Goal: Information Seeking & Learning: Learn about a topic

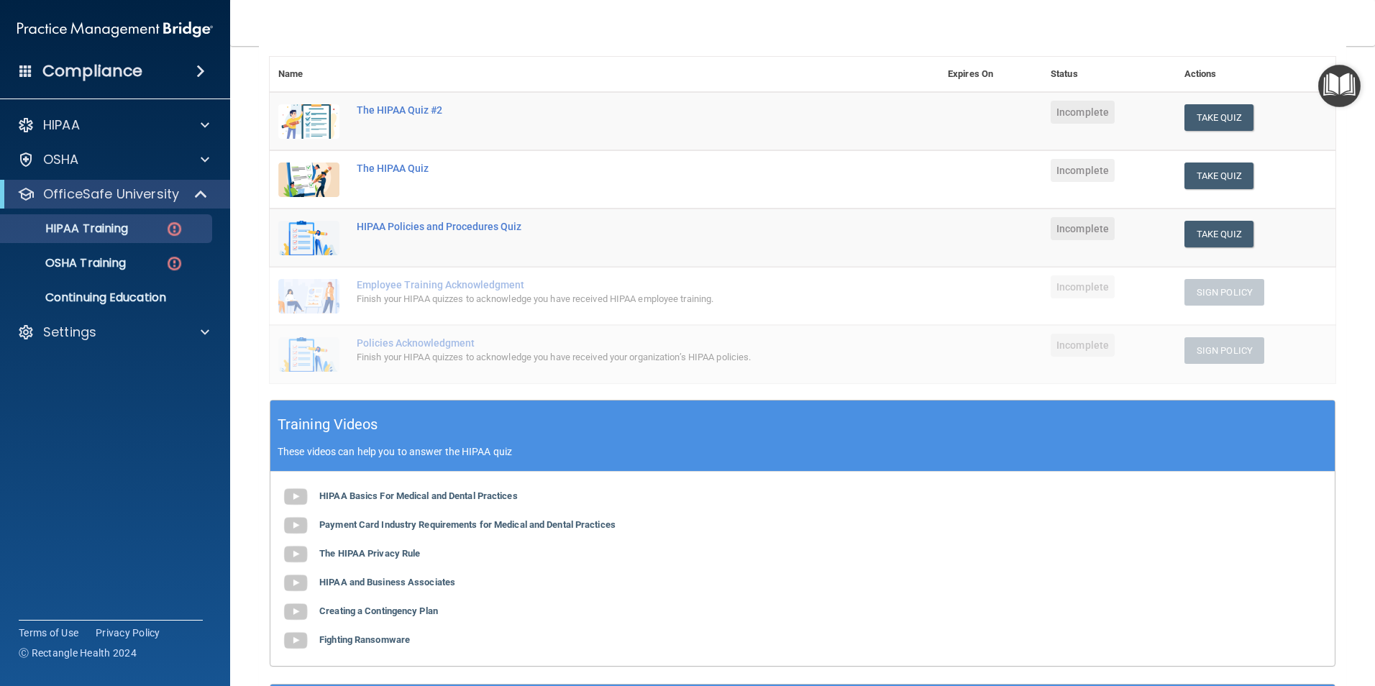
scroll to position [216, 0]
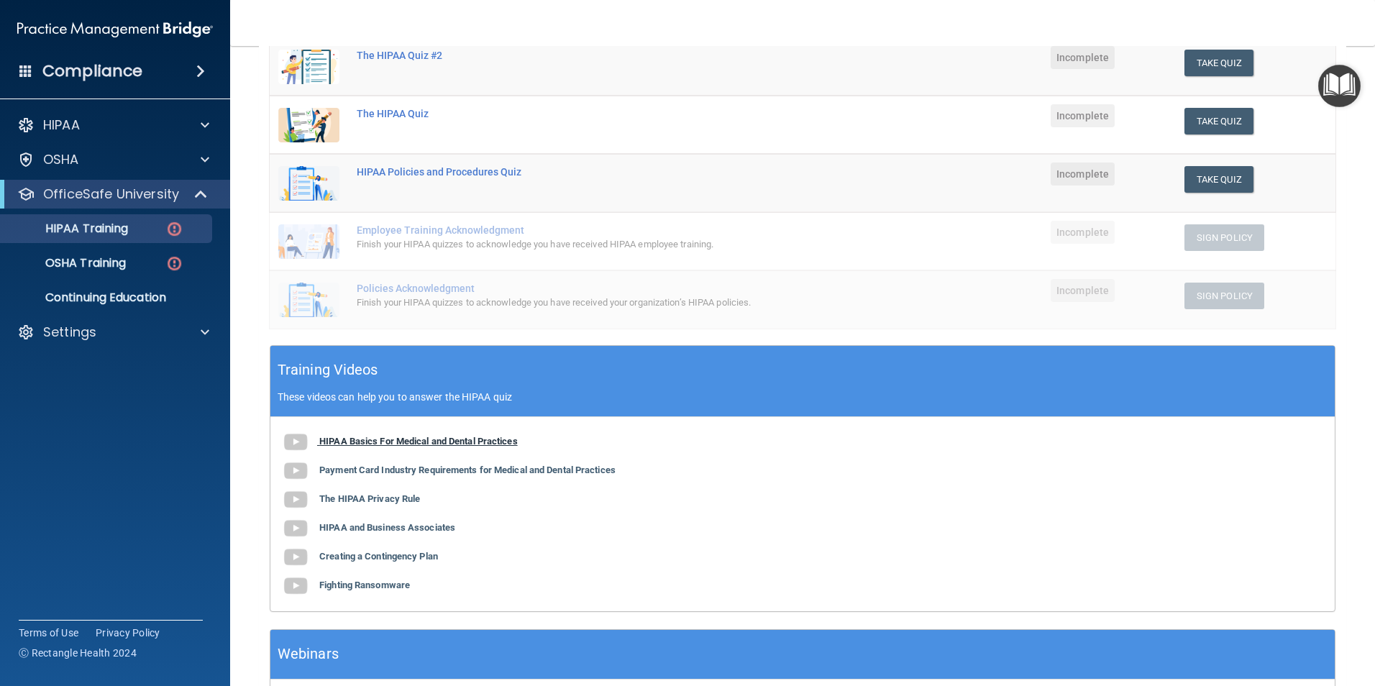
click at [393, 439] on b "HIPAA Basics For Medical and Dental Practices" at bounding box center [418, 441] width 199 height 11
click at [421, 473] on b "Payment Card Industry Requirements for Medical and Dental Practices" at bounding box center [467, 470] width 296 height 11
click at [388, 500] on b "The HIPAA Privacy Rule" at bounding box center [369, 498] width 101 height 11
click at [383, 557] on b "Creating a Contingency Plan" at bounding box center [378, 556] width 119 height 11
click at [352, 585] on b "Fighting Ransomware" at bounding box center [364, 585] width 91 height 11
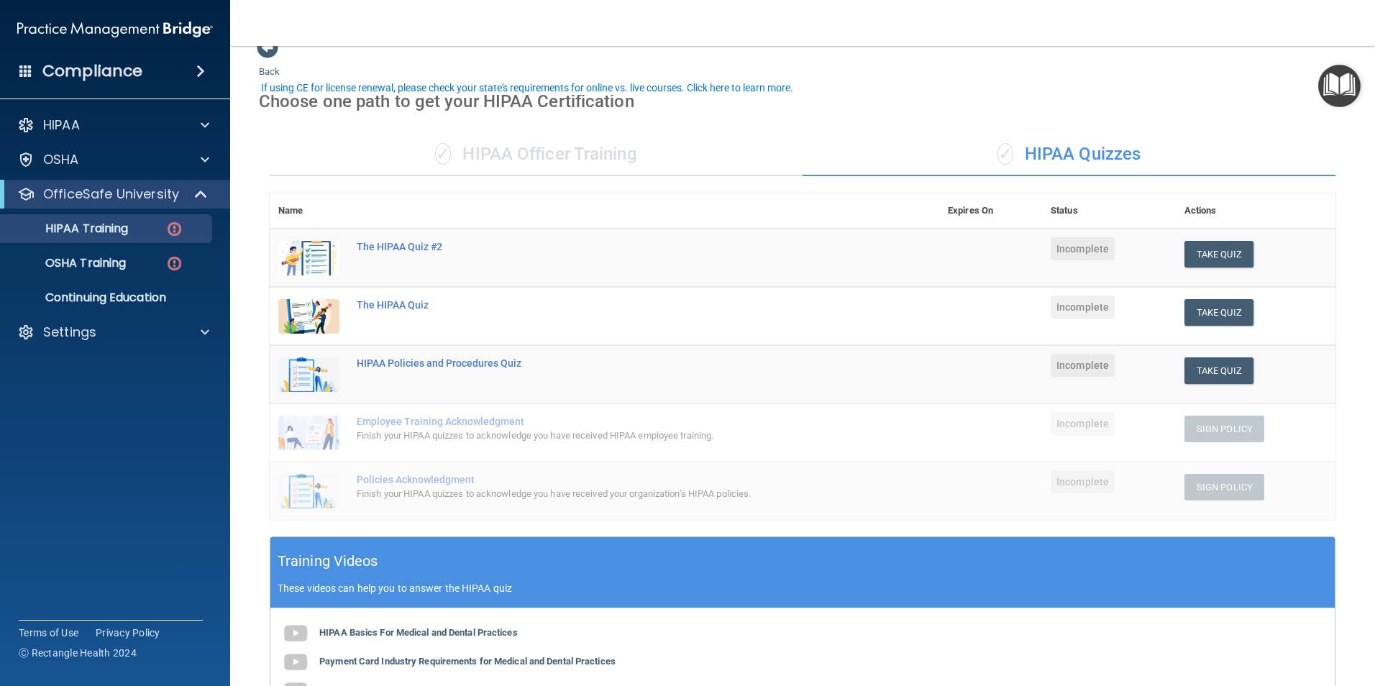
scroll to position [0, 0]
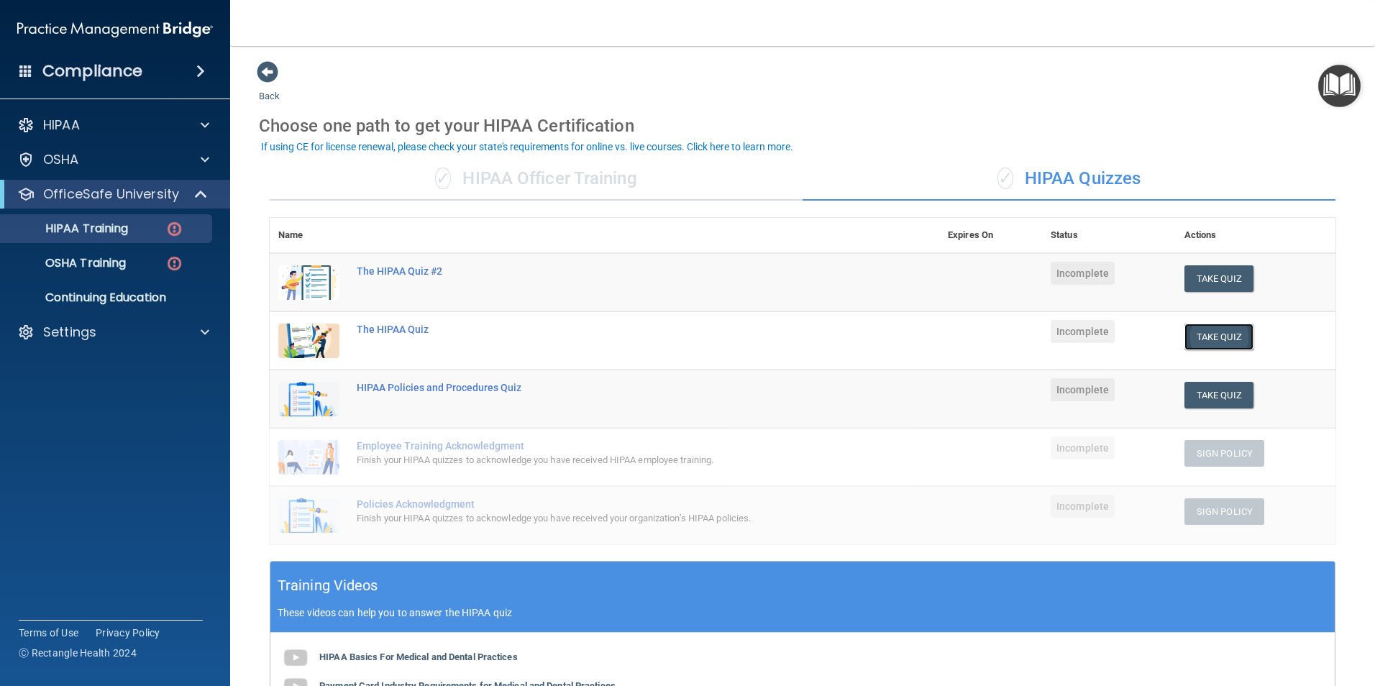
click at [1192, 339] on button "Take Quiz" at bounding box center [1219, 337] width 69 height 27
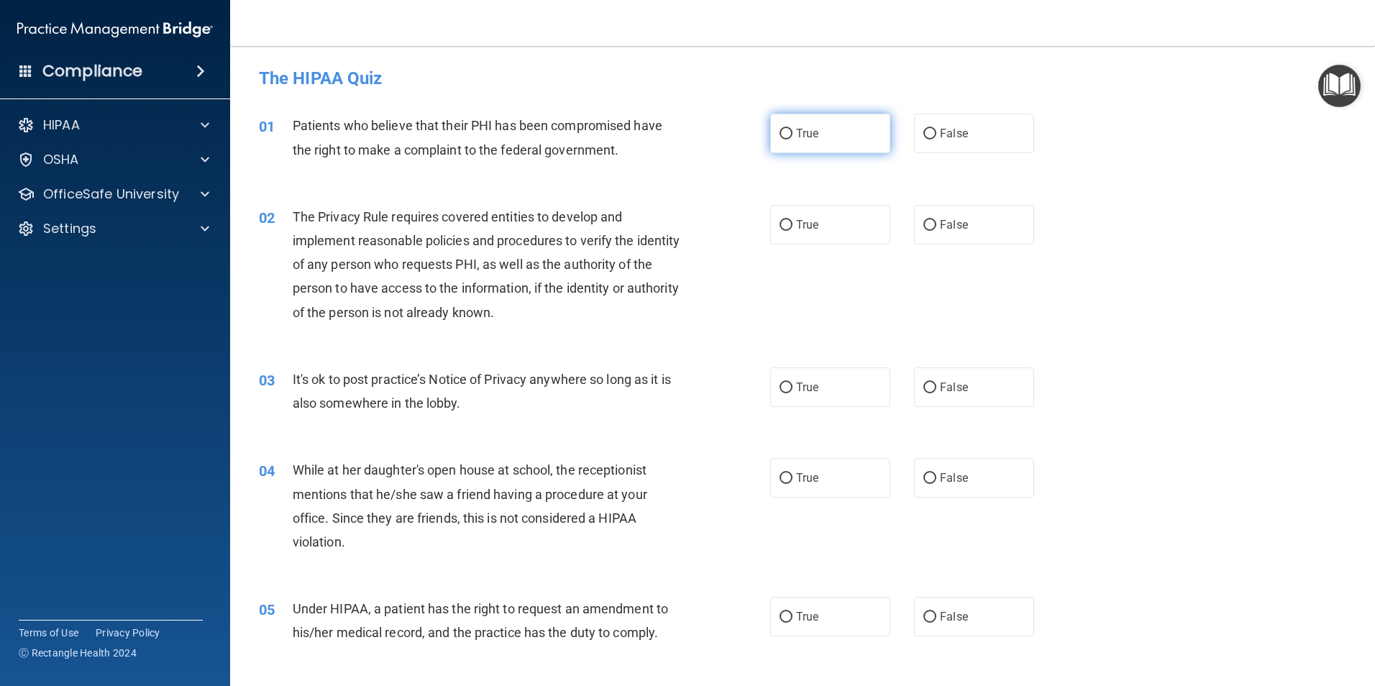
click at [803, 140] on label "True" at bounding box center [830, 134] width 120 height 40
click at [793, 140] on input "True" at bounding box center [786, 134] width 13 height 11
radio input "true"
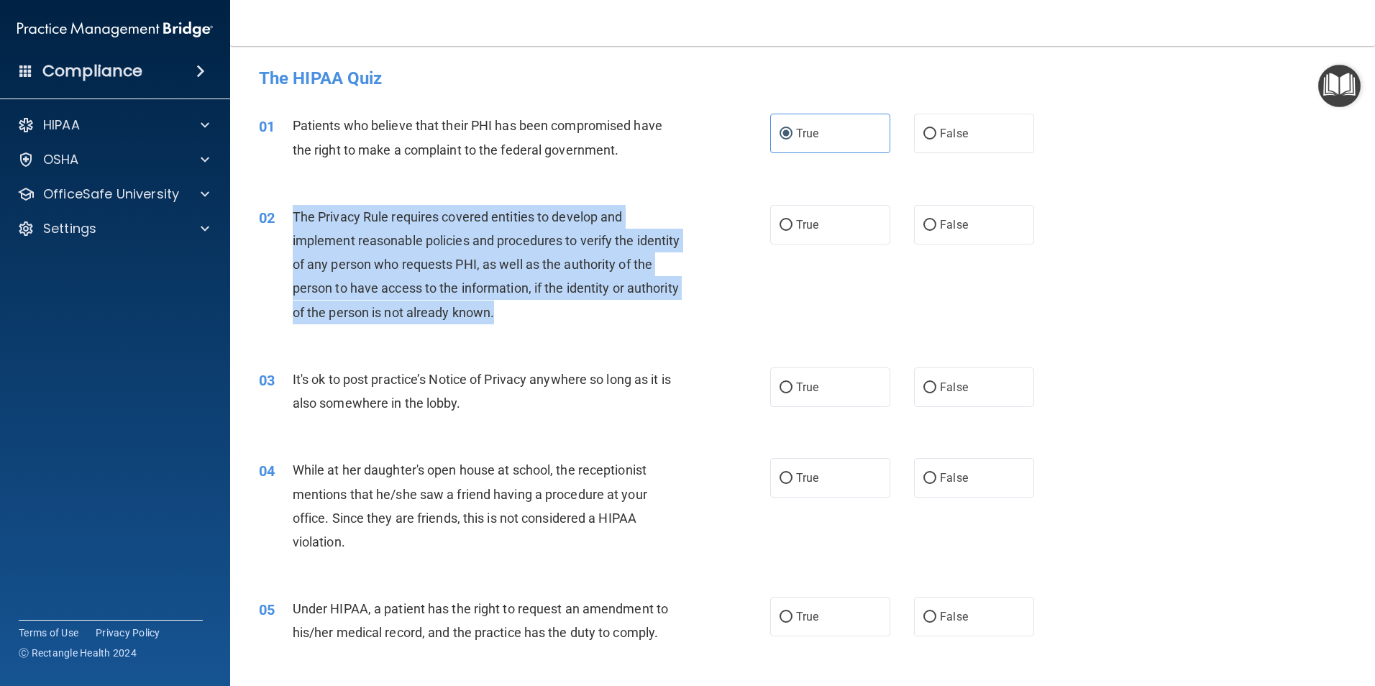
drag, startPoint x: 296, startPoint y: 214, endPoint x: 555, endPoint y: 309, distance: 275.5
click at [555, 309] on div "The Privacy Rule requires covered entities to develop and implement reasonable …" at bounding box center [493, 264] width 400 height 119
drag, startPoint x: 555, startPoint y: 309, endPoint x: 561, endPoint y: 303, distance: 8.7
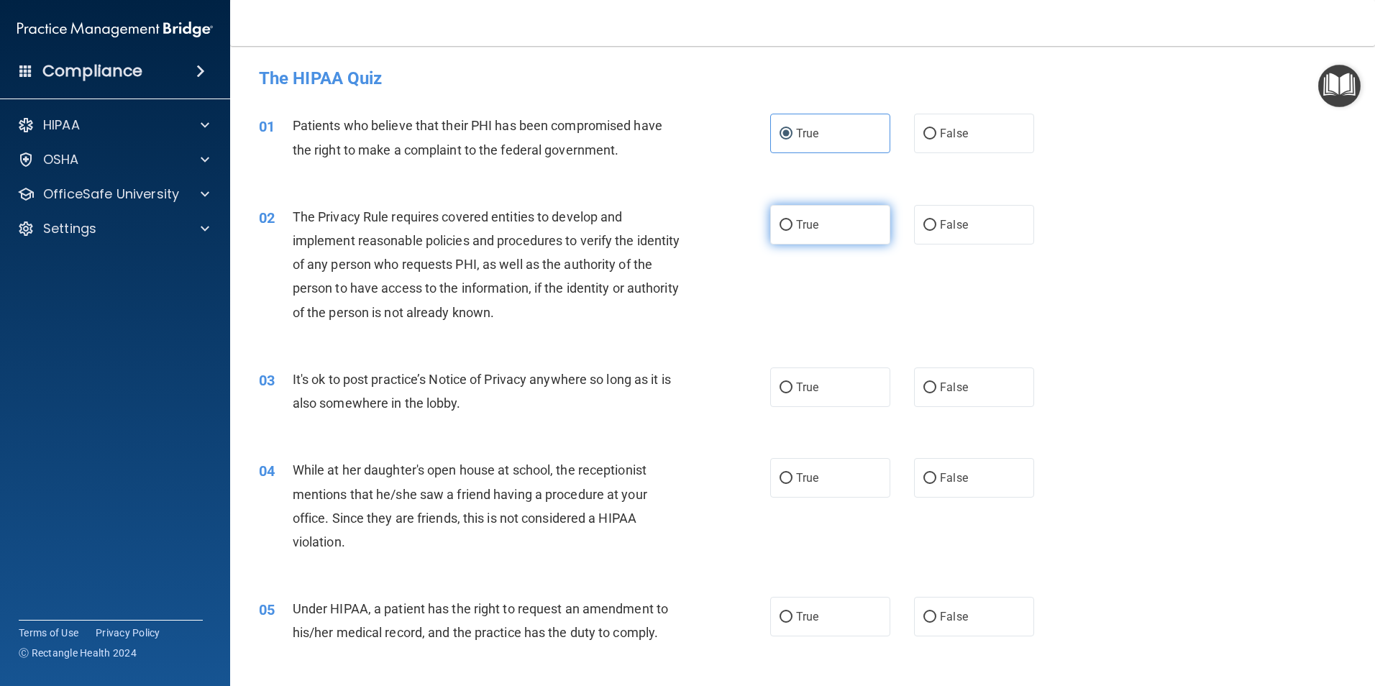
click at [829, 225] on label "True" at bounding box center [830, 225] width 120 height 40
click at [793, 225] on input "True" at bounding box center [786, 225] width 13 height 11
radio input "true"
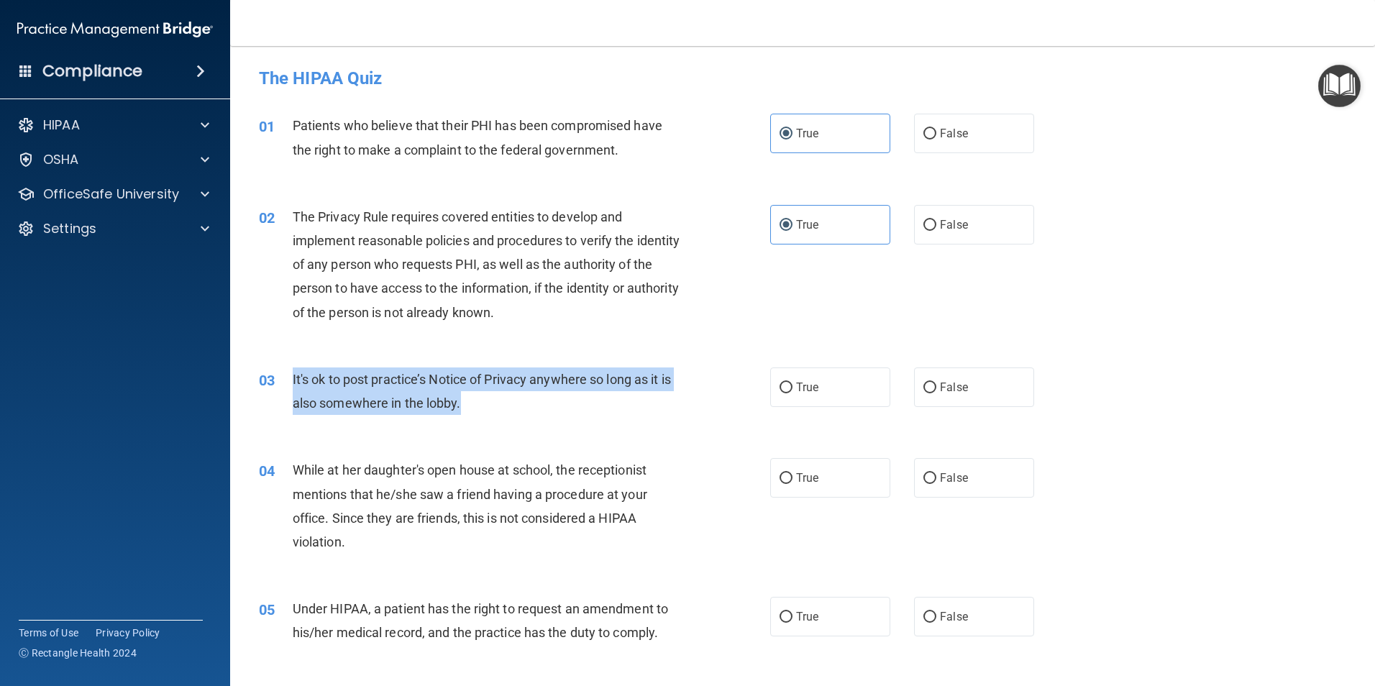
drag, startPoint x: 286, startPoint y: 373, endPoint x: 492, endPoint y: 419, distance: 210.8
click at [492, 419] on div "03 It's ok to post practice’s Notice of Privacy anywhere so long as it is also …" at bounding box center [514, 395] width 555 height 55
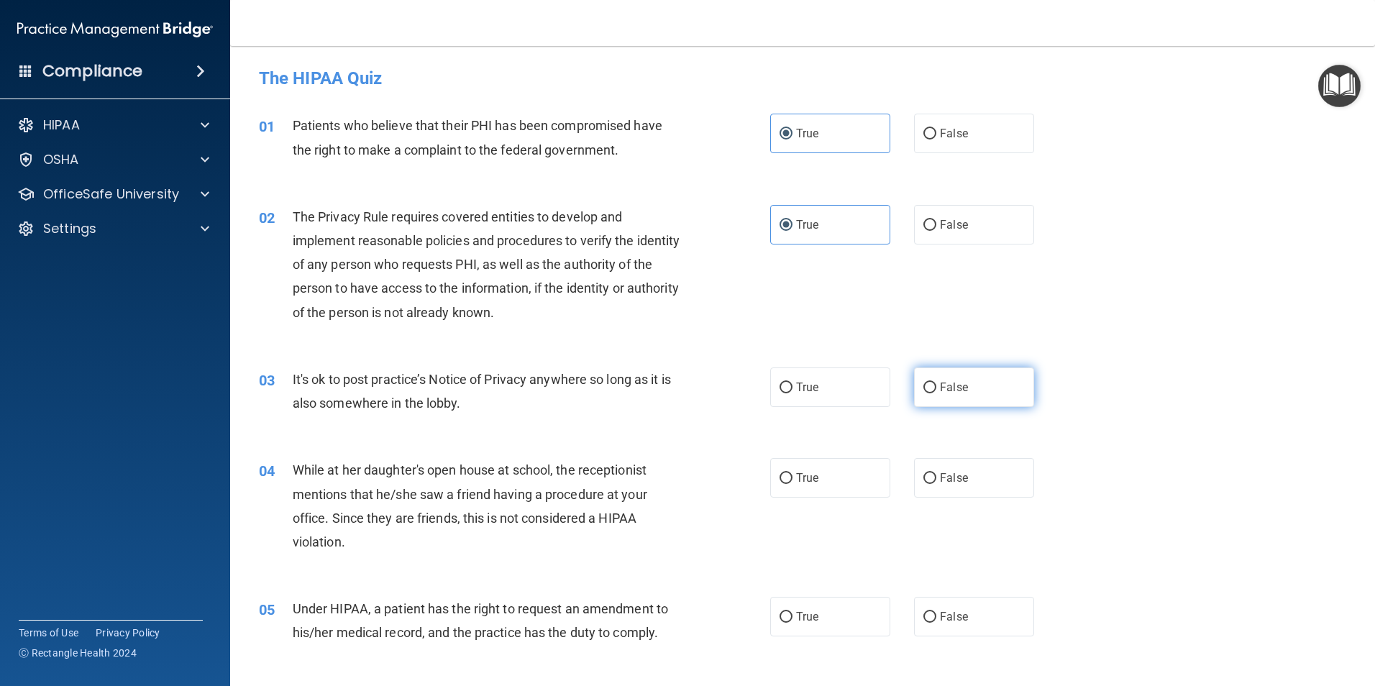
click at [935, 398] on label "False" at bounding box center [974, 388] width 120 height 40
click at [935, 393] on input "False" at bounding box center [929, 388] width 13 height 11
radio input "true"
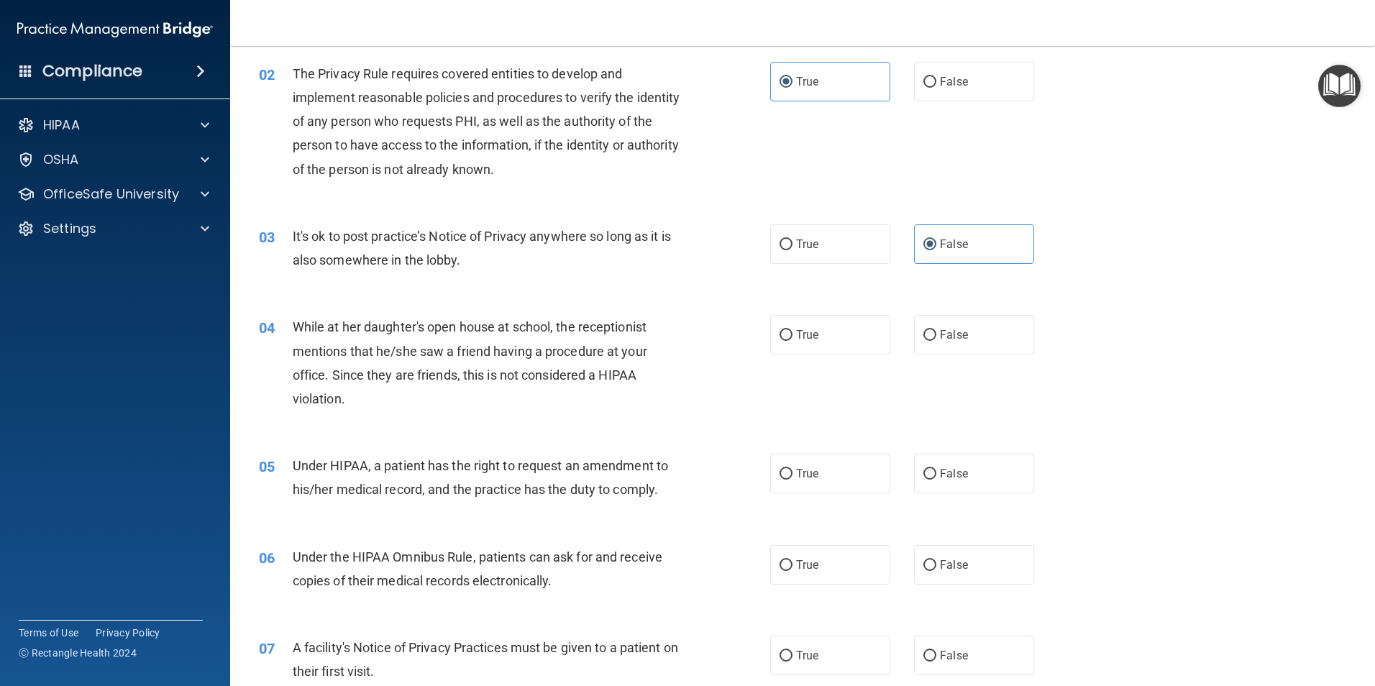
scroll to position [144, 0]
click at [946, 344] on label "False" at bounding box center [974, 334] width 120 height 40
click at [936, 340] on input "False" at bounding box center [929, 334] width 13 height 11
radio input "true"
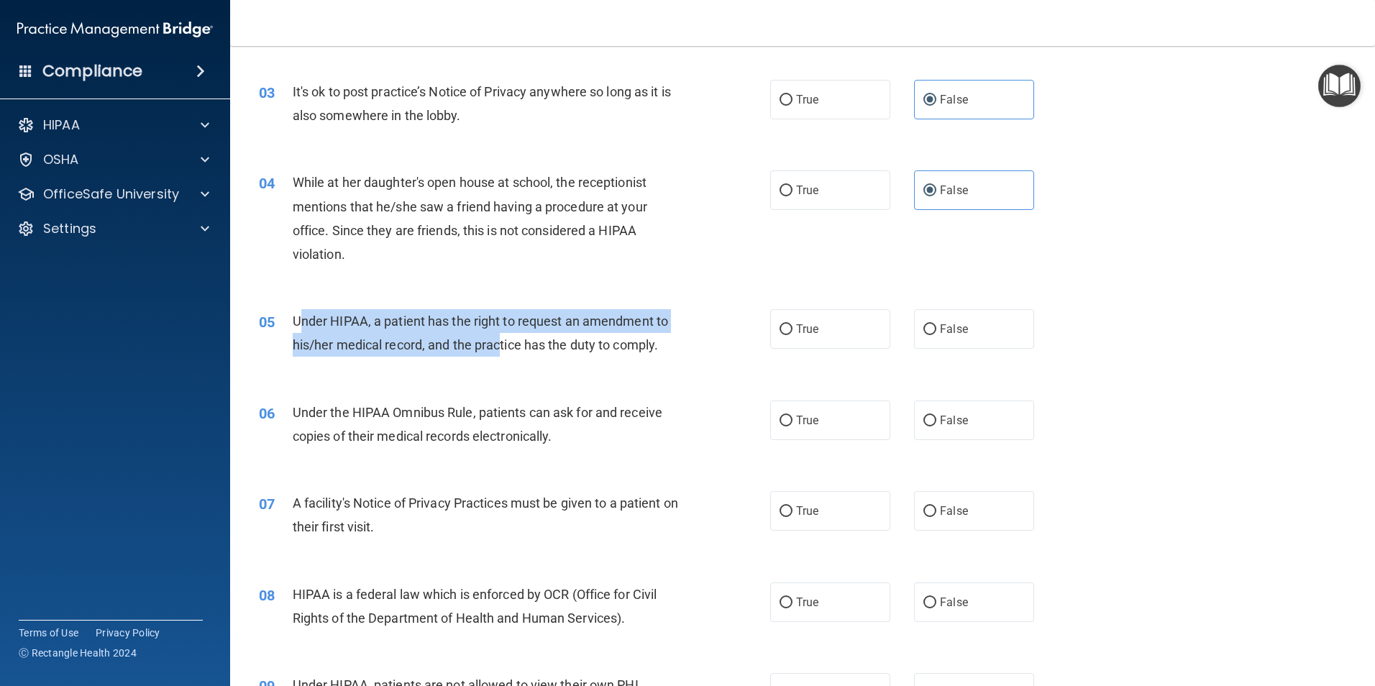
drag, startPoint x: 298, startPoint y: 318, endPoint x: 501, endPoint y: 346, distance: 205.5
click at [501, 346] on span "Under HIPAA, a patient has the right to request an amendment to his/her medical…" at bounding box center [480, 333] width 375 height 39
drag, startPoint x: 290, startPoint y: 321, endPoint x: 665, endPoint y: 351, distance: 376.6
click at [665, 351] on div "05 Under HIPAA, a patient has the right to request an amendment to his/her medi…" at bounding box center [514, 336] width 555 height 55
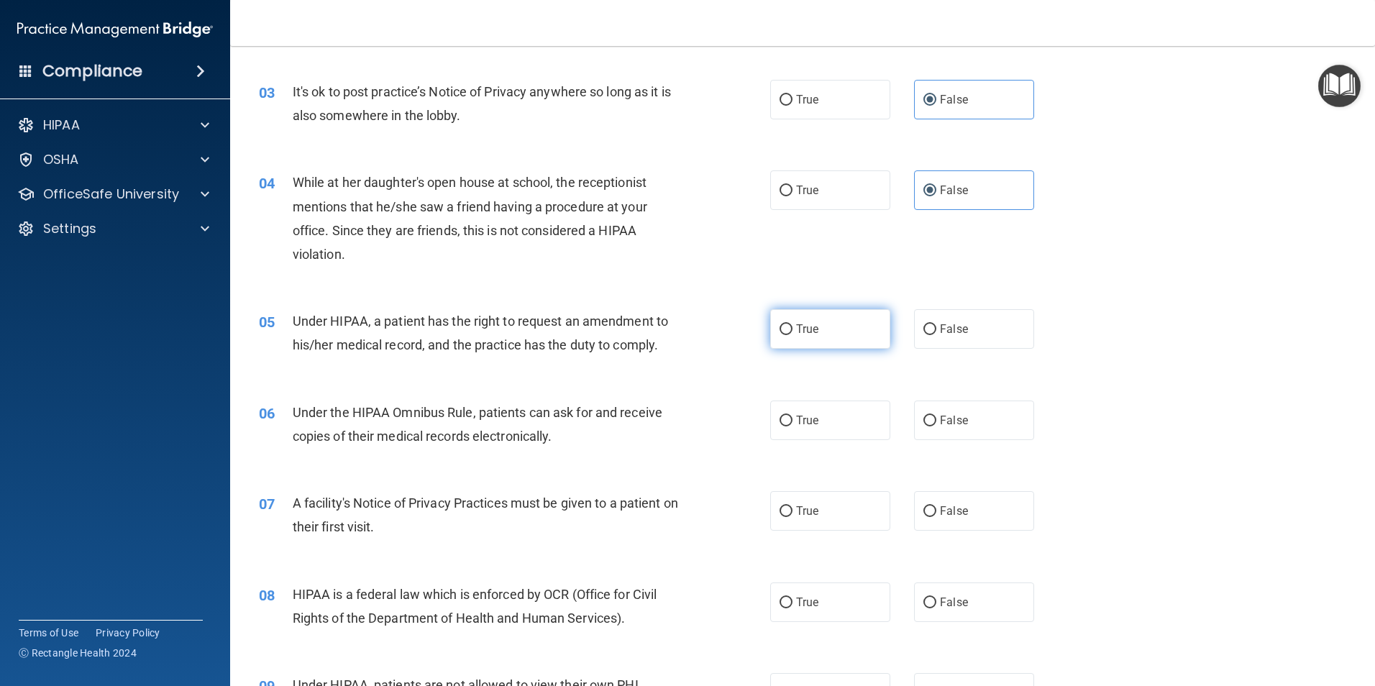
click at [822, 339] on label "True" at bounding box center [830, 329] width 120 height 40
click at [793, 335] on input "True" at bounding box center [786, 329] width 13 height 11
radio input "true"
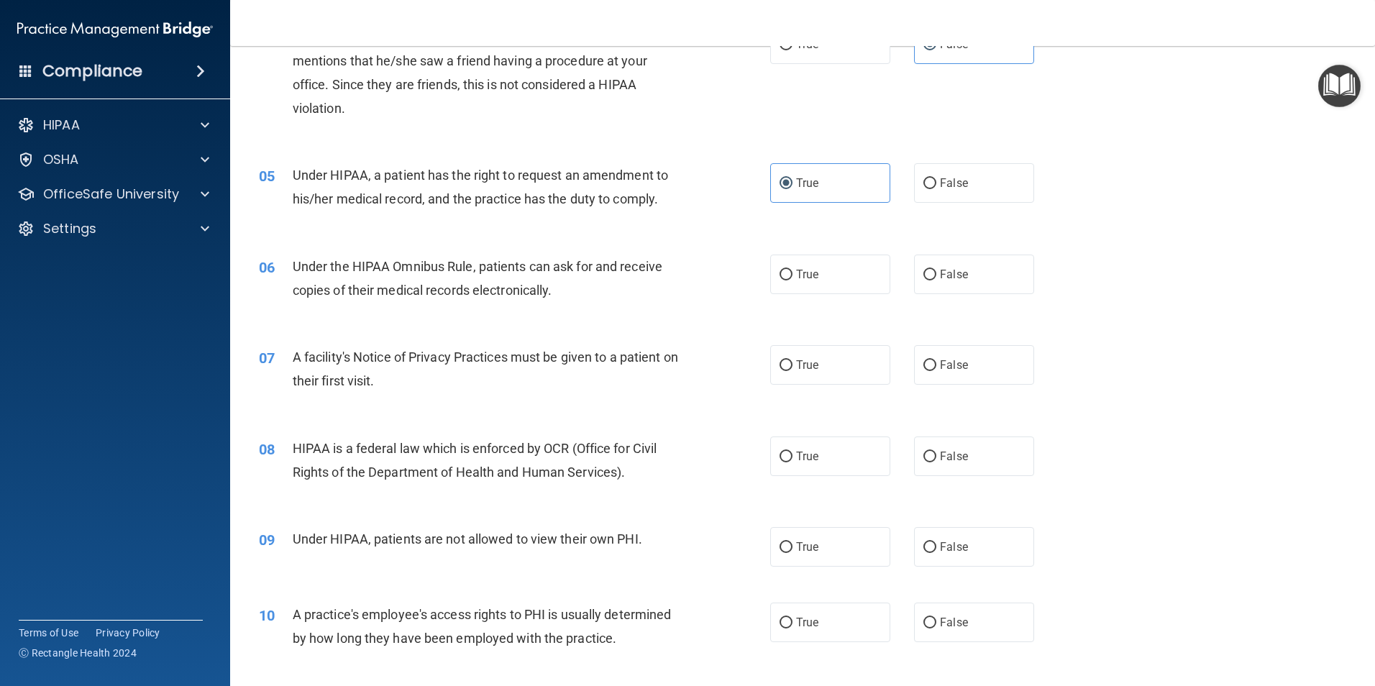
scroll to position [440, 0]
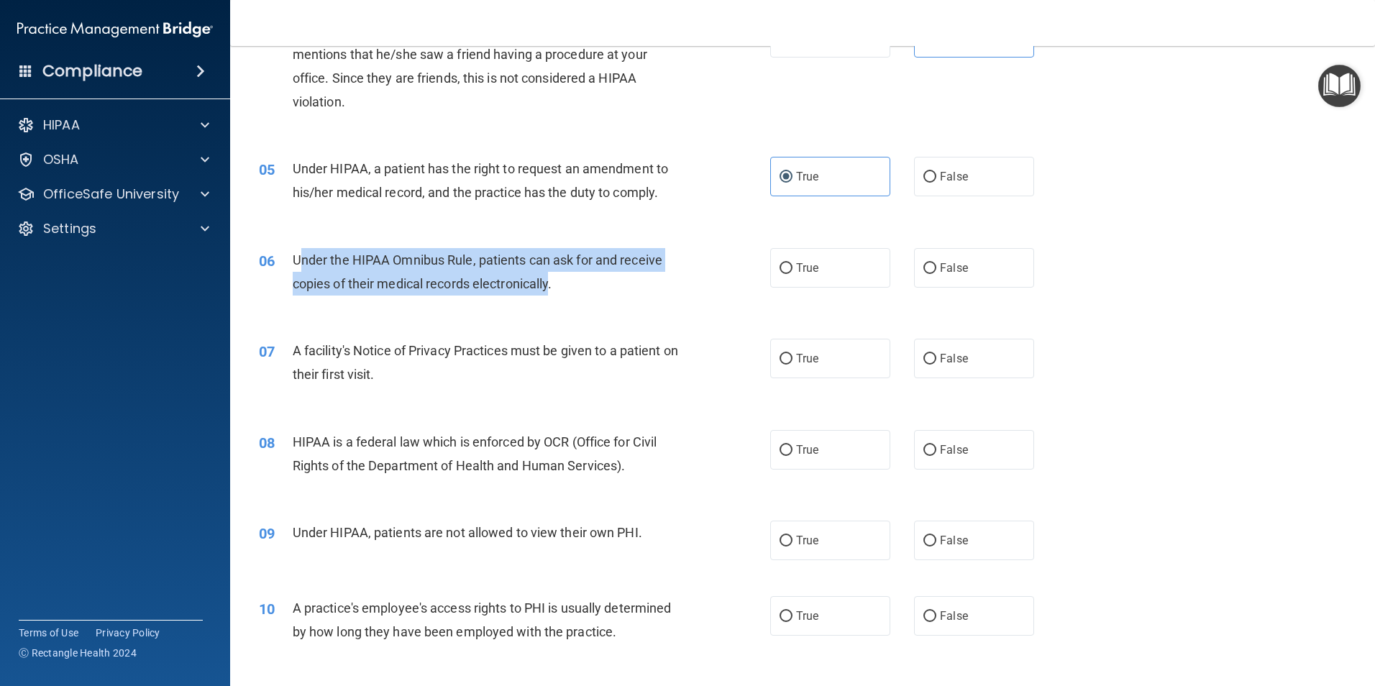
drag, startPoint x: 297, startPoint y: 255, endPoint x: 553, endPoint y: 281, distance: 257.3
click at [553, 281] on span "Under the HIPAA Omnibus Rule, patients can ask for and receive copies of their …" at bounding box center [478, 271] width 370 height 39
drag, startPoint x: 298, startPoint y: 259, endPoint x: 576, endPoint y: 288, distance: 279.2
click at [576, 288] on div "06 Under the HIPAA Omnibus Rule, patients can ask for and receive copies of the…" at bounding box center [514, 275] width 555 height 55
copy div "Under the HIPAA Omnibus Rule, patients can ask for and receive copies of their …"
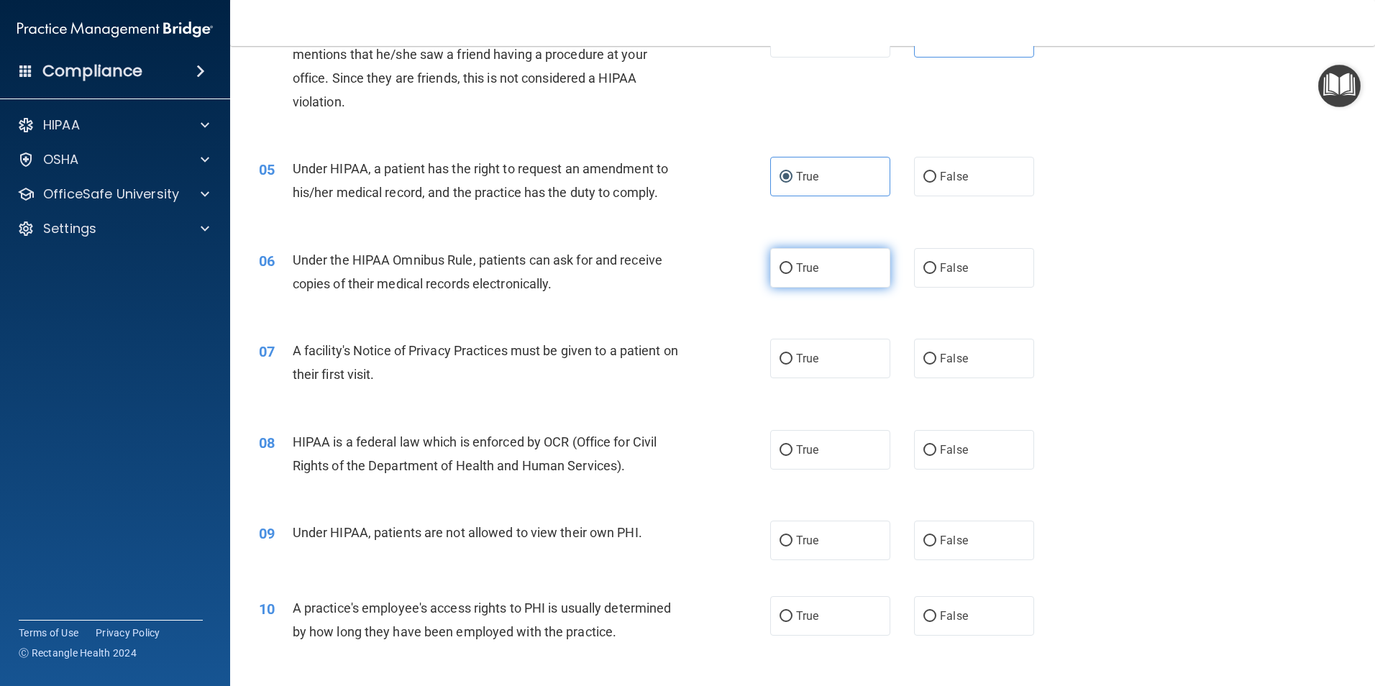
click at [819, 270] on label "True" at bounding box center [830, 268] width 120 height 40
click at [793, 270] on input "True" at bounding box center [786, 268] width 13 height 11
radio input "true"
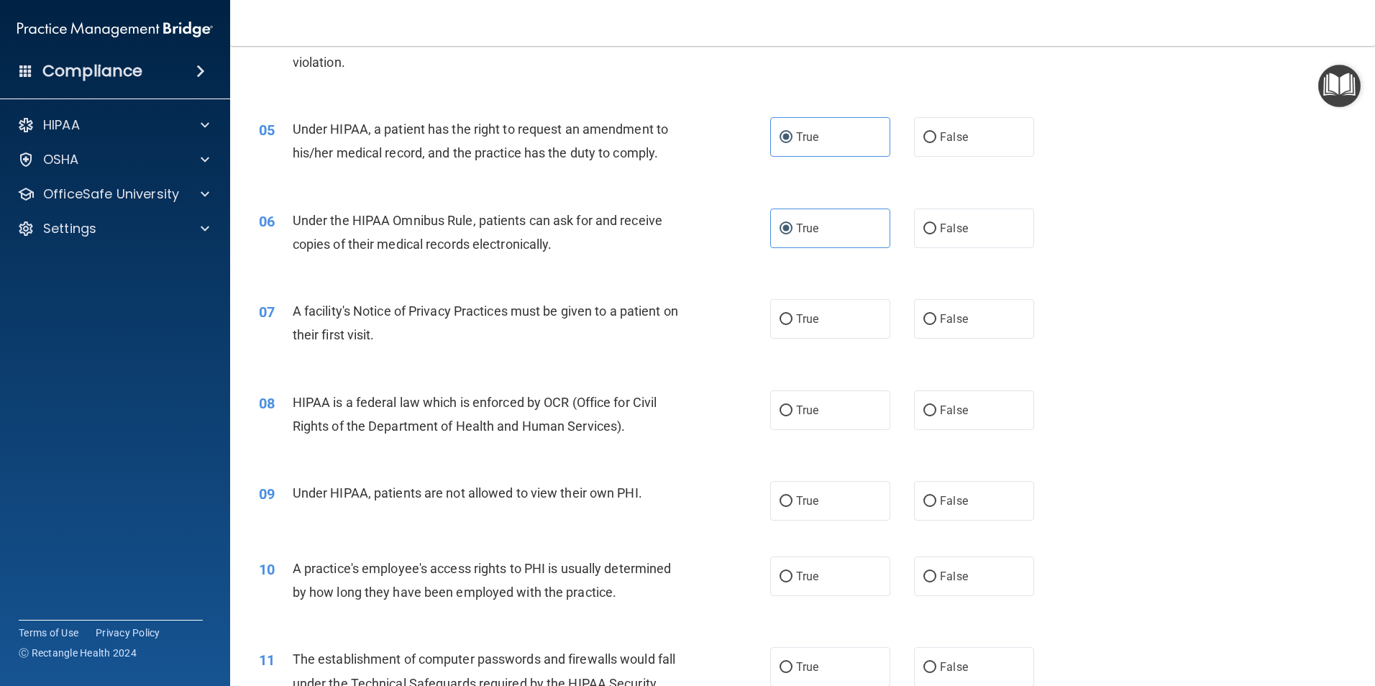
scroll to position [512, 0]
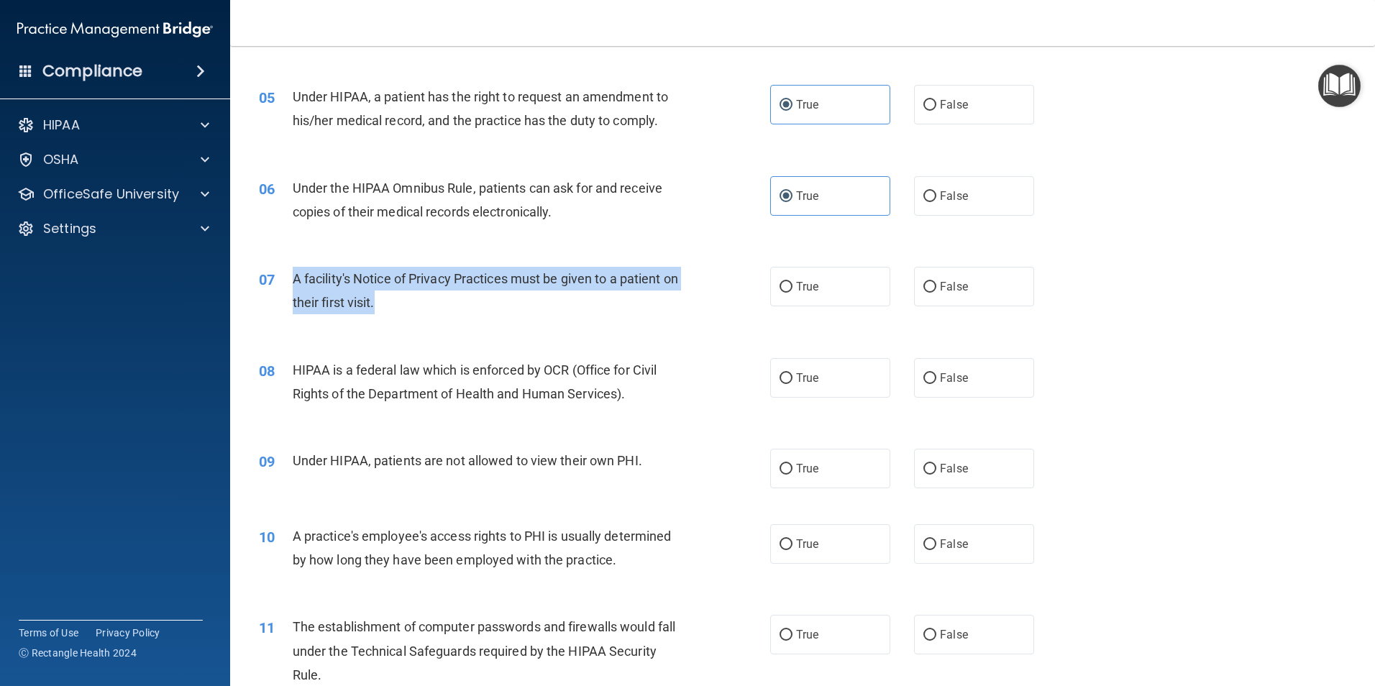
drag, startPoint x: 403, startPoint y: 303, endPoint x: 293, endPoint y: 278, distance: 112.7
click at [293, 278] on div "A facility's Notice of Privacy Practices must be given to a patient on their fi…" at bounding box center [493, 290] width 400 height 47
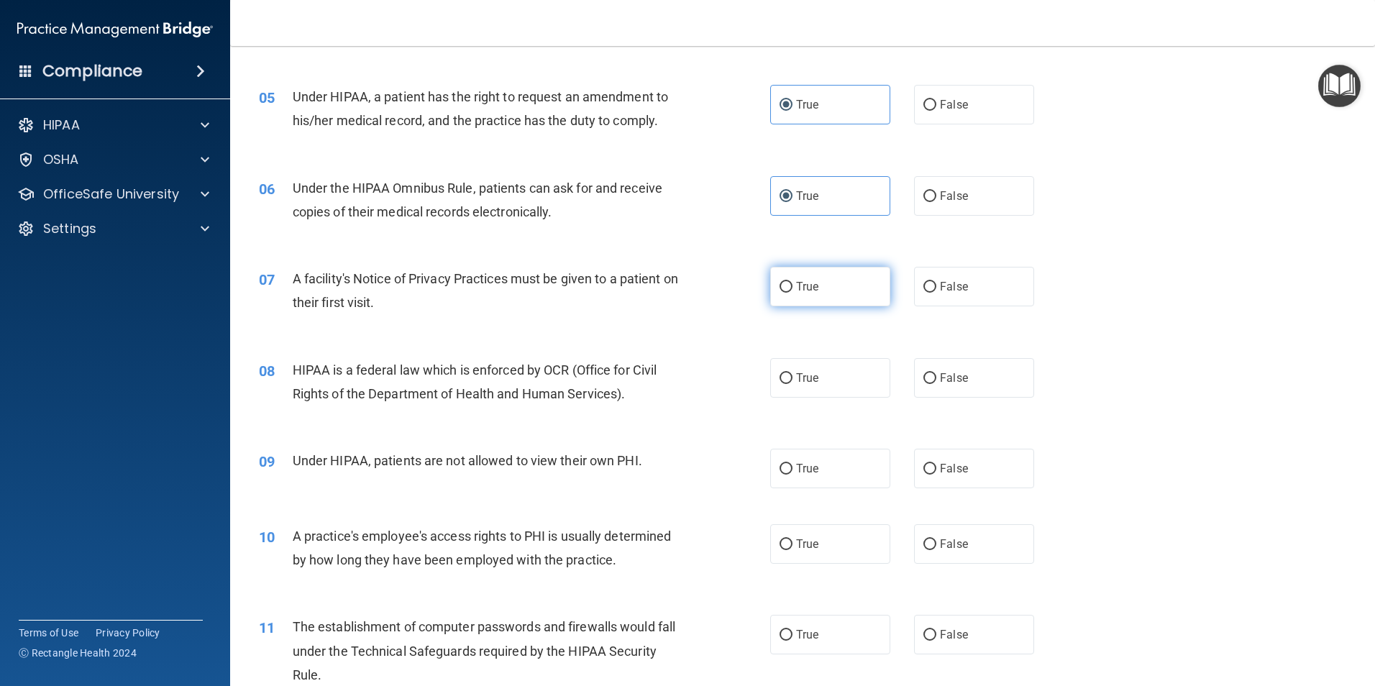
click at [807, 271] on label "True" at bounding box center [830, 287] width 120 height 40
click at [793, 282] on input "True" at bounding box center [786, 287] width 13 height 11
radio input "true"
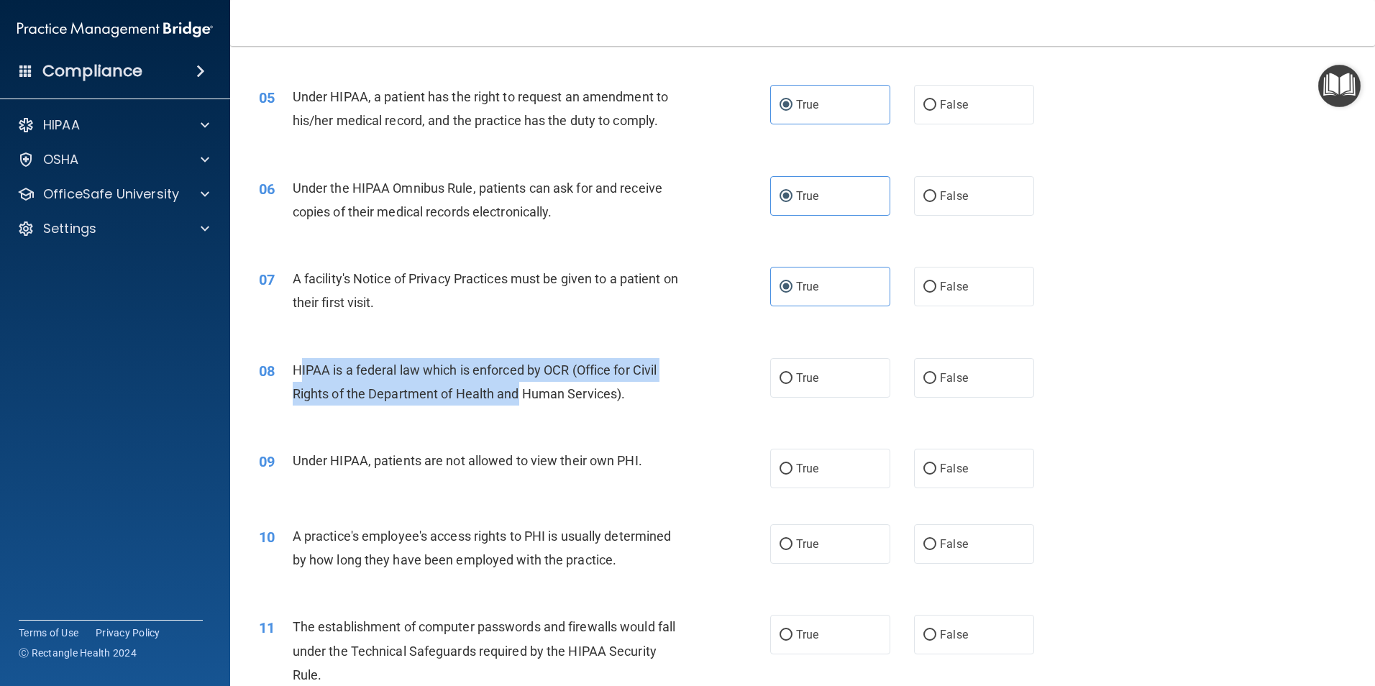
drag, startPoint x: 298, startPoint y: 365, endPoint x: 524, endPoint y: 400, distance: 228.6
click at [524, 400] on span "HIPAA is a federal law which is enforced by OCR (Office for Civil Rights of the…" at bounding box center [475, 381] width 365 height 39
drag, startPoint x: 288, startPoint y: 364, endPoint x: 635, endPoint y: 410, distance: 350.4
click at [635, 410] on div "08 HIPAA is a federal law which is enforced by OCR (Office for Civil Rights of …" at bounding box center [514, 385] width 555 height 55
copy div "HIPAA is a federal law which is enforced by OCR (Office for Civil Rights of the…"
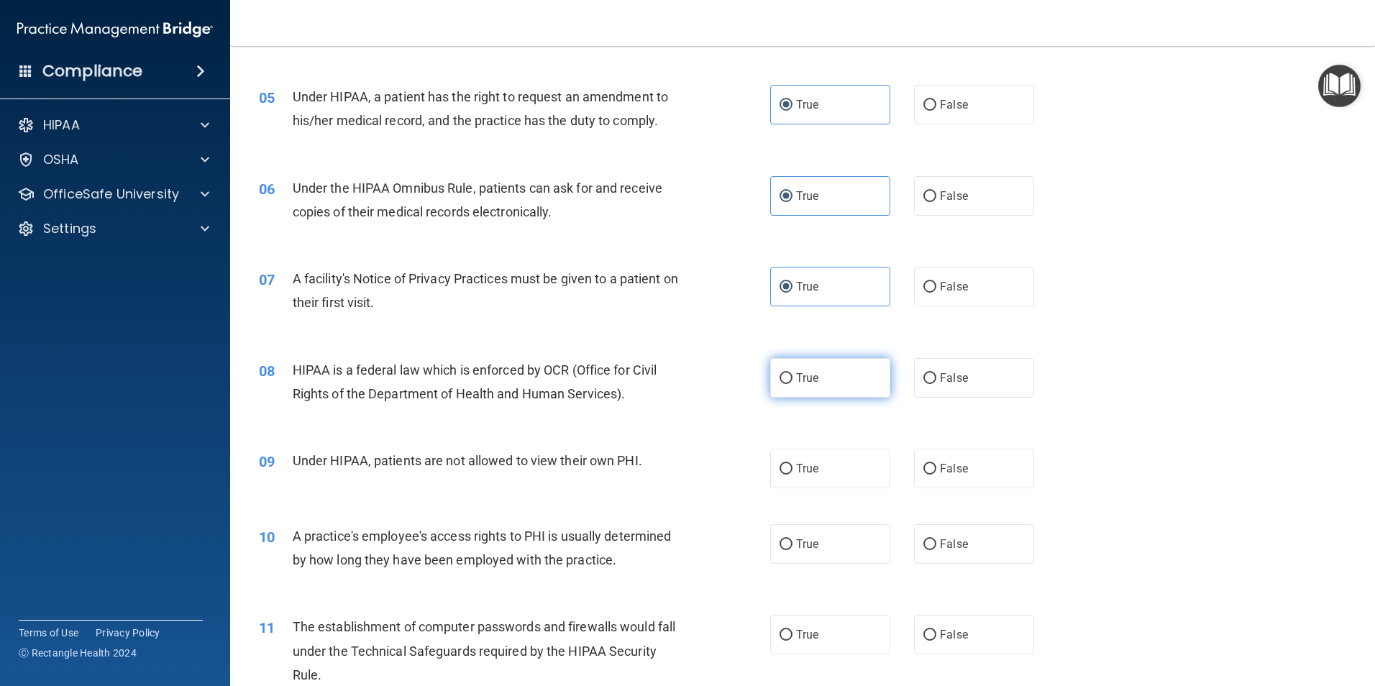
click at [816, 386] on label "True" at bounding box center [830, 378] width 120 height 40
click at [793, 384] on input "True" at bounding box center [786, 378] width 13 height 11
radio input "true"
click at [933, 467] on label "False" at bounding box center [974, 469] width 120 height 40
click at [933, 467] on input "False" at bounding box center [929, 469] width 13 height 11
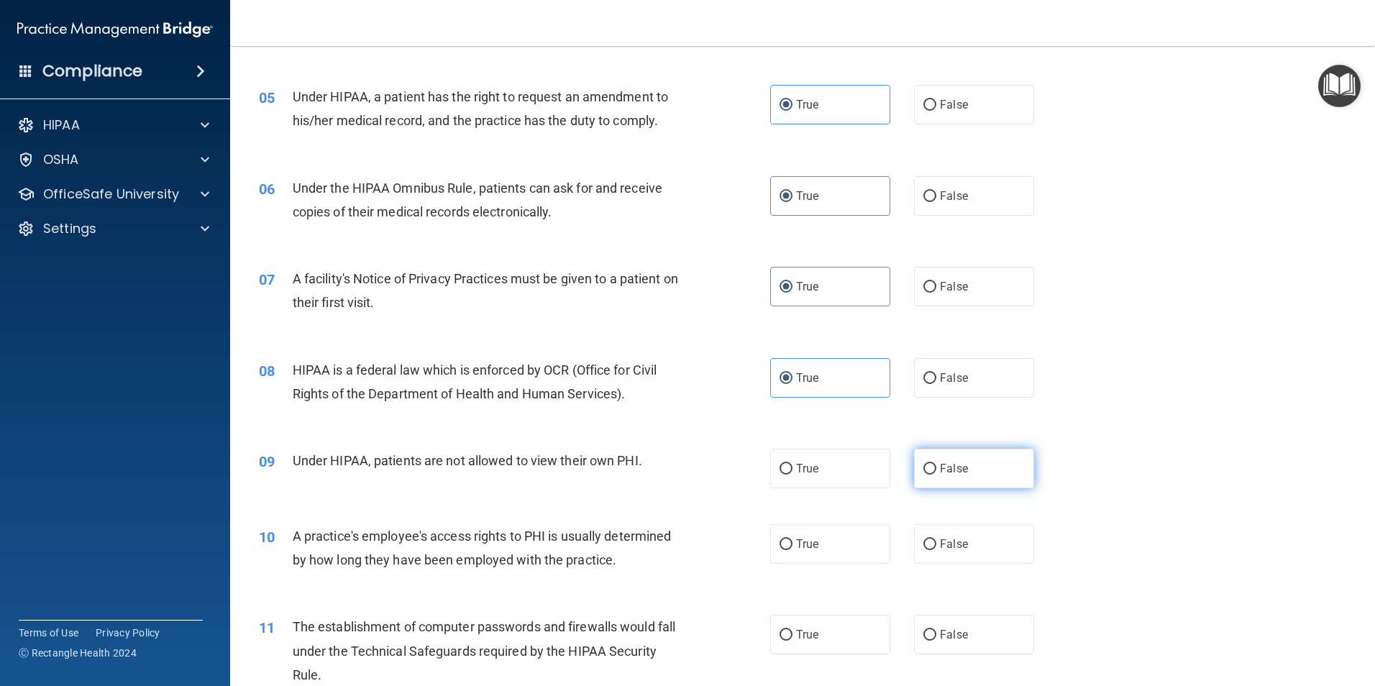
radio input "true"
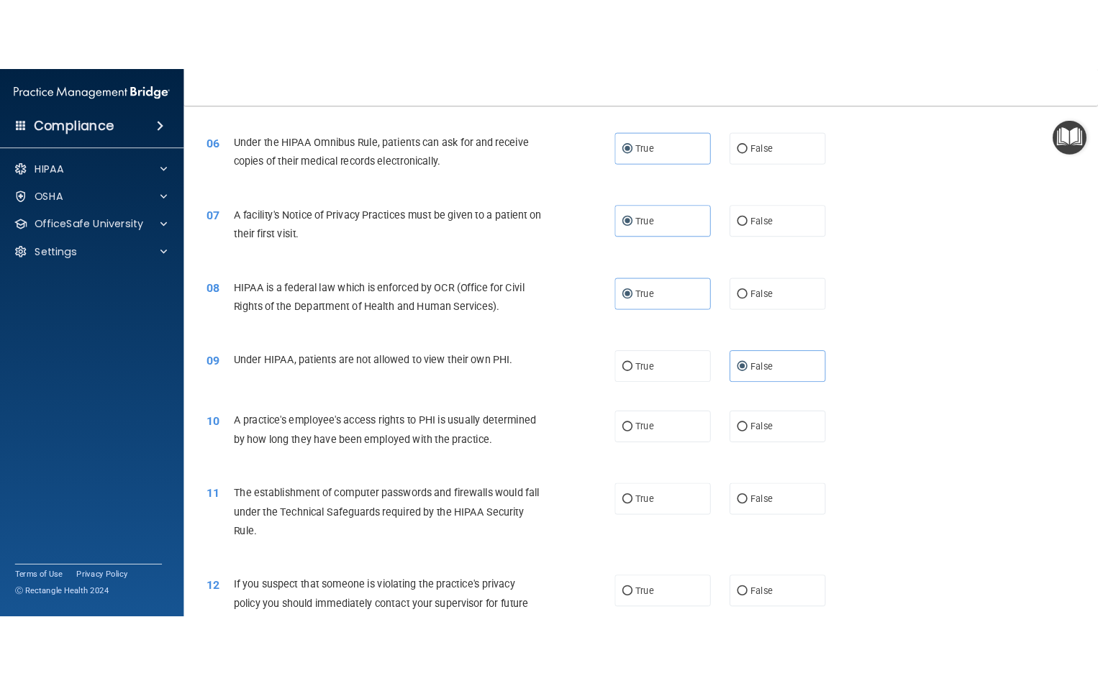
scroll to position [656, 0]
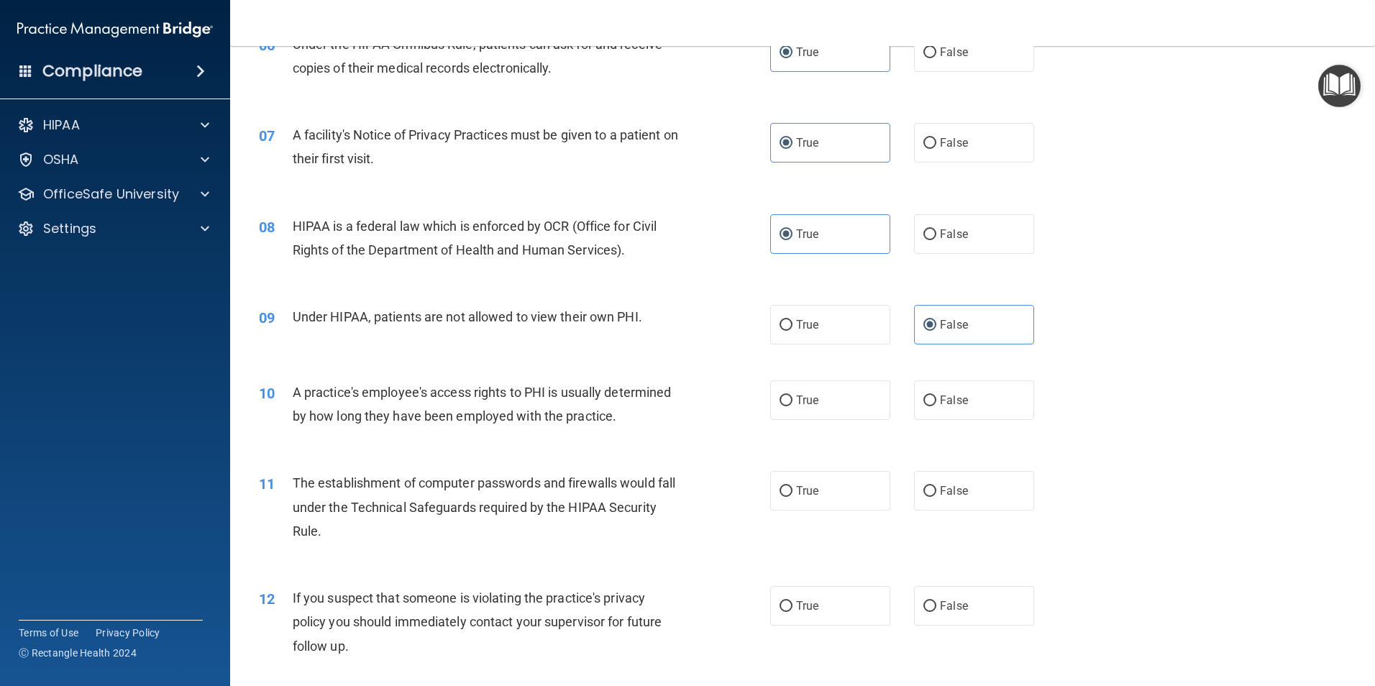
click at [430, 316] on span "Under HIPAA, patients are not allowed to view their own PHI." at bounding box center [468, 316] width 350 height 15
click at [432, 314] on span "Under HIPAA, patients are not allowed to view their own PHI." at bounding box center [468, 316] width 350 height 15
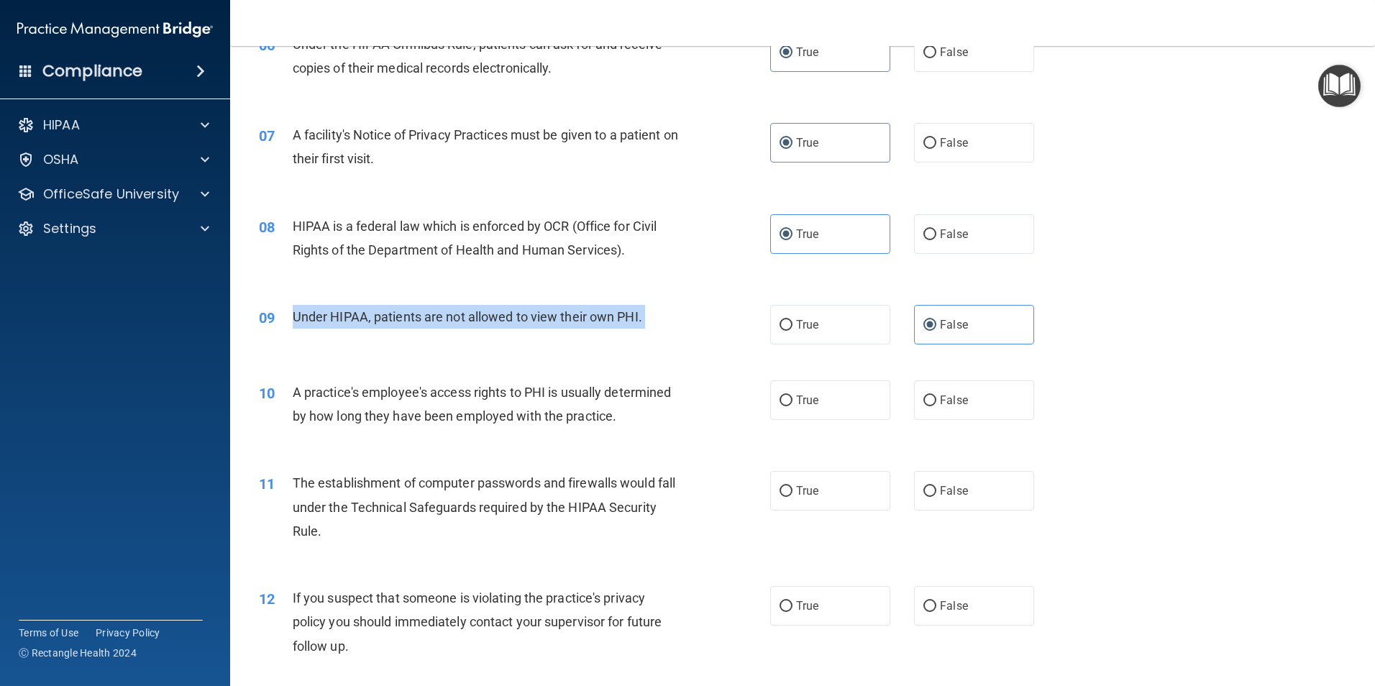
click at [432, 314] on span "Under HIPAA, patients are not allowed to view their own PHI." at bounding box center [468, 316] width 350 height 15
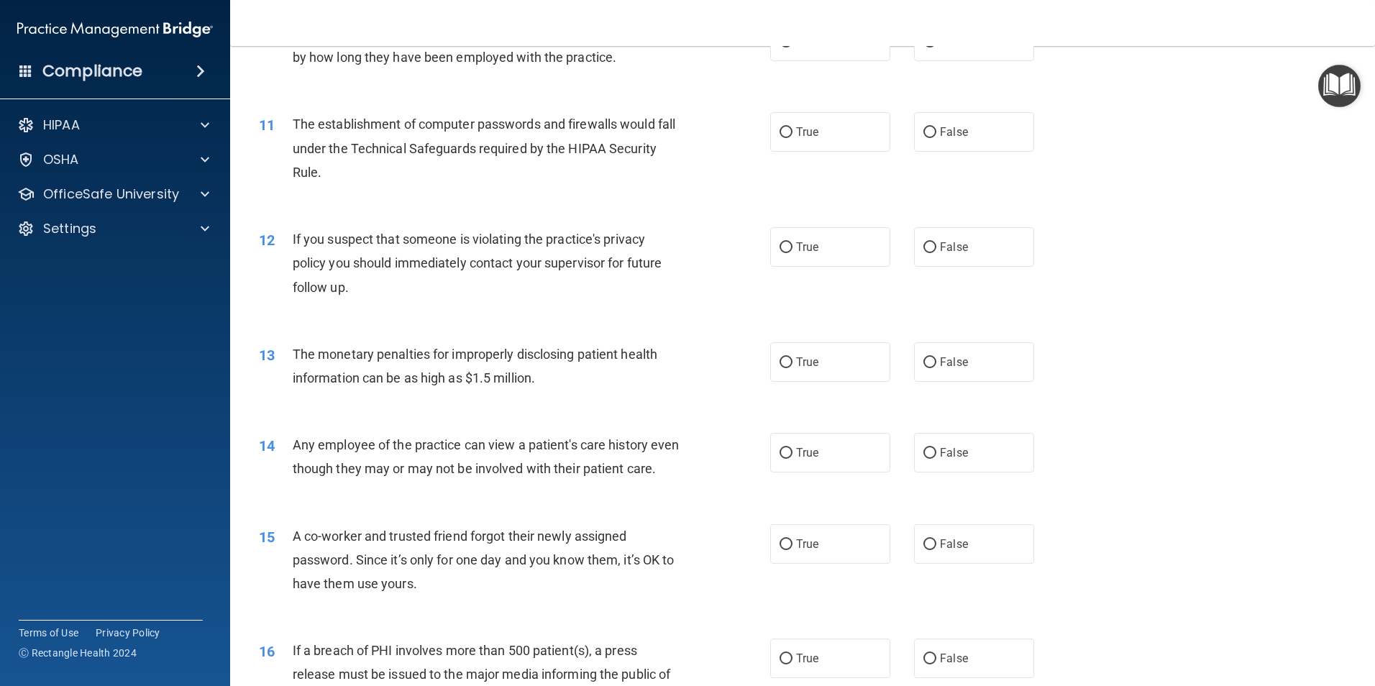
scroll to position [848, 0]
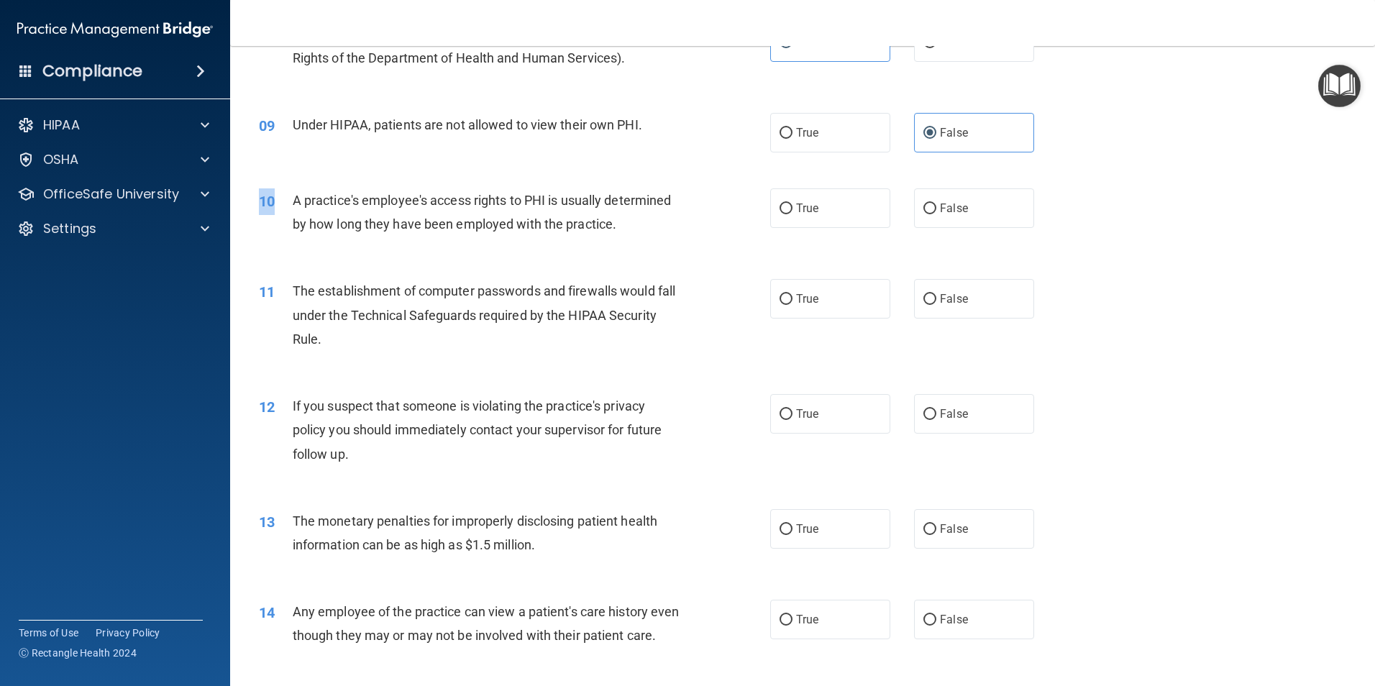
drag, startPoint x: 290, startPoint y: 198, endPoint x: 607, endPoint y: 245, distance: 320.6
click at [607, 245] on div "10 A practice's employee's access rights to PHI is usually determined by how lo…" at bounding box center [802, 215] width 1109 height 91
drag, startPoint x: 607, startPoint y: 245, endPoint x: 608, endPoint y: 237, distance: 8.0
click at [608, 237] on div "10 A practice's employee's access rights to PHI is usually determined by how lo…" at bounding box center [514, 215] width 555 height 55
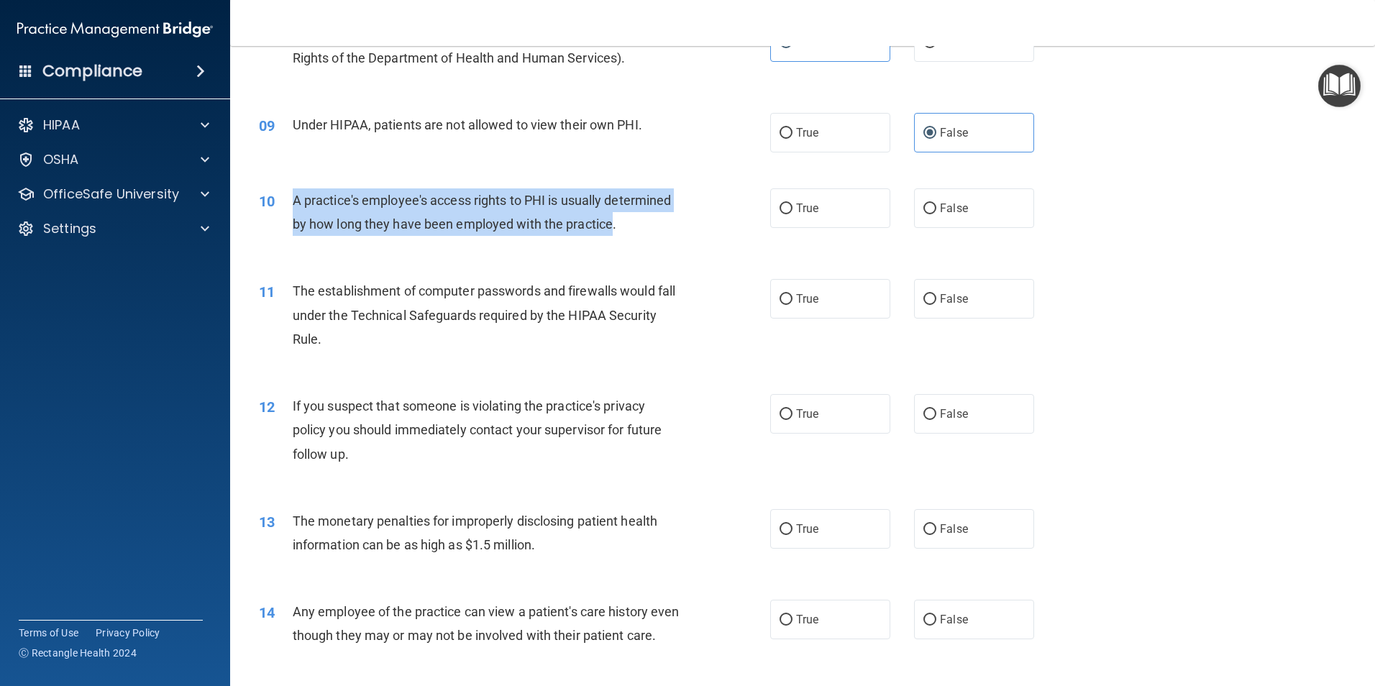
drag, startPoint x: 611, startPoint y: 235, endPoint x: 283, endPoint y: 194, distance: 329.8
click at [283, 194] on div "10 A practice's employee's access rights to PHI is usually determined by how lo…" at bounding box center [514, 215] width 555 height 55
copy div "A practice's employee's access rights to PHI is usually determined by how long …"
click at [925, 212] on input "False" at bounding box center [929, 209] width 13 height 11
radio input "true"
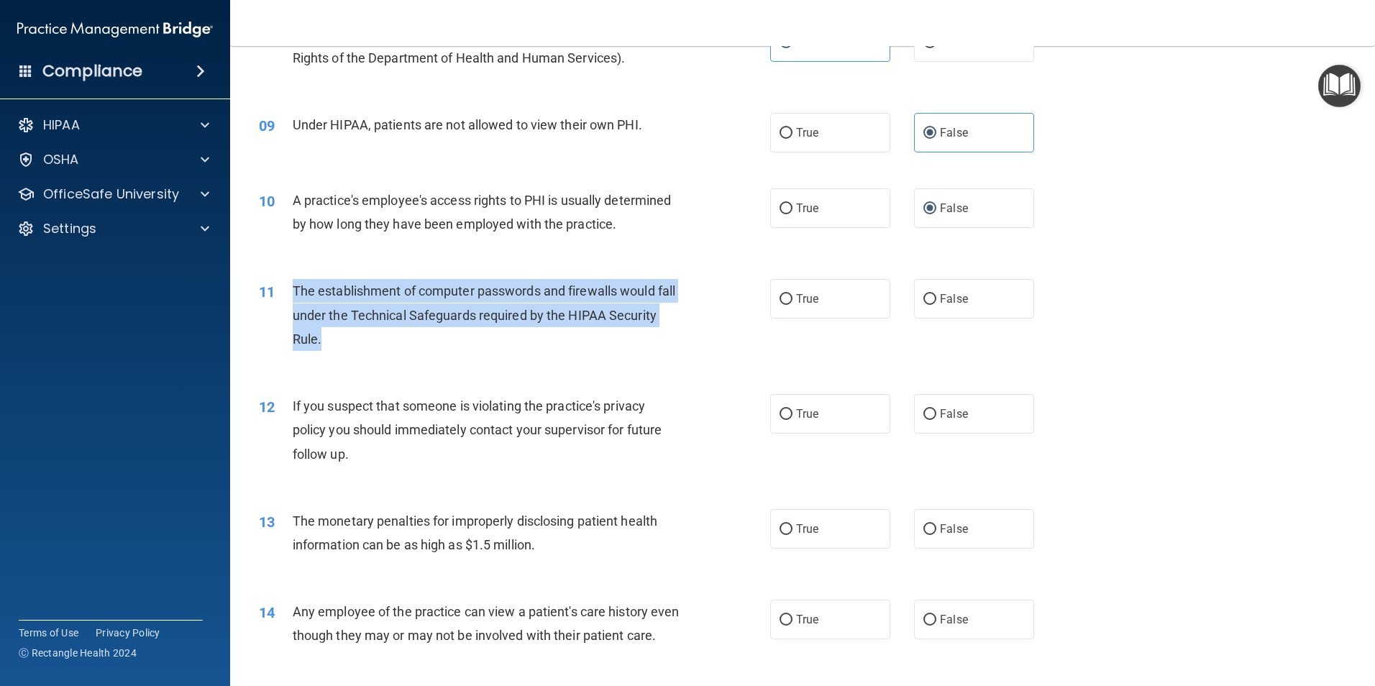
drag, startPoint x: 393, startPoint y: 338, endPoint x: 293, endPoint y: 295, distance: 108.9
click at [293, 295] on div "The establishment of computer passwords and firewalls would fall under the Tech…" at bounding box center [493, 315] width 400 height 72
copy span "The establishment of computer passwords and firewalls would fall under the Tech…"
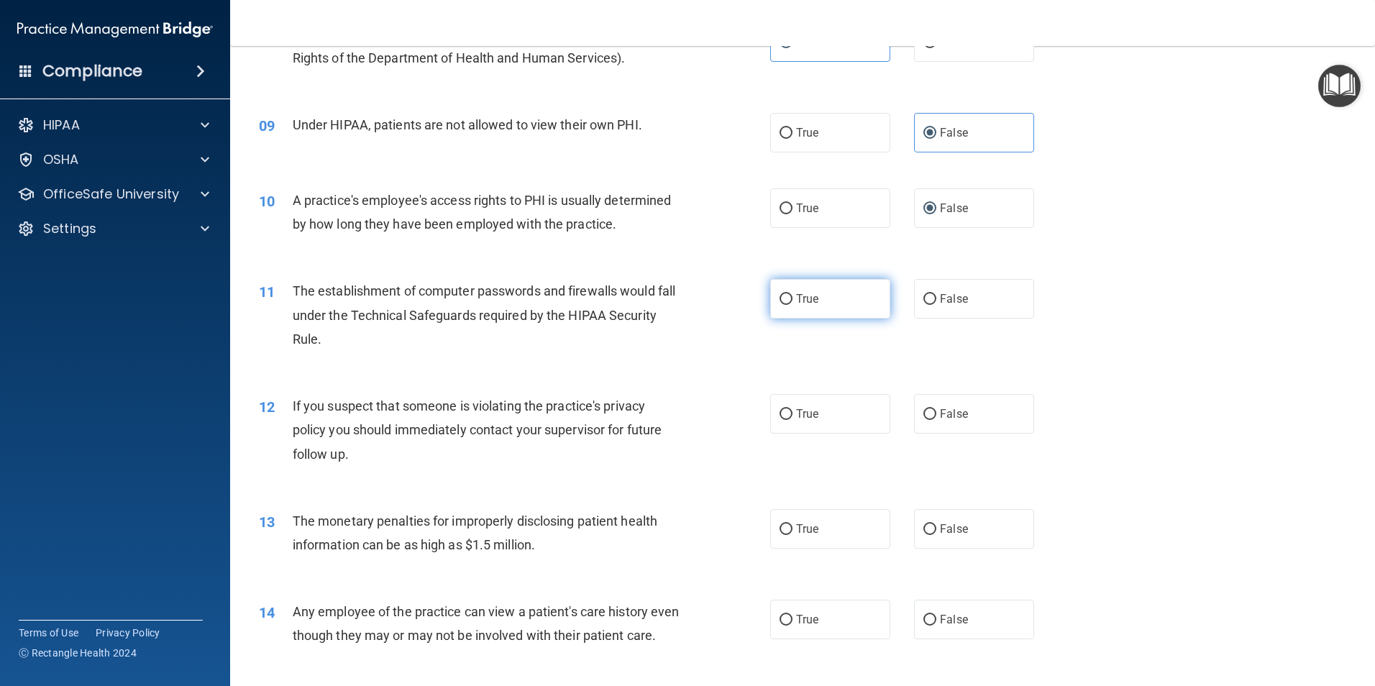
click at [798, 297] on span "True" at bounding box center [807, 299] width 22 height 14
click at [793, 297] on input "True" at bounding box center [786, 299] width 13 height 11
radio input "true"
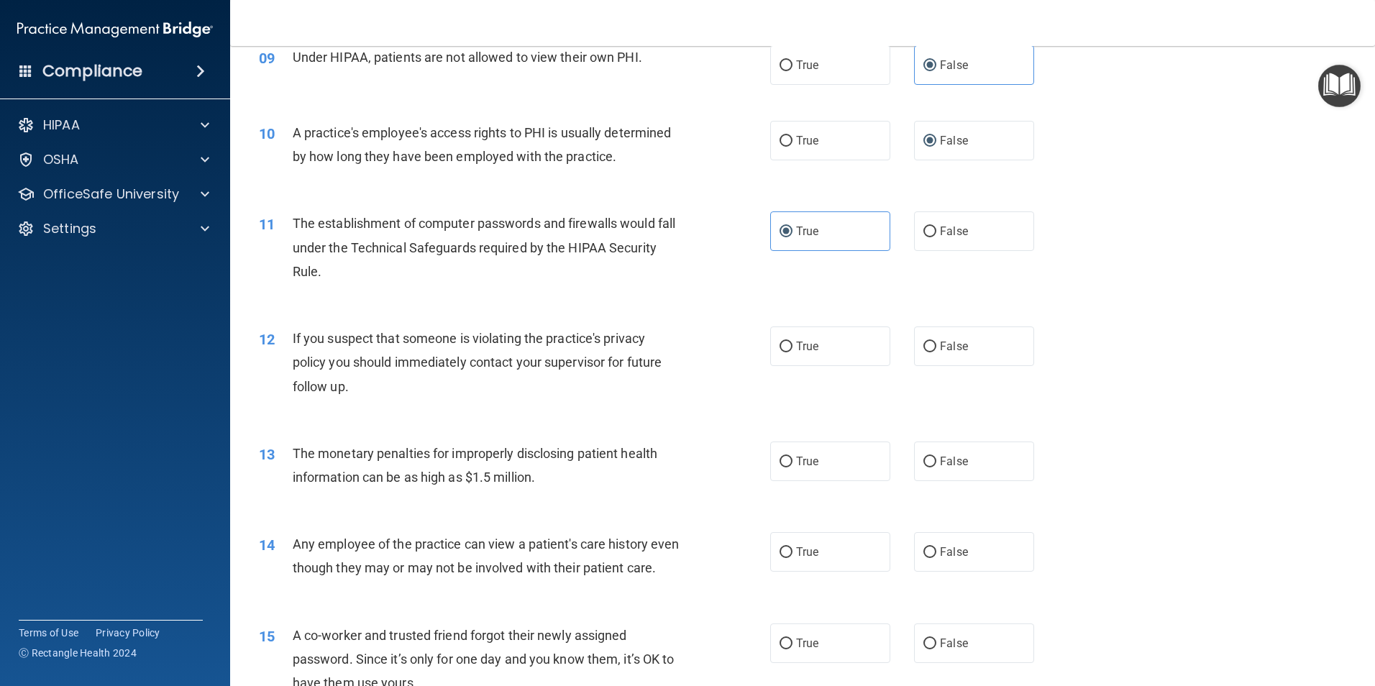
scroll to position [992, 0]
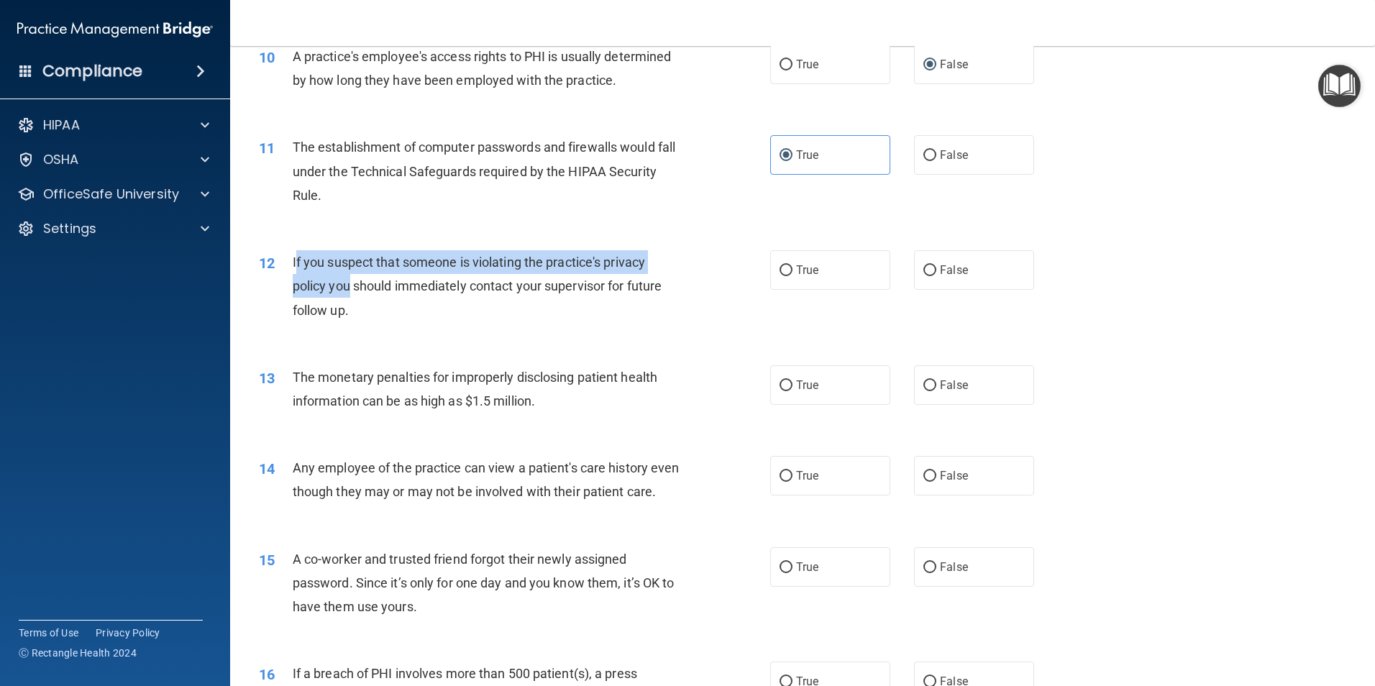
drag, startPoint x: 297, startPoint y: 263, endPoint x: 350, endPoint y: 287, distance: 57.6
click at [350, 287] on span "If you suspect that someone is violating the practice's privacy policy you shou…" at bounding box center [477, 286] width 369 height 63
drag, startPoint x: 350, startPoint y: 287, endPoint x: 291, endPoint y: 259, distance: 65.3
click at [291, 259] on div "12 If you suspect that someone is violating the practice's privacy policy you s…" at bounding box center [514, 289] width 555 height 79
copy div "If you suspect that someone is violating the practice's privacy policy you shou…"
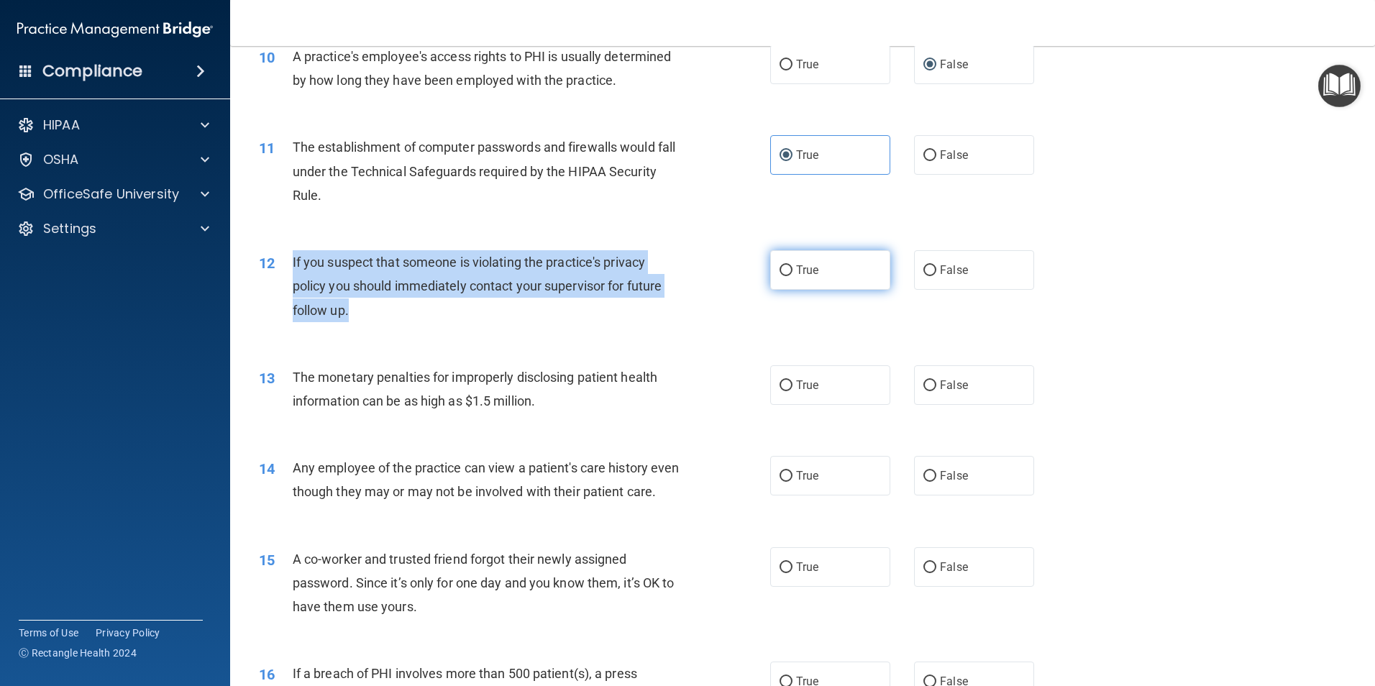
click at [788, 272] on label "True" at bounding box center [830, 270] width 120 height 40
click at [782, 270] on input "True" at bounding box center [786, 270] width 13 height 11
radio input "true"
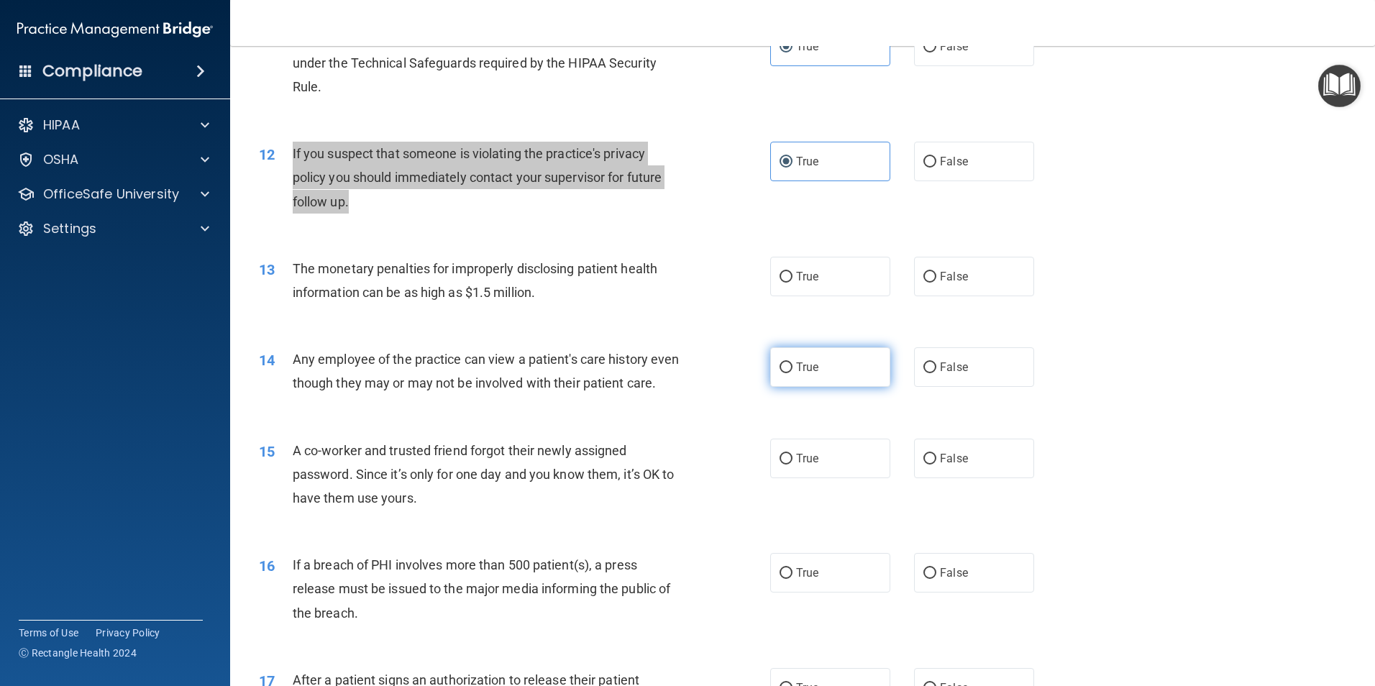
scroll to position [1064, 0]
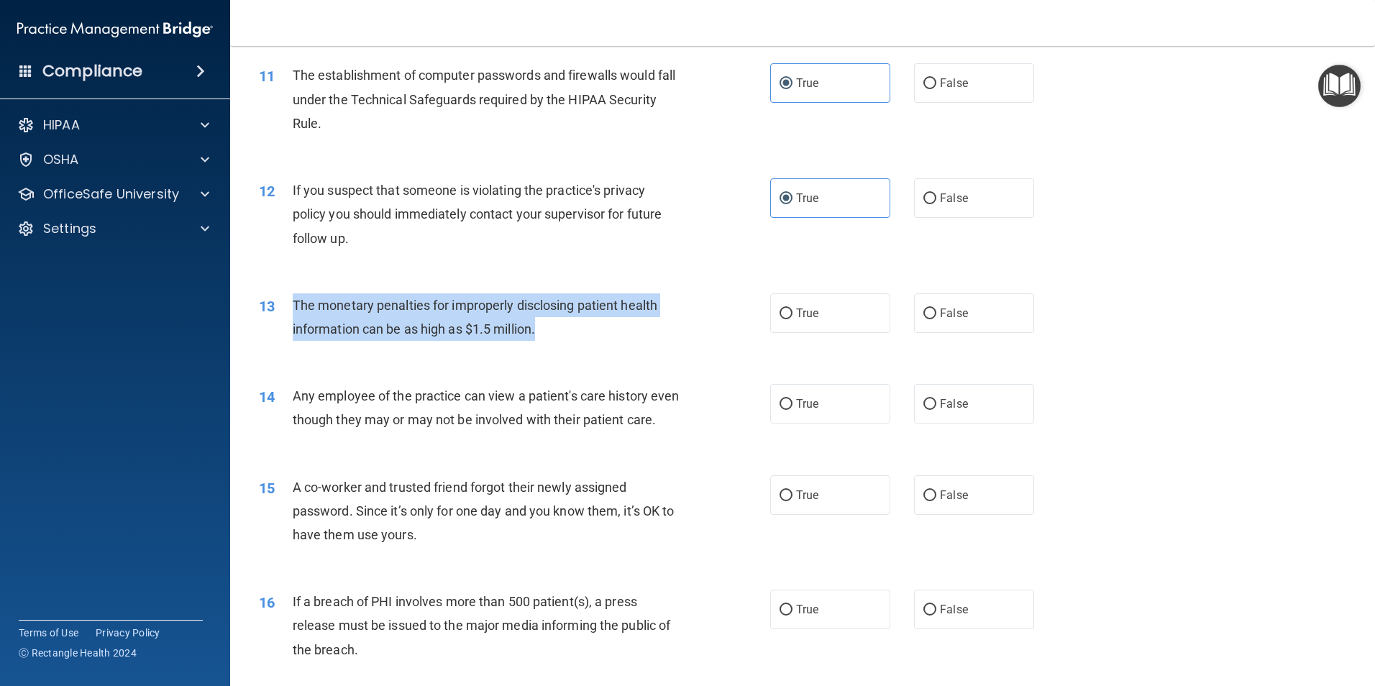
drag, startPoint x: 544, startPoint y: 332, endPoint x: 292, endPoint y: 298, distance: 254.8
click at [293, 298] on div "The monetary penalties for improperly disclosing patient health information can…" at bounding box center [493, 316] width 400 height 47
copy span "The monetary penalties for improperly disclosing patient health information can…"
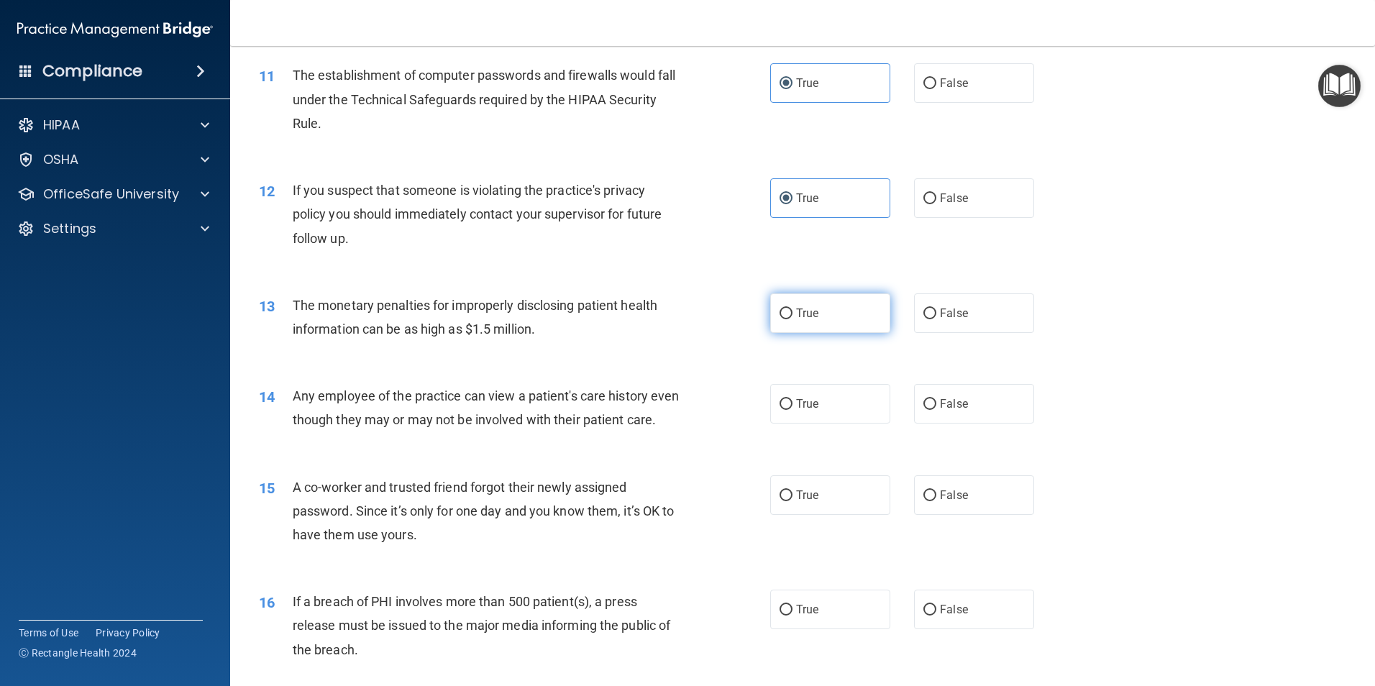
click at [806, 320] on label "True" at bounding box center [830, 313] width 120 height 40
click at [793, 319] on input "True" at bounding box center [786, 314] width 13 height 11
radio input "true"
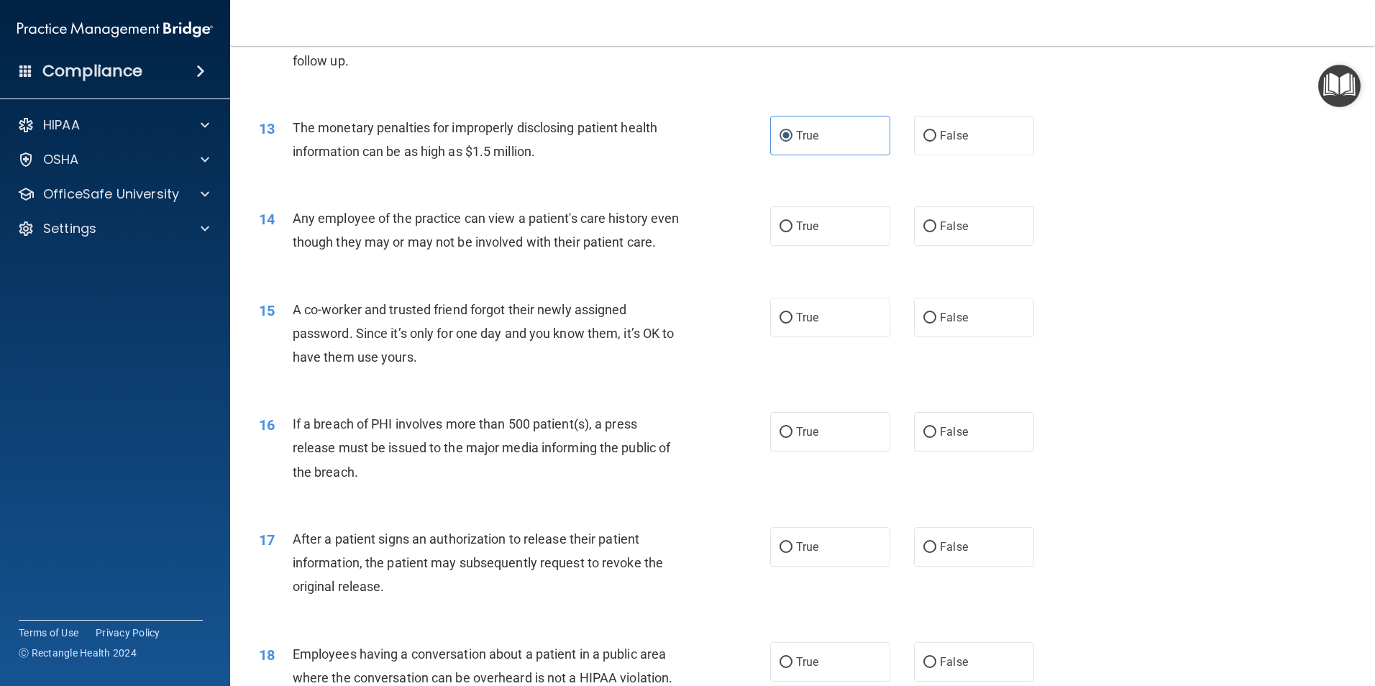
scroll to position [1279, 0]
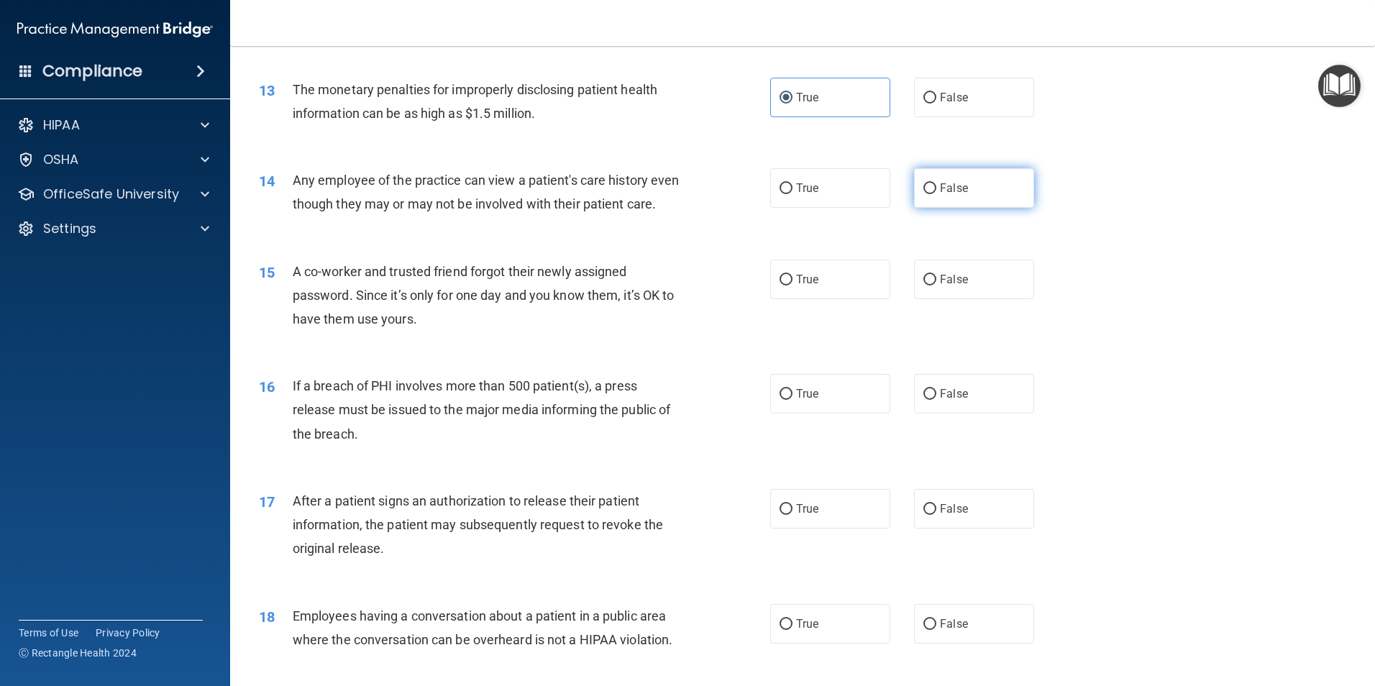
click at [977, 193] on label "False" at bounding box center [974, 188] width 120 height 40
click at [936, 193] on input "False" at bounding box center [929, 188] width 13 height 11
radio input "true"
click at [923, 286] on input "False" at bounding box center [929, 280] width 13 height 11
radio input "true"
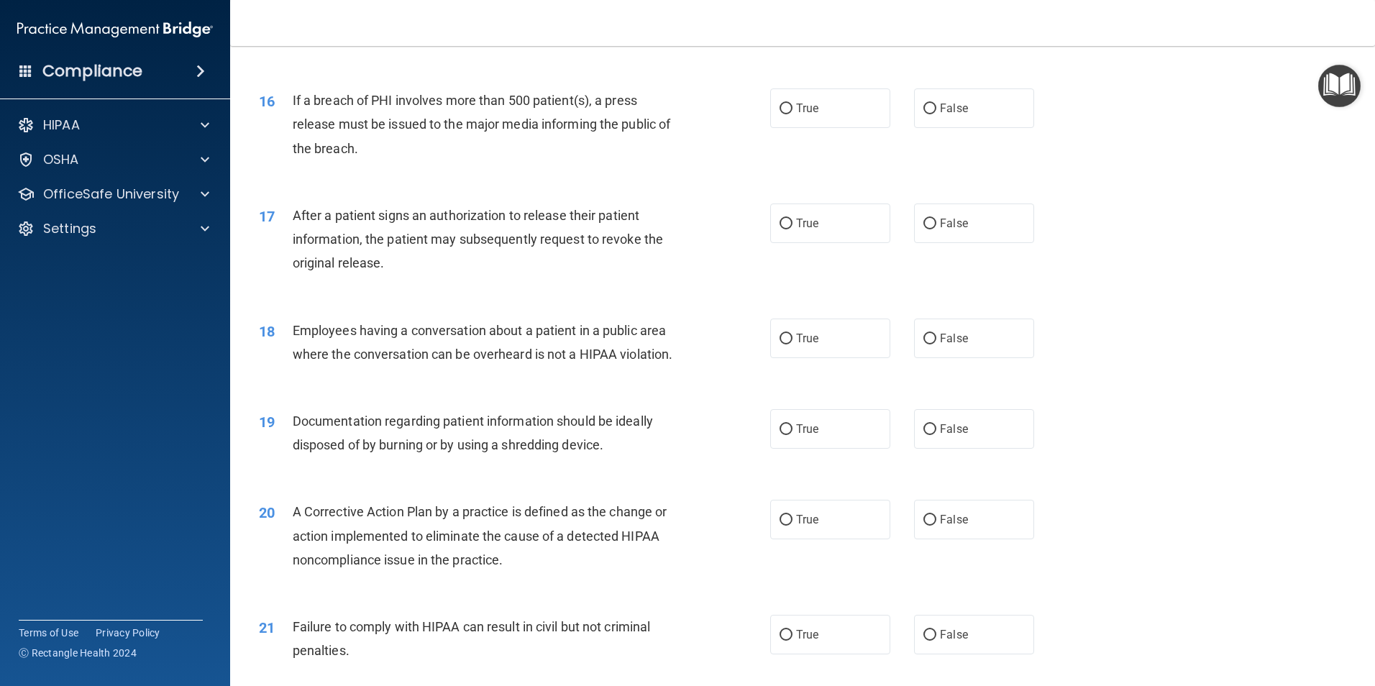
scroll to position [1567, 0]
click at [844, 126] on label "True" at bounding box center [830, 106] width 120 height 40
click at [793, 112] on input "True" at bounding box center [786, 106] width 13 height 11
radio input "true"
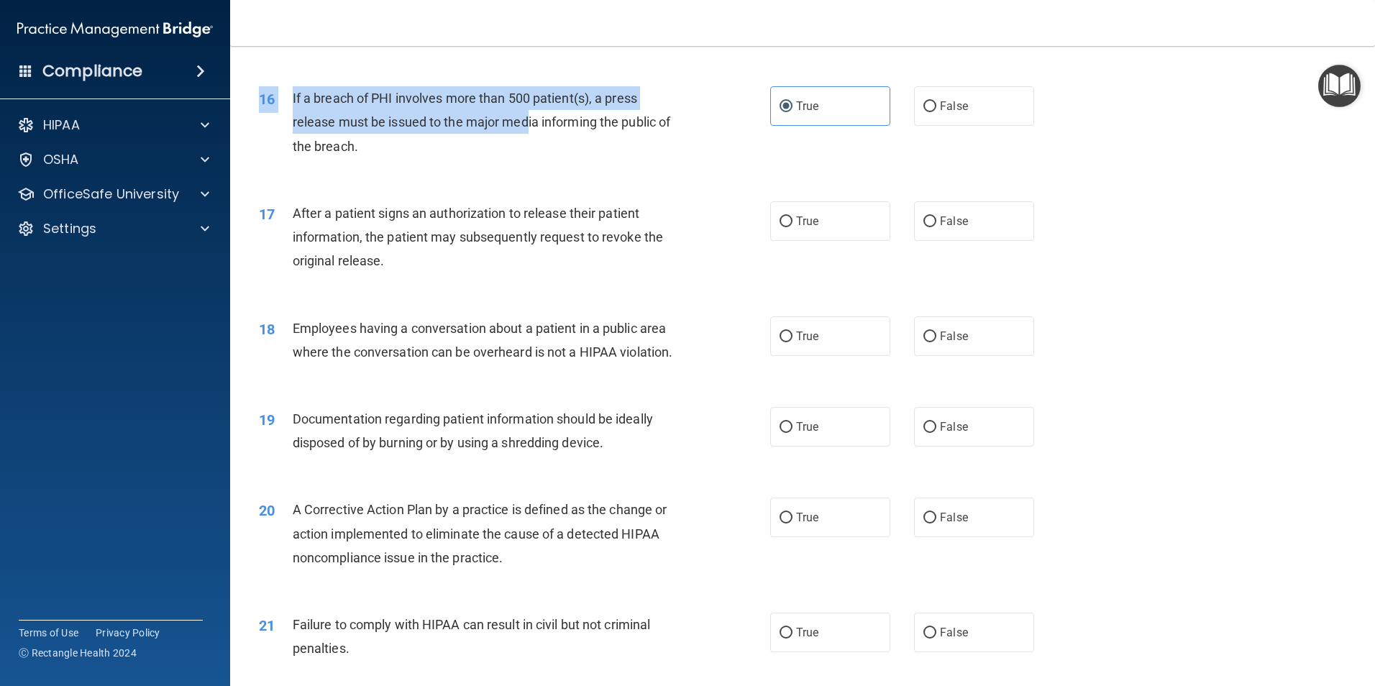
drag, startPoint x: 528, startPoint y: 144, endPoint x: 260, endPoint y: 137, distance: 268.4
click at [260, 137] on div "16 If a breach of PHI involves more than 500 patient(s), a press release must b…" at bounding box center [514, 125] width 555 height 79
drag, startPoint x: 260, startPoint y: 137, endPoint x: 329, endPoint y: 159, distance: 73.2
click at [329, 158] on div "If a breach of PHI involves more than 500 patient(s), a press release must be i…" at bounding box center [493, 122] width 400 height 72
drag, startPoint x: 364, startPoint y: 168, endPoint x: 291, endPoint y: 114, distance: 90.5
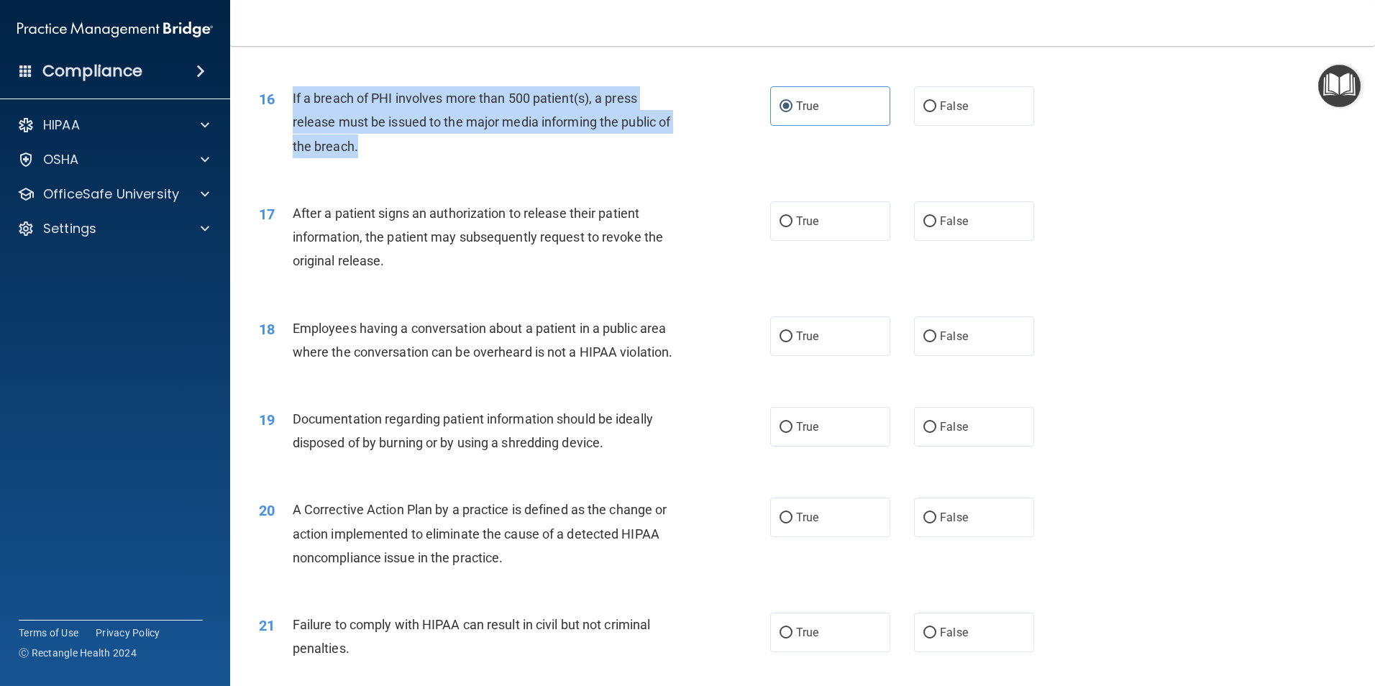
click at [291, 114] on div "16 If a breach of PHI involves more than 500 patient(s), a press release must b…" at bounding box center [514, 125] width 555 height 79
copy div "If a breach of PHI involves more than 500 patient(s), a press release must be i…"
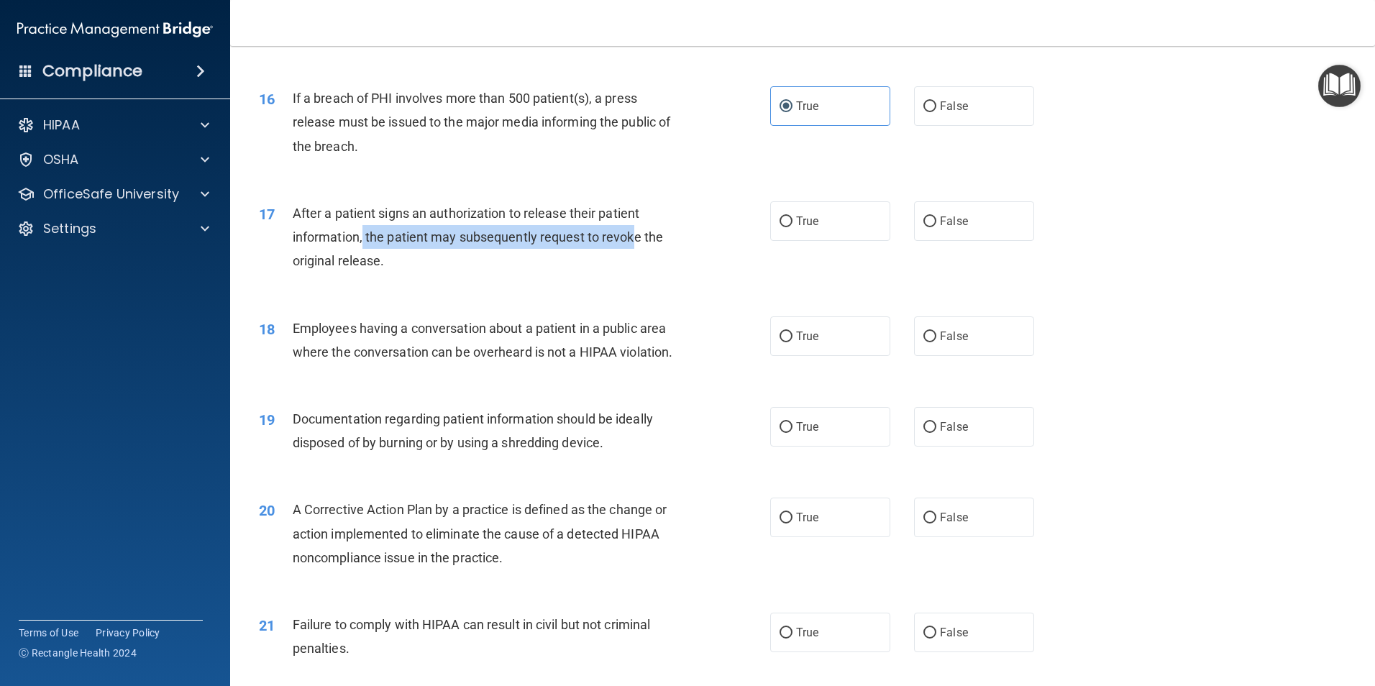
drag, startPoint x: 598, startPoint y: 268, endPoint x: 362, endPoint y: 260, distance: 236.0
click at [362, 260] on span "After a patient signs an authorization to release their patient information, th…" at bounding box center [478, 237] width 370 height 63
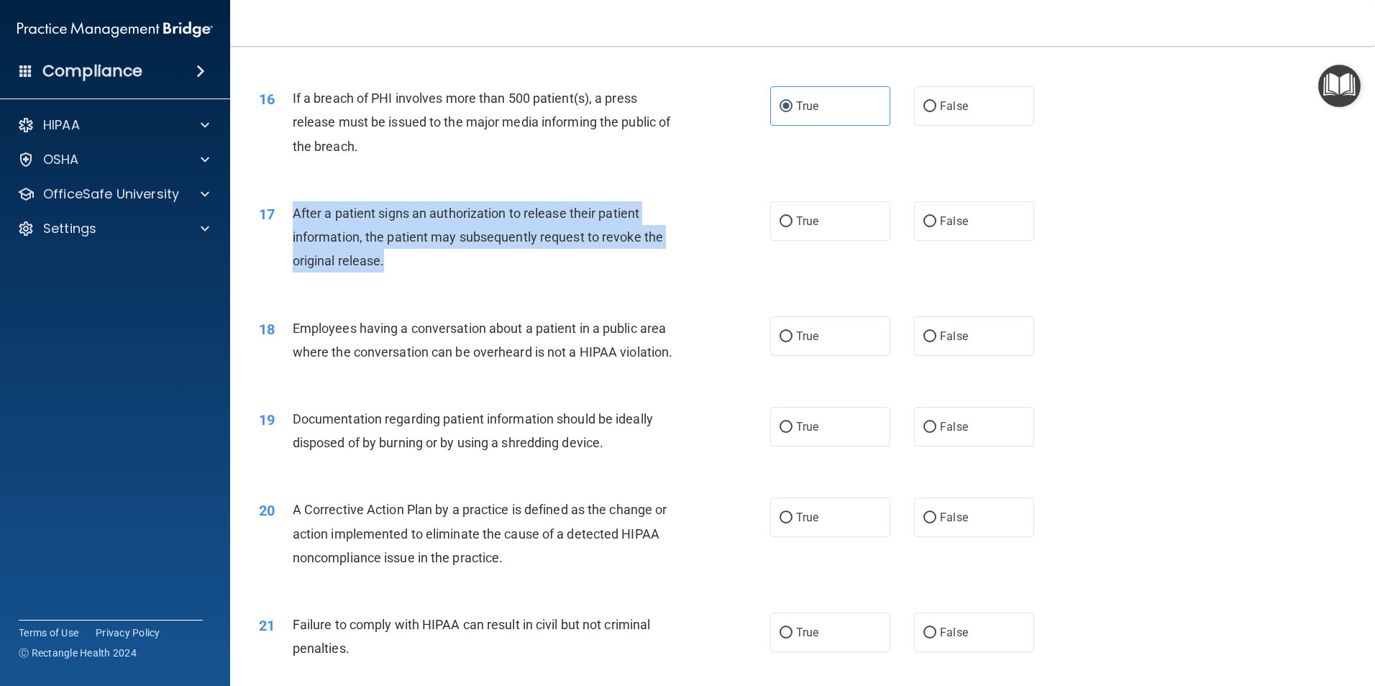
drag, startPoint x: 362, startPoint y: 260, endPoint x: 292, endPoint y: 237, distance: 73.7
click at [293, 237] on div "After a patient signs an authorization to release their patient information, th…" at bounding box center [493, 237] width 400 height 72
copy span "After a patient signs an authorization to release their patient information, th…"
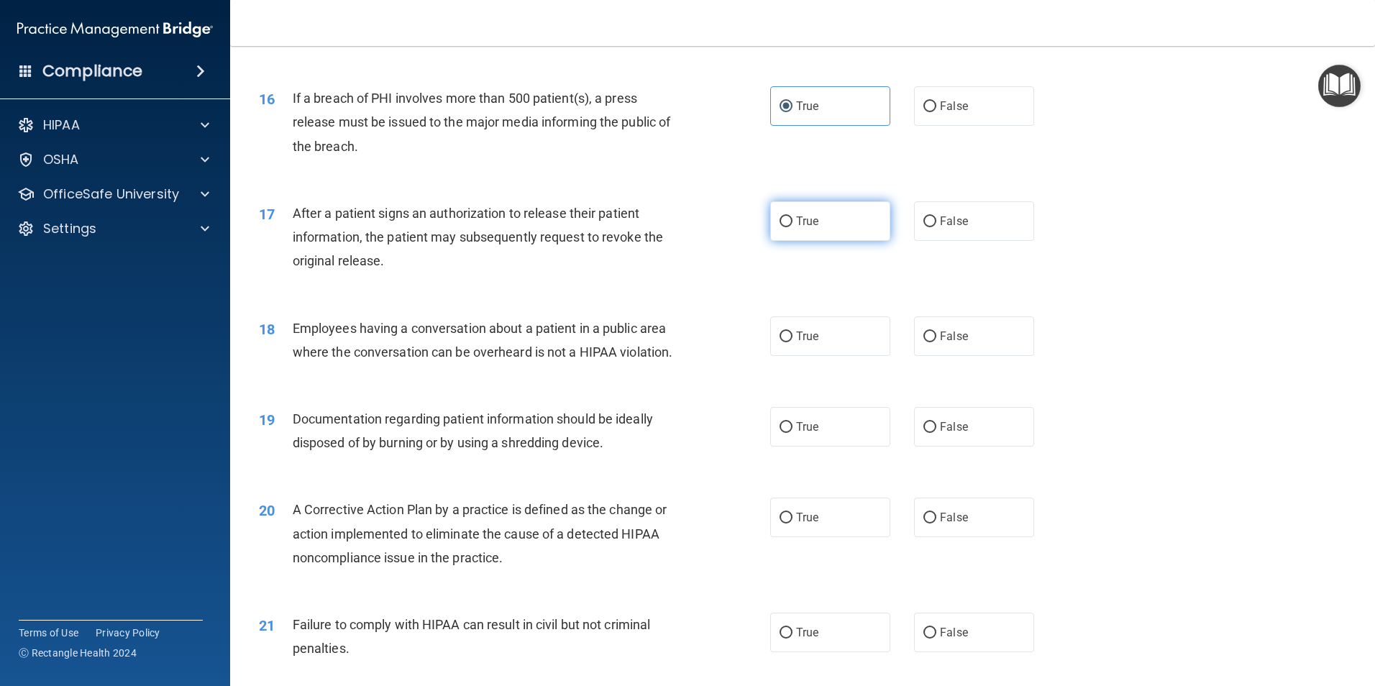
click at [841, 237] on label "True" at bounding box center [830, 221] width 120 height 40
click at [793, 227] on input "True" at bounding box center [786, 221] width 13 height 11
radio input "true"
click at [939, 351] on label "False" at bounding box center [974, 336] width 120 height 40
click at [936, 342] on input "False" at bounding box center [929, 337] width 13 height 11
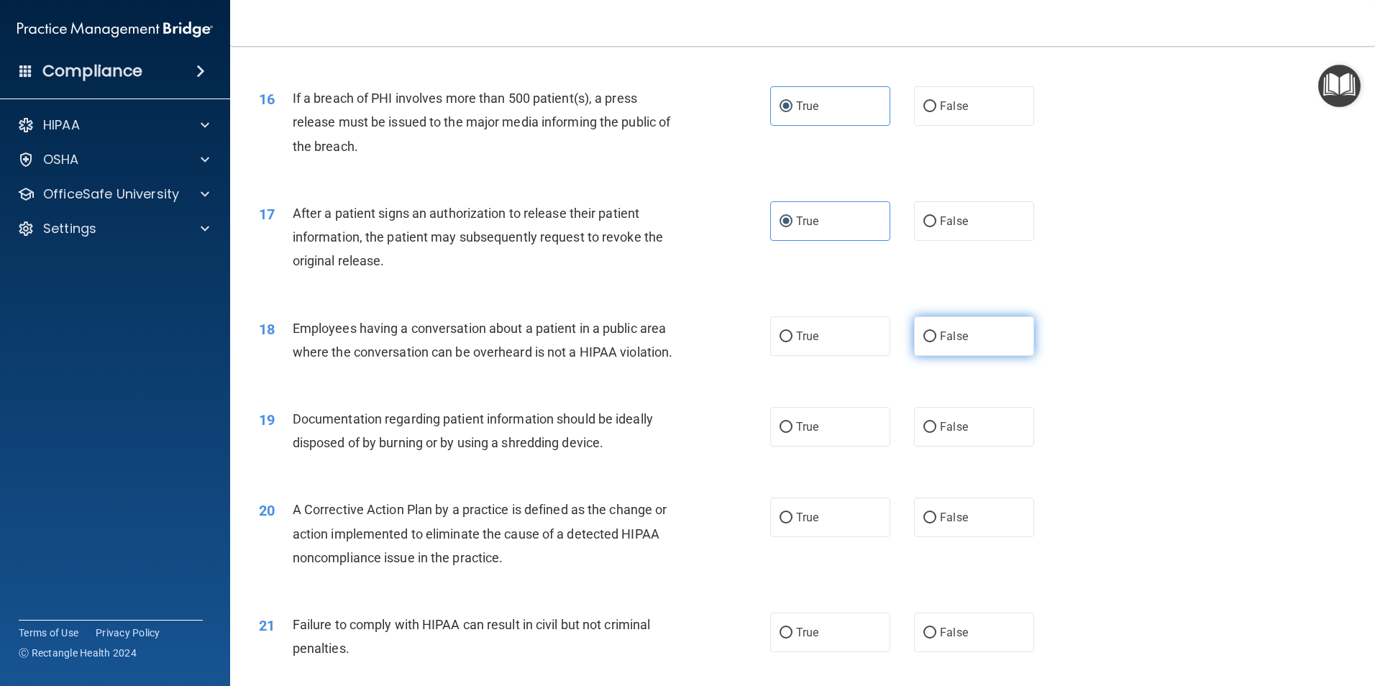
radio input "true"
click at [786, 447] on label "True" at bounding box center [830, 427] width 120 height 40
click at [786, 433] on input "True" at bounding box center [786, 427] width 13 height 11
radio input "true"
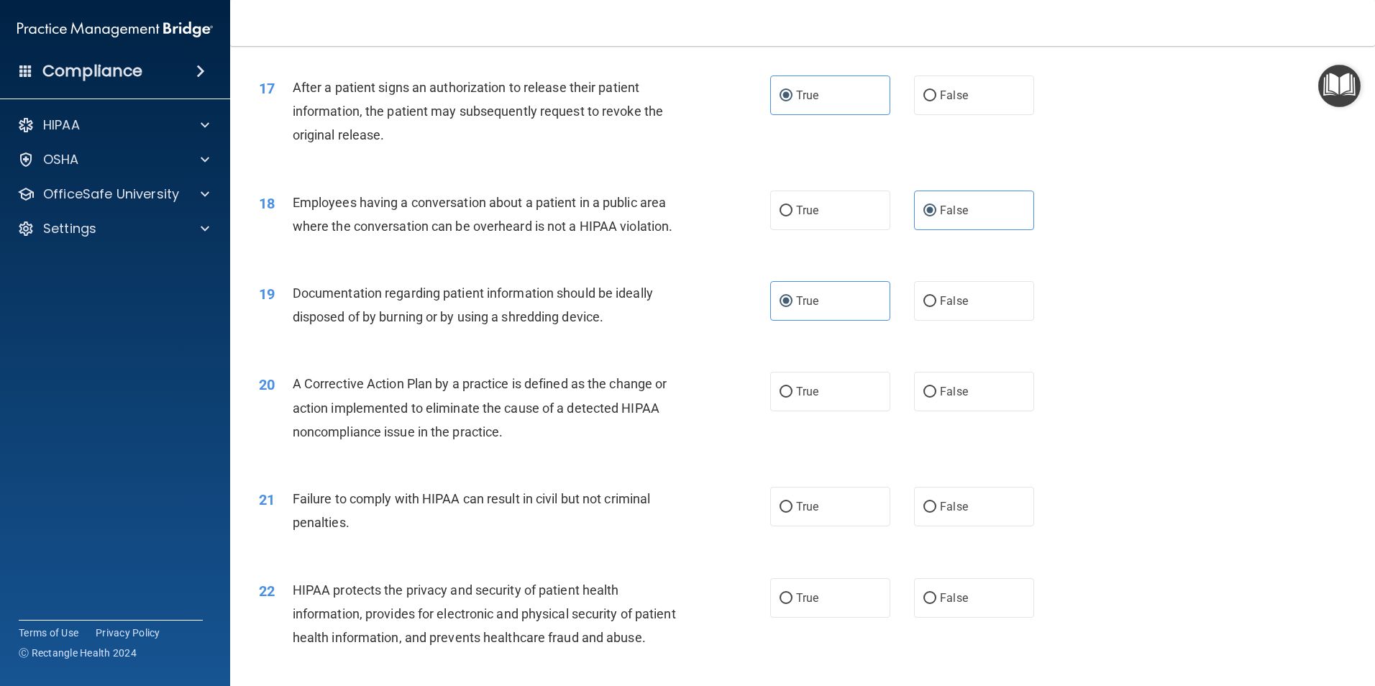
scroll to position [1783, 0]
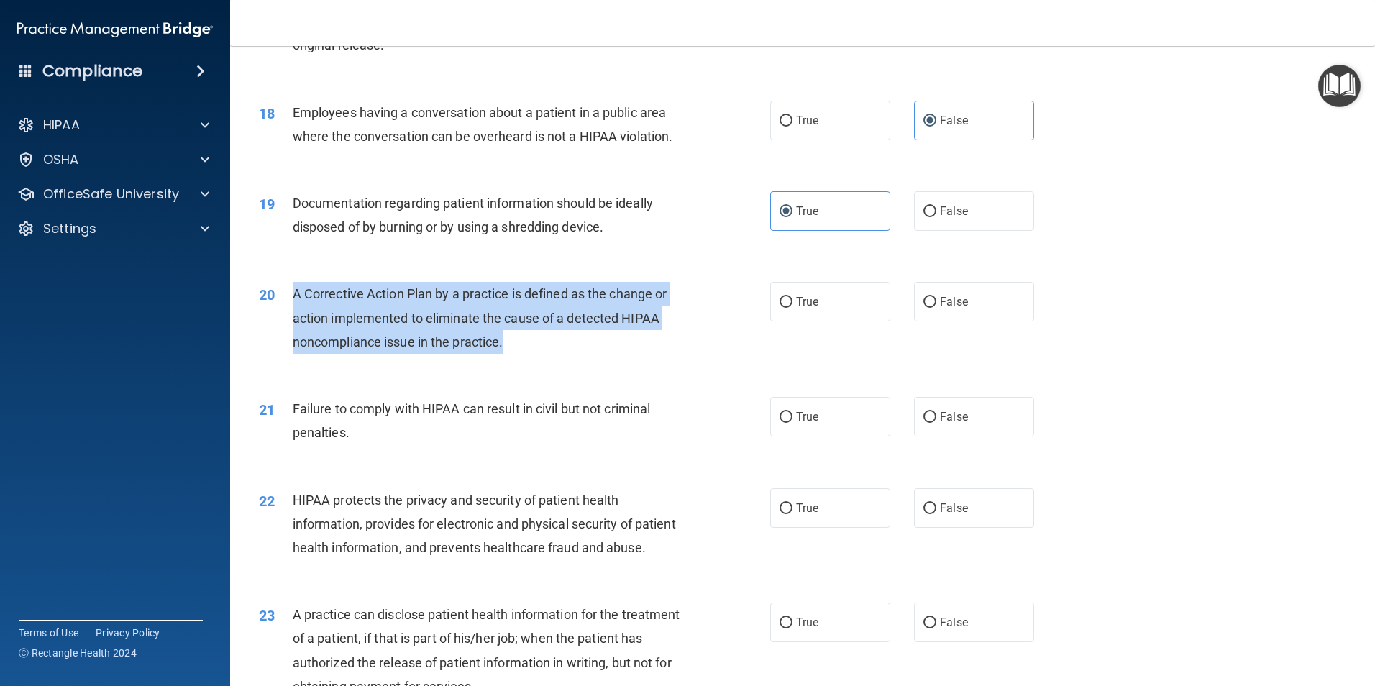
drag, startPoint x: 536, startPoint y: 369, endPoint x: 291, endPoint y: 313, distance: 250.9
click at [291, 313] on div "20 A Corrective Action Plan by a practice is defined as the change or action im…" at bounding box center [514, 321] width 555 height 79
copy div "A Corrective Action Plan by a practice is defined as the change or action imple…"
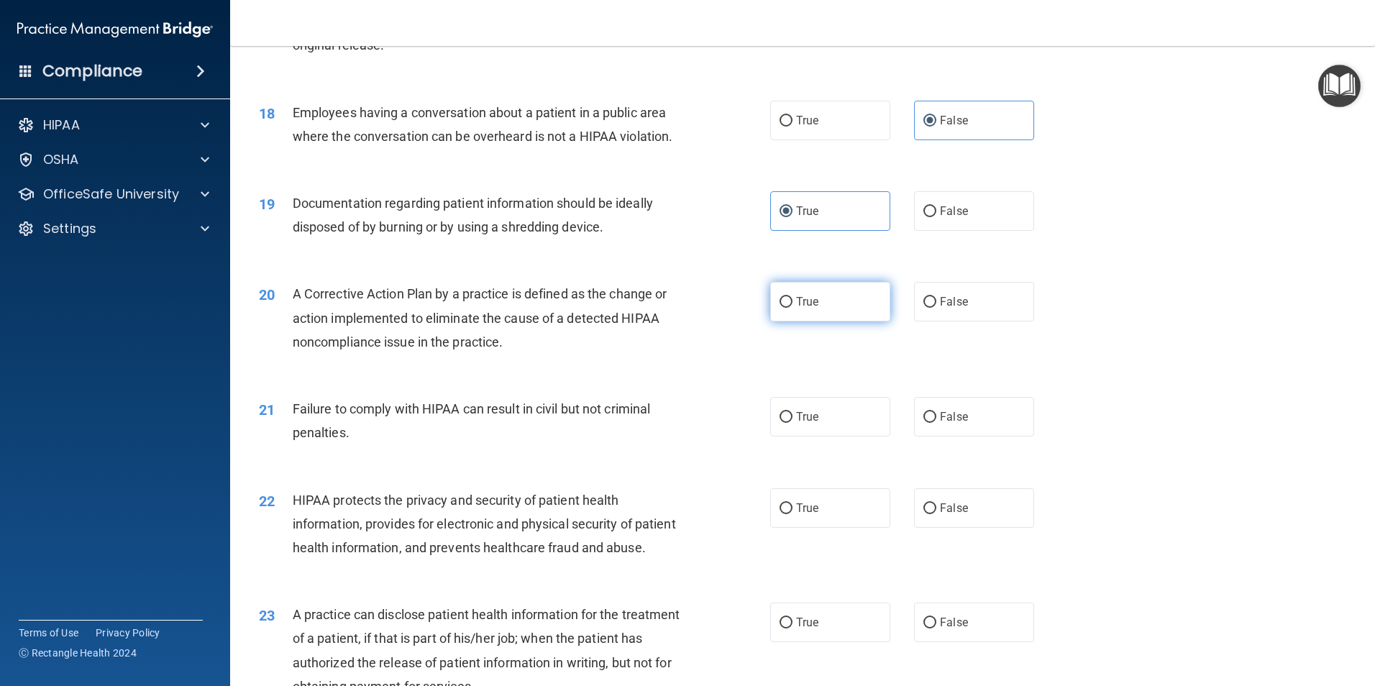
click at [798, 321] on label "True" at bounding box center [830, 302] width 120 height 40
click at [793, 308] on input "True" at bounding box center [786, 302] width 13 height 11
radio input "true"
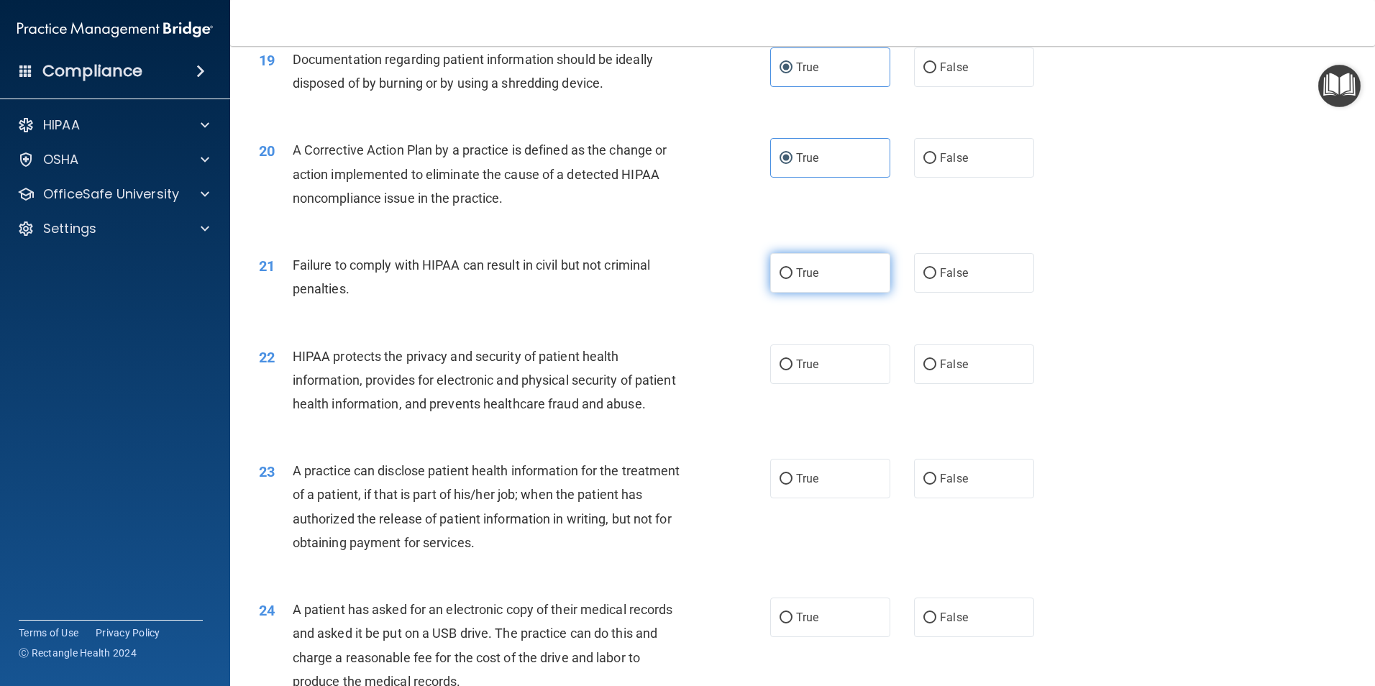
click at [811, 280] on span "True" at bounding box center [807, 273] width 22 height 14
click at [793, 279] on input "True" at bounding box center [786, 273] width 13 height 11
radio input "true"
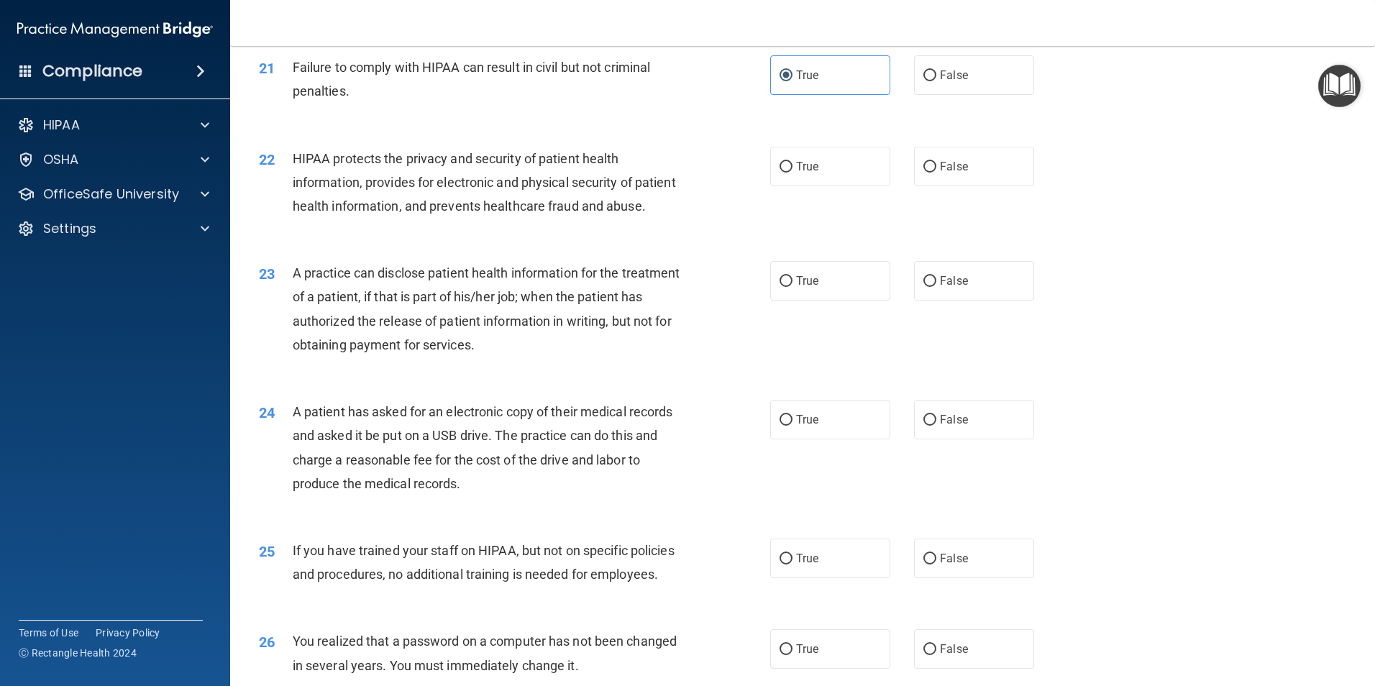
scroll to position [2143, 0]
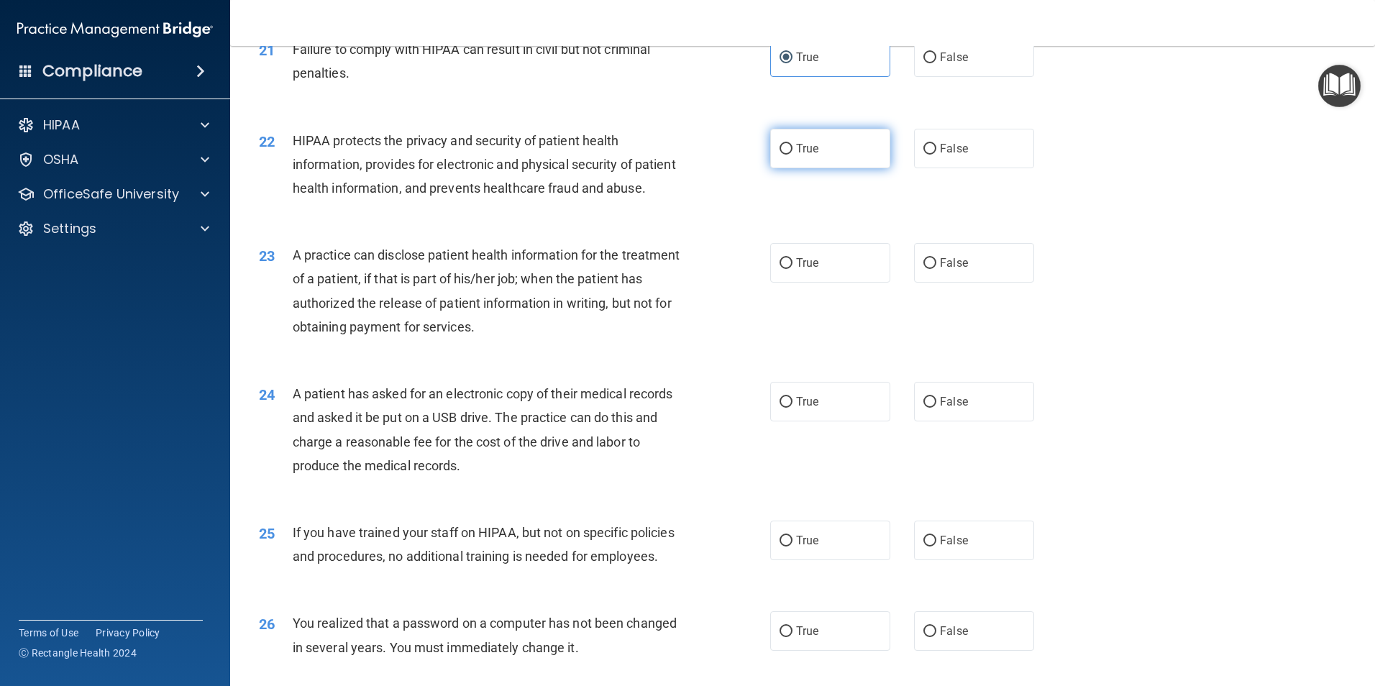
click at [812, 168] on label "True" at bounding box center [830, 149] width 120 height 40
click at [793, 155] on input "True" at bounding box center [786, 149] width 13 height 11
radio input "true"
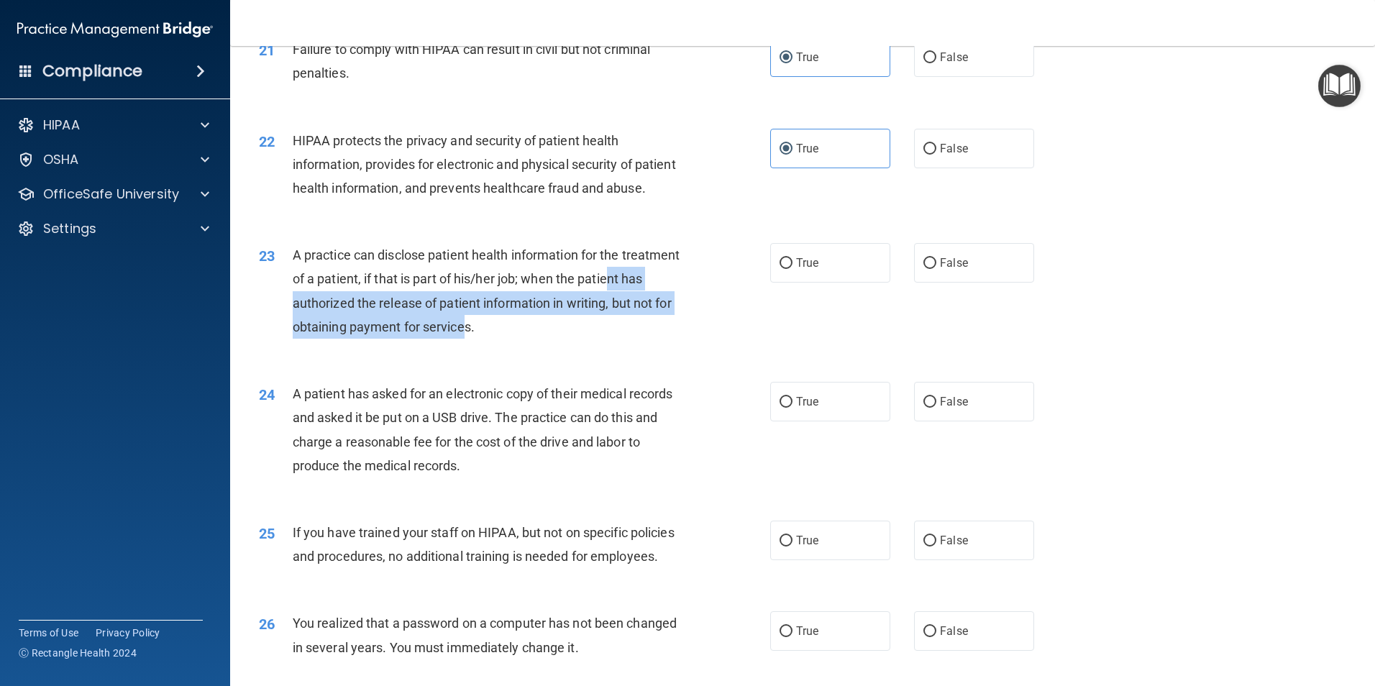
drag, startPoint x: 545, startPoint y: 372, endPoint x: 324, endPoint y: 355, distance: 221.4
click at [324, 334] on span "A practice can disclose patient health information for the treatment of a patie…" at bounding box center [487, 290] width 388 height 87
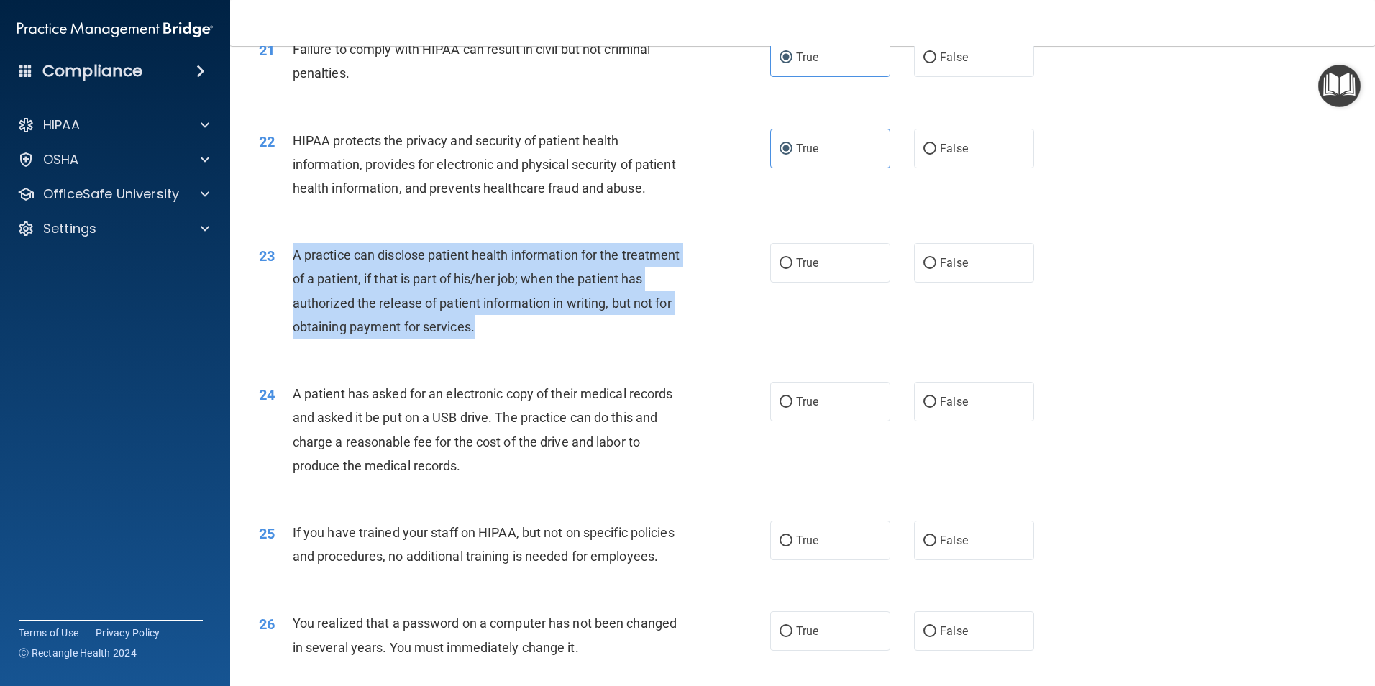
drag, startPoint x: 324, startPoint y: 355, endPoint x: 594, endPoint y: 375, distance: 270.5
click at [594, 339] on div "A practice can disclose patient health information for the treatment of a patie…" at bounding box center [493, 291] width 400 height 96
copy span "A practice can disclose patient health information for the treatment of a patie…"
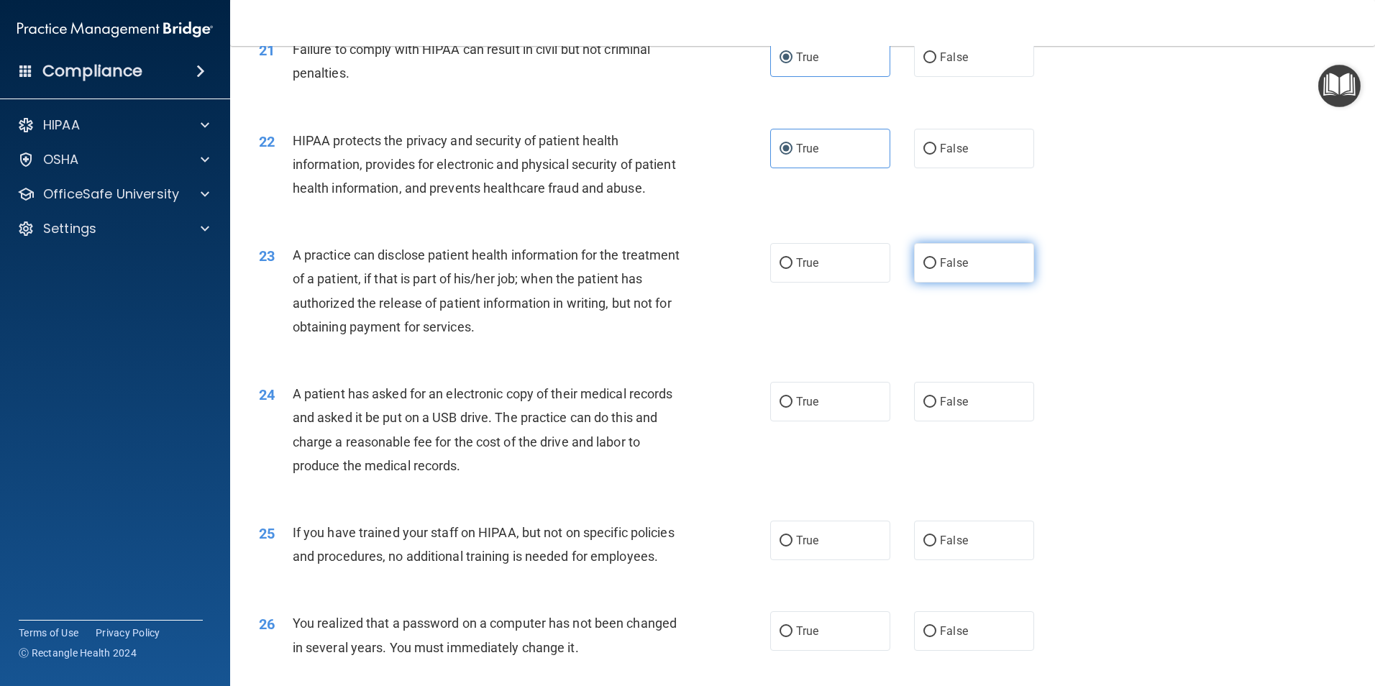
click at [945, 270] on span "False" at bounding box center [954, 263] width 28 height 14
click at [936, 269] on input "False" at bounding box center [929, 263] width 13 height 11
radio input "true"
click at [796, 409] on span "True" at bounding box center [807, 402] width 22 height 14
click at [793, 408] on input "True" at bounding box center [786, 402] width 13 height 11
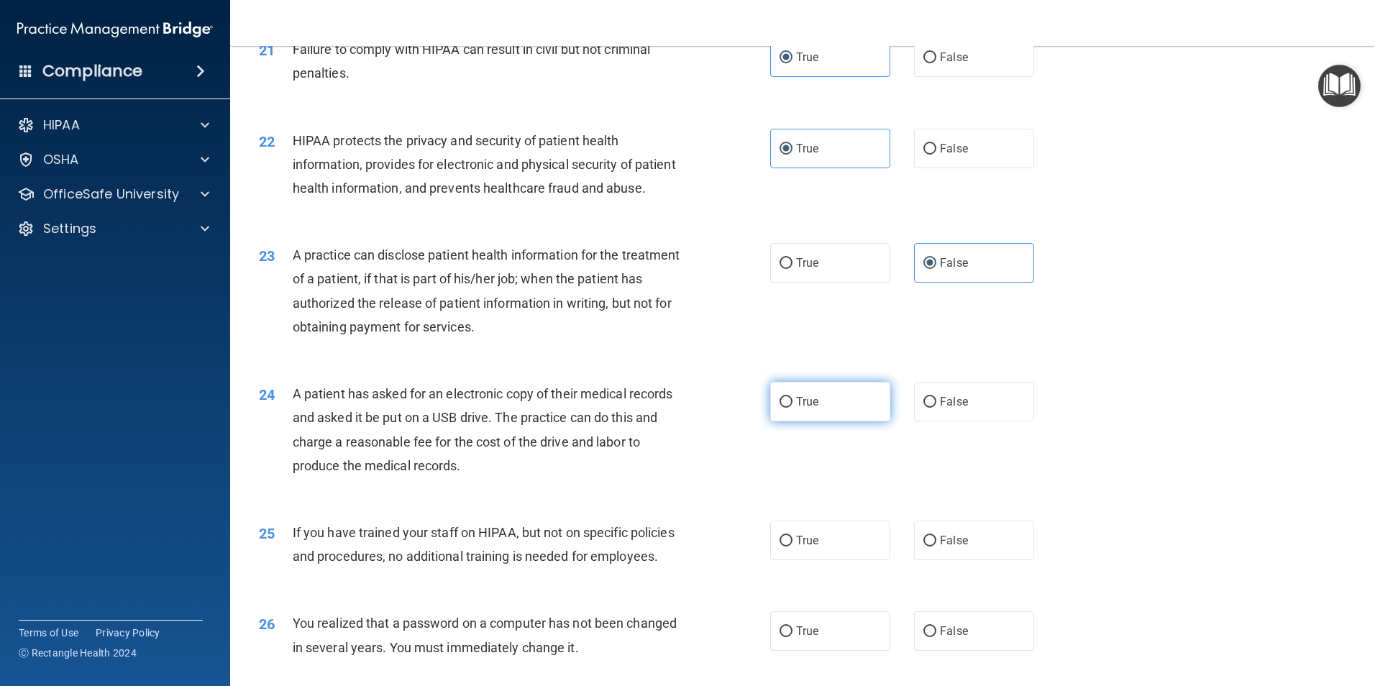
radio input "true"
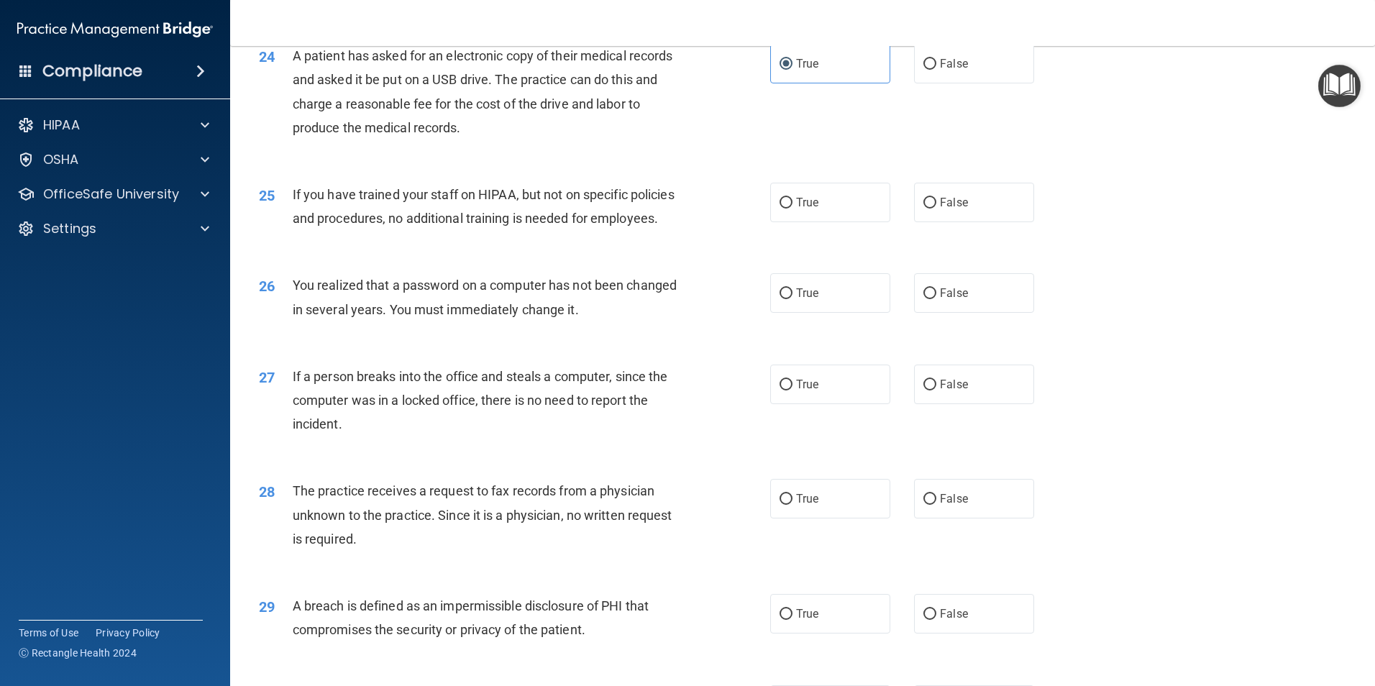
scroll to position [2502, 0]
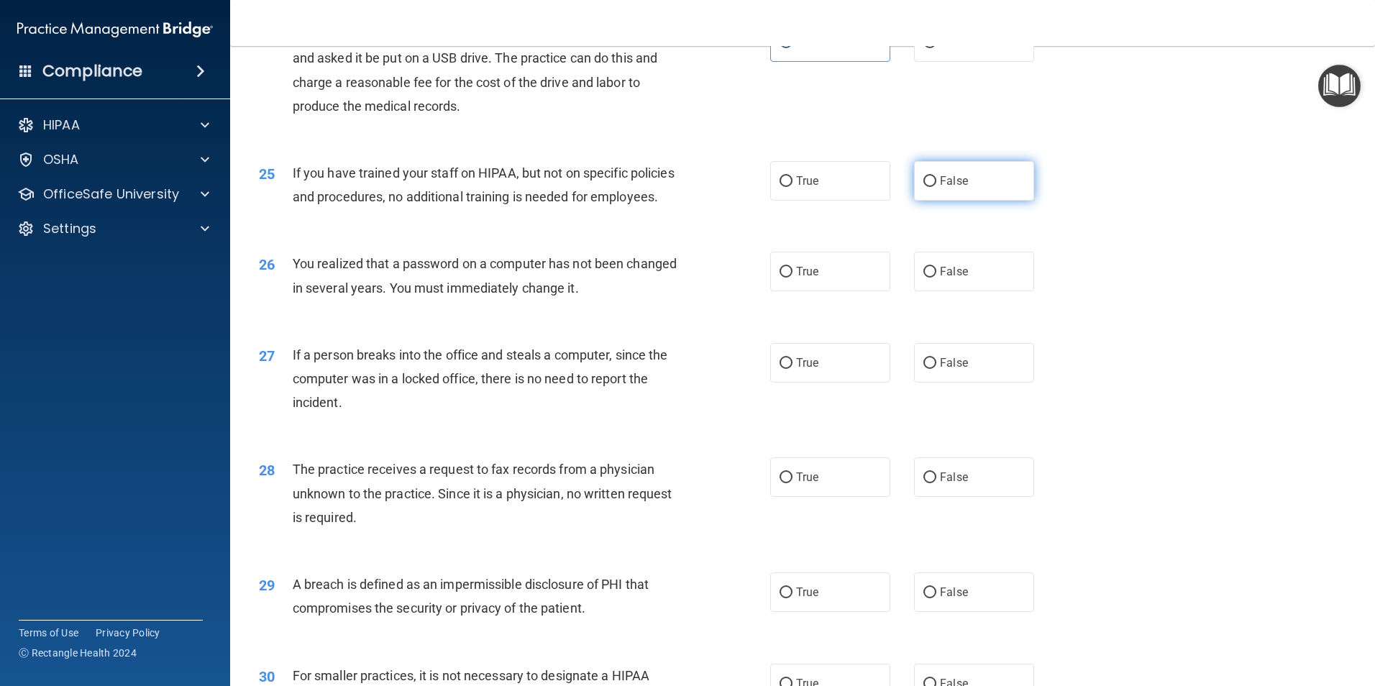
click at [935, 201] on label "False" at bounding box center [974, 181] width 120 height 40
click at [935, 187] on input "False" at bounding box center [929, 181] width 13 height 11
radio input "true"
drag, startPoint x: 328, startPoint y: 335, endPoint x: 372, endPoint y: 350, distance: 46.4
click at [372, 299] on div "You realized that a password on a computer has not been changed in several year…" at bounding box center [493, 275] width 400 height 47
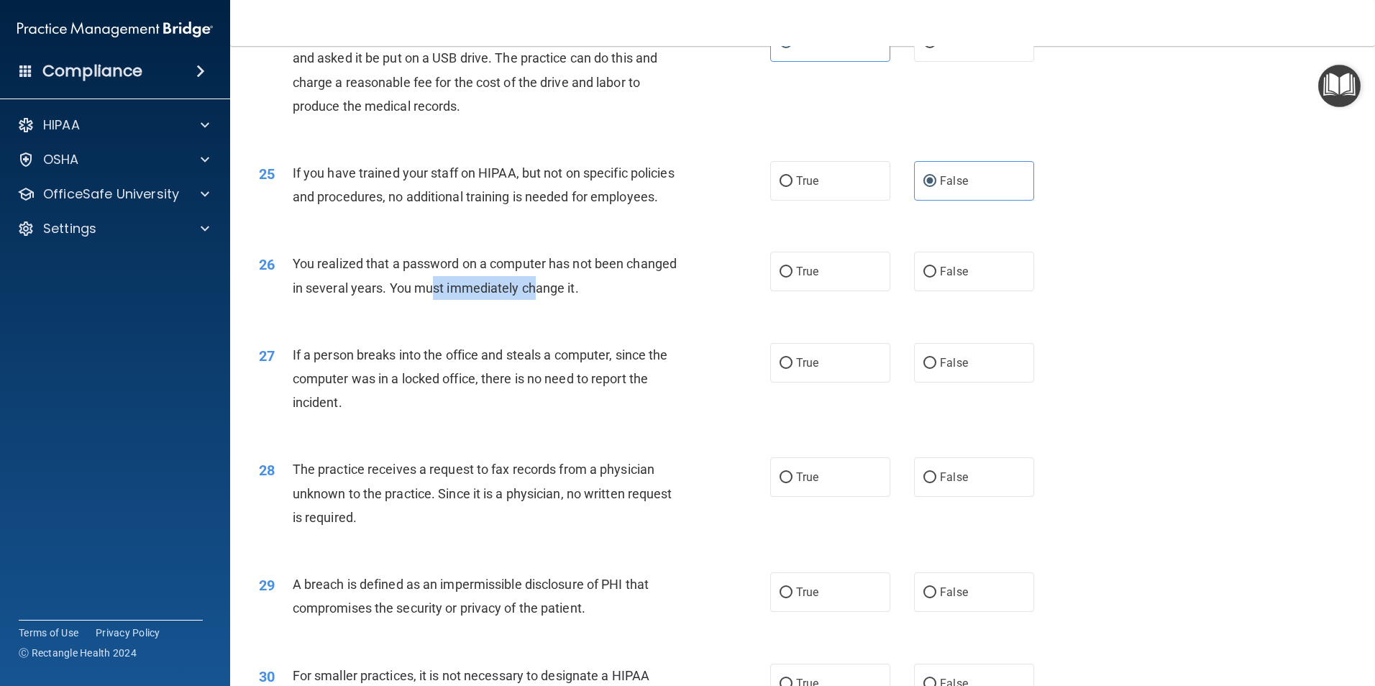
drag, startPoint x: 372, startPoint y: 350, endPoint x: 590, endPoint y: 369, distance: 219.4
click at [590, 299] on div "You realized that a password on a computer has not been changed in several year…" at bounding box center [493, 275] width 400 height 47
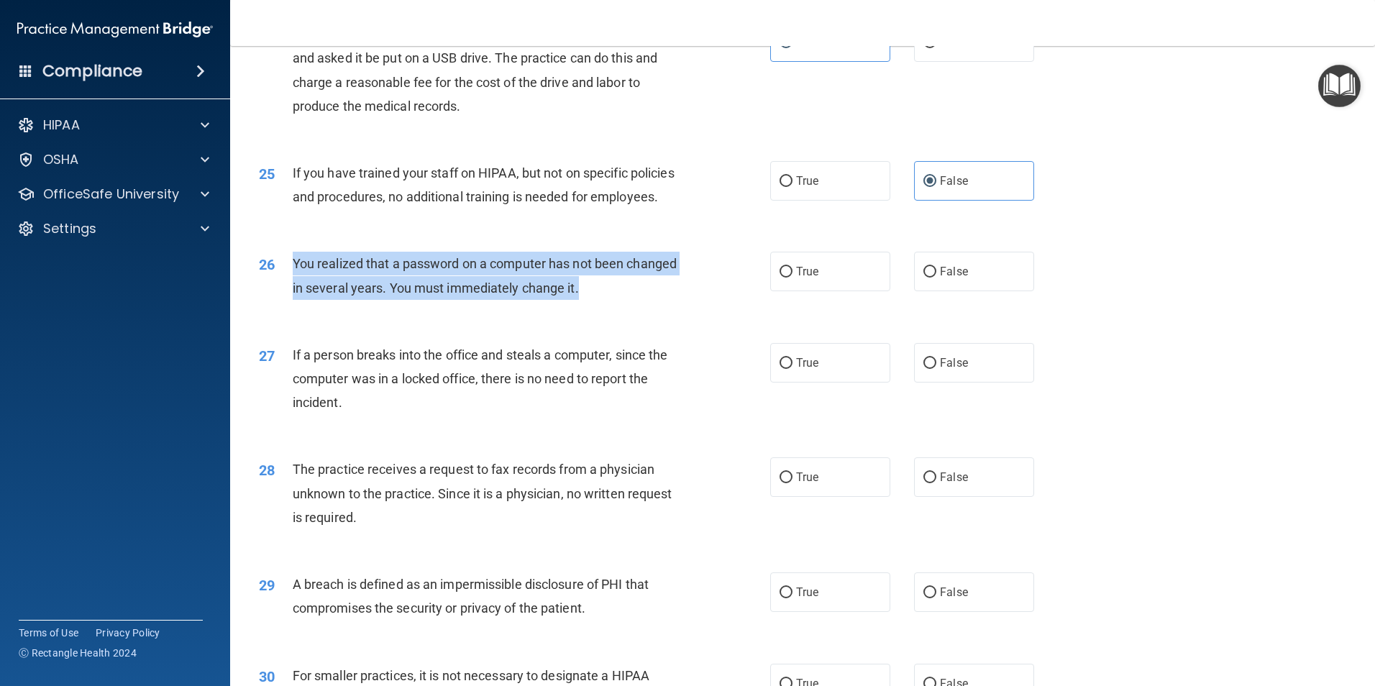
drag, startPoint x: 293, startPoint y: 337, endPoint x: 674, endPoint y: 372, distance: 382.8
click at [674, 306] on div "26 You realized that a password on a computer has not been changed in several y…" at bounding box center [514, 279] width 555 height 55
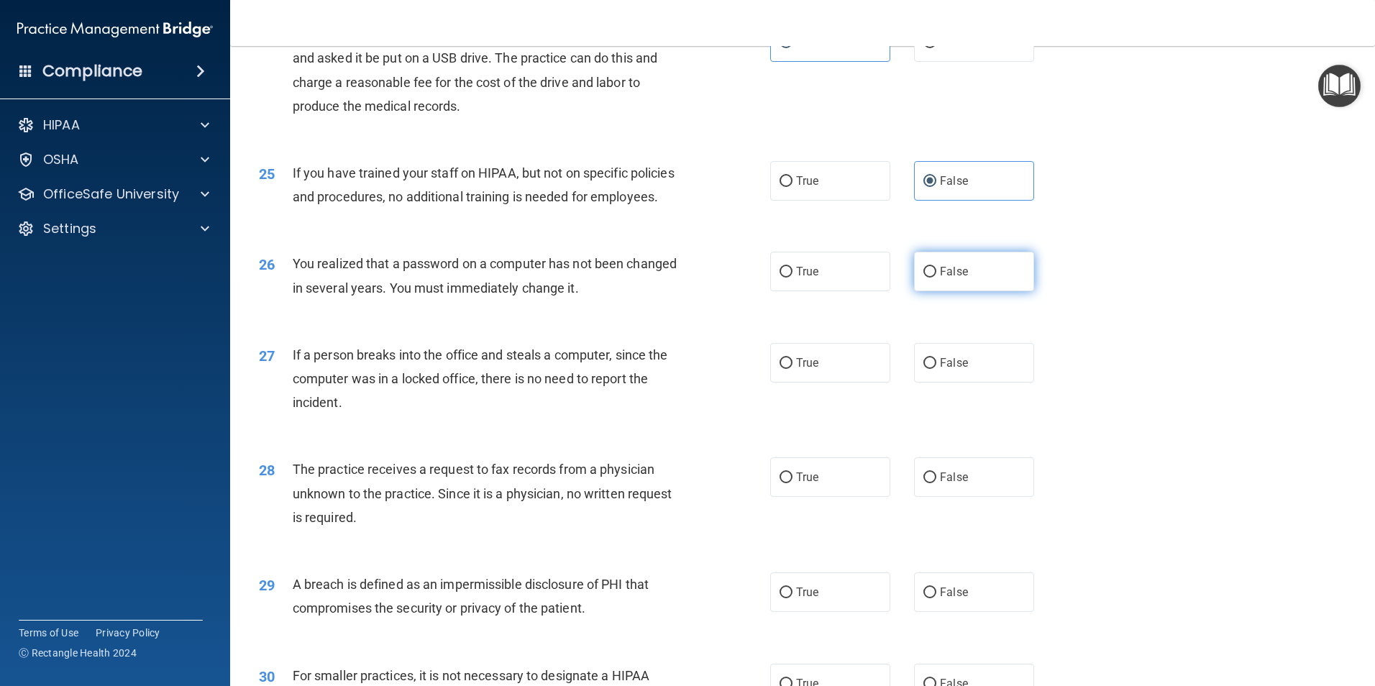
click at [940, 278] on span "False" at bounding box center [954, 272] width 28 height 14
click at [936, 278] on input "False" at bounding box center [929, 272] width 13 height 11
radio input "true"
click at [928, 369] on input "False" at bounding box center [929, 363] width 13 height 11
radio input "true"
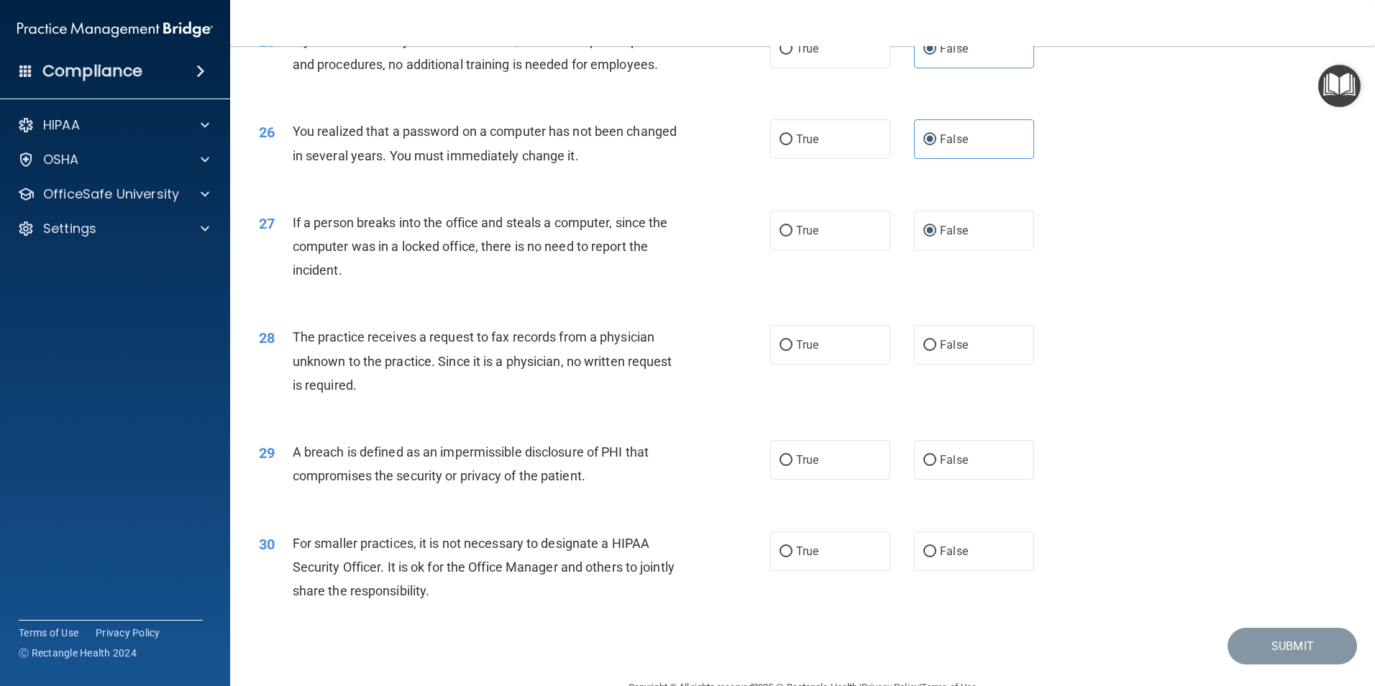
scroll to position [2646, 0]
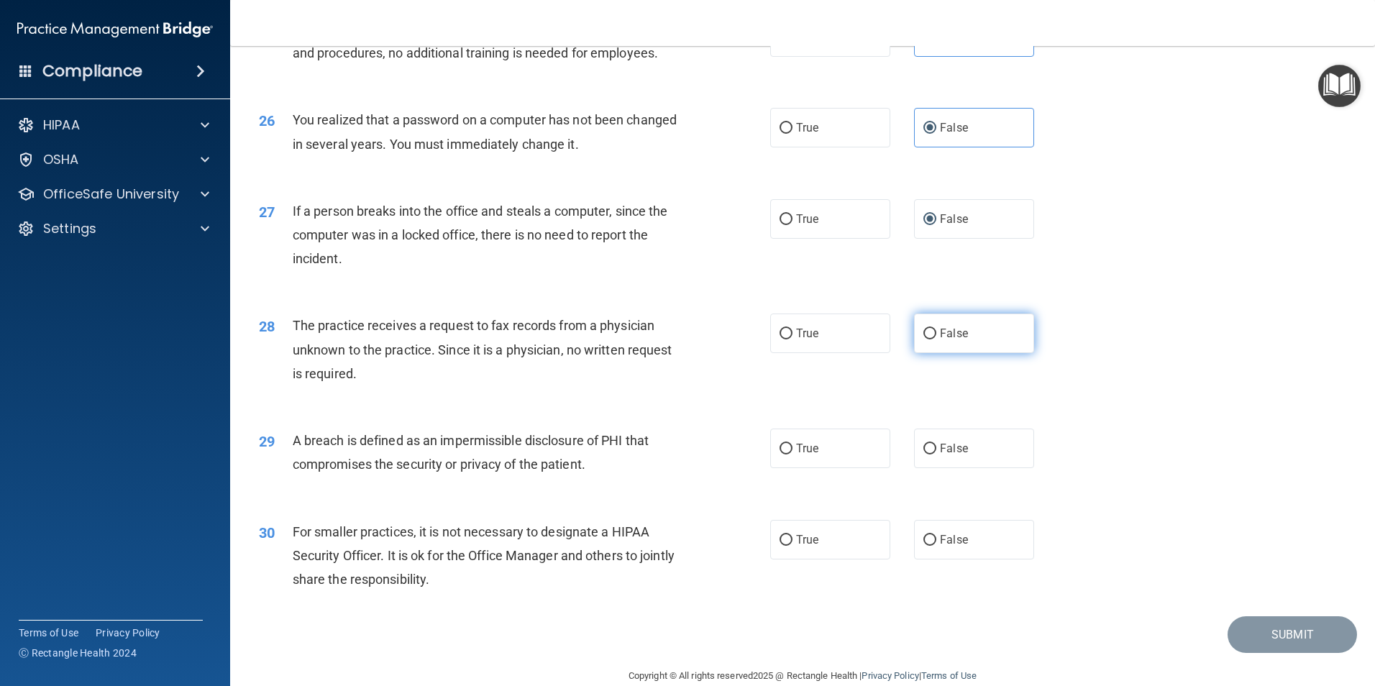
click at [940, 340] on span "False" at bounding box center [954, 334] width 28 height 14
click at [936, 339] on input "False" at bounding box center [929, 334] width 13 height 11
radio input "true"
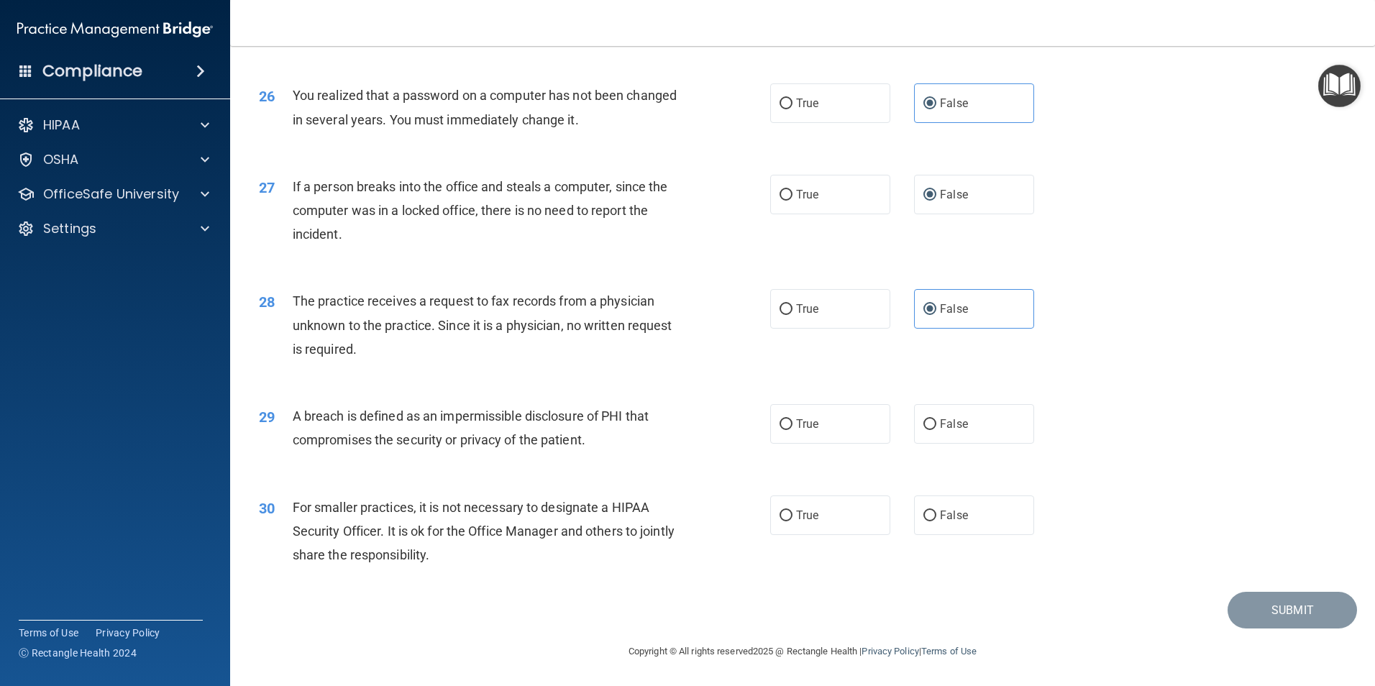
scroll to position [2742, 0]
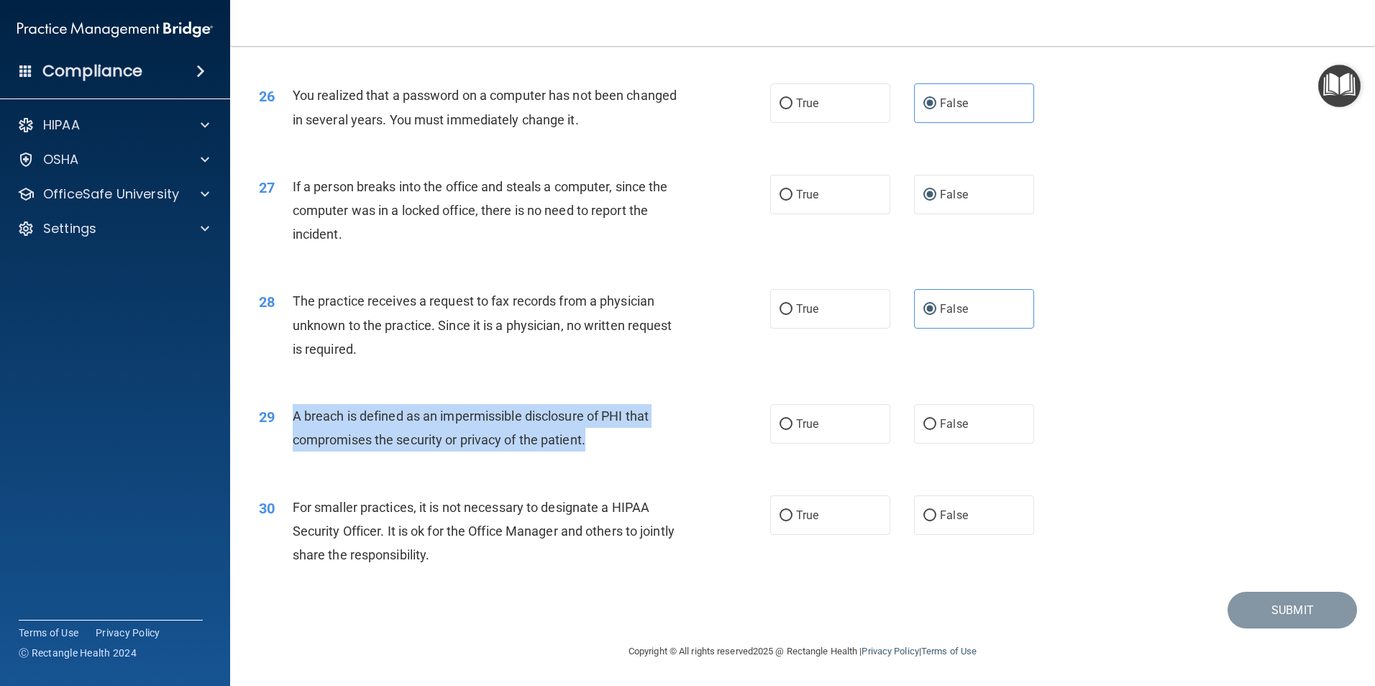
drag, startPoint x: 600, startPoint y: 442, endPoint x: 295, endPoint y: 419, distance: 305.8
click at [295, 419] on div "A breach is defined as an impermissible disclosure of PHI that compromises the …" at bounding box center [493, 427] width 400 height 47
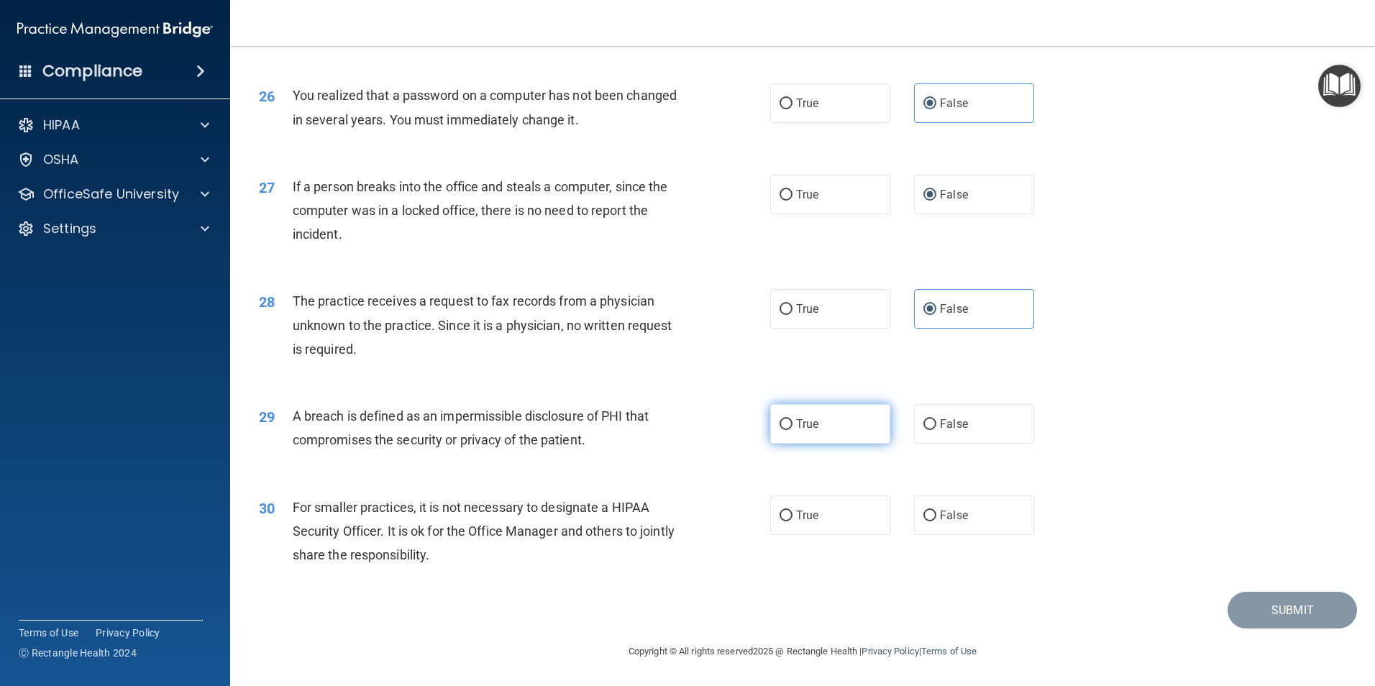
click at [827, 416] on label "True" at bounding box center [830, 424] width 120 height 40
click at [793, 419] on input "True" at bounding box center [786, 424] width 13 height 11
radio input "true"
drag, startPoint x: 505, startPoint y: 559, endPoint x: 440, endPoint y: 560, distance: 64.7
click at [440, 560] on div "For smaller practices, it is not necessary to designate a HIPAA Security Office…" at bounding box center [493, 532] width 400 height 72
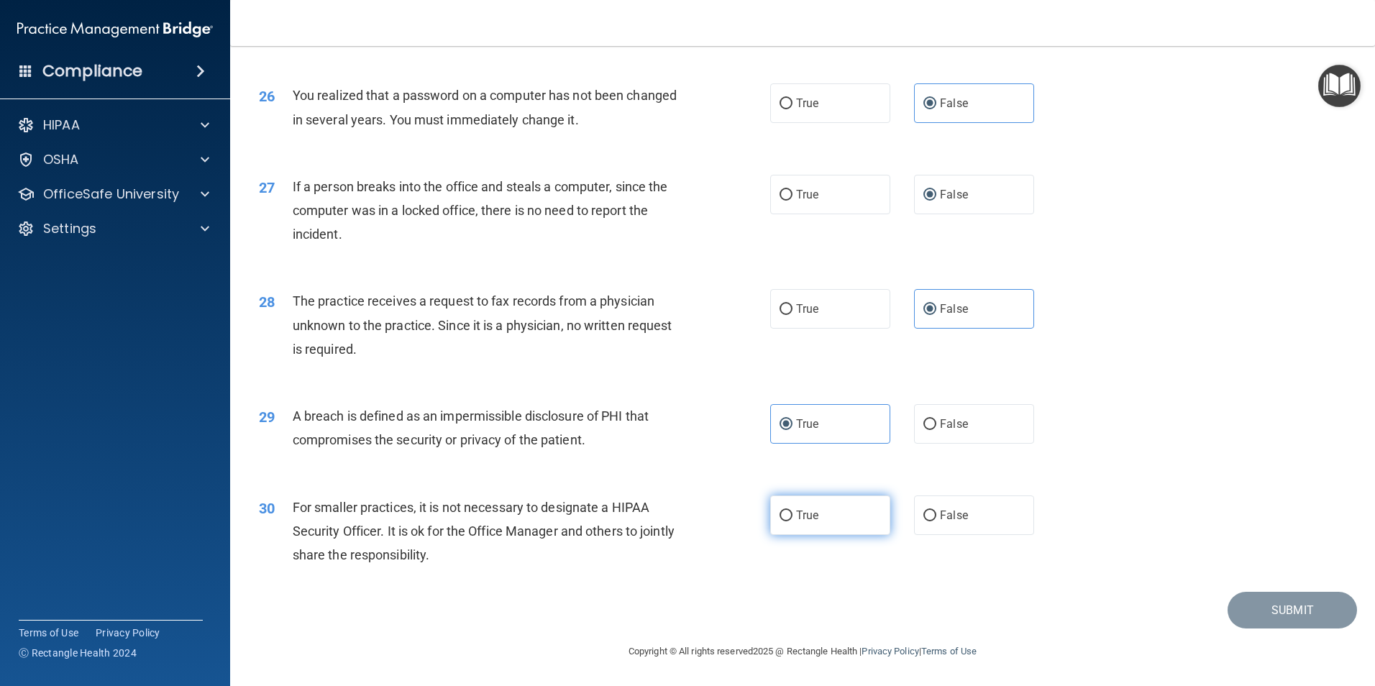
click at [826, 526] on label "True" at bounding box center [830, 516] width 120 height 40
click at [793, 521] on input "True" at bounding box center [786, 516] width 13 height 11
radio input "true"
click at [1301, 611] on button "Submit" at bounding box center [1292, 610] width 129 height 37
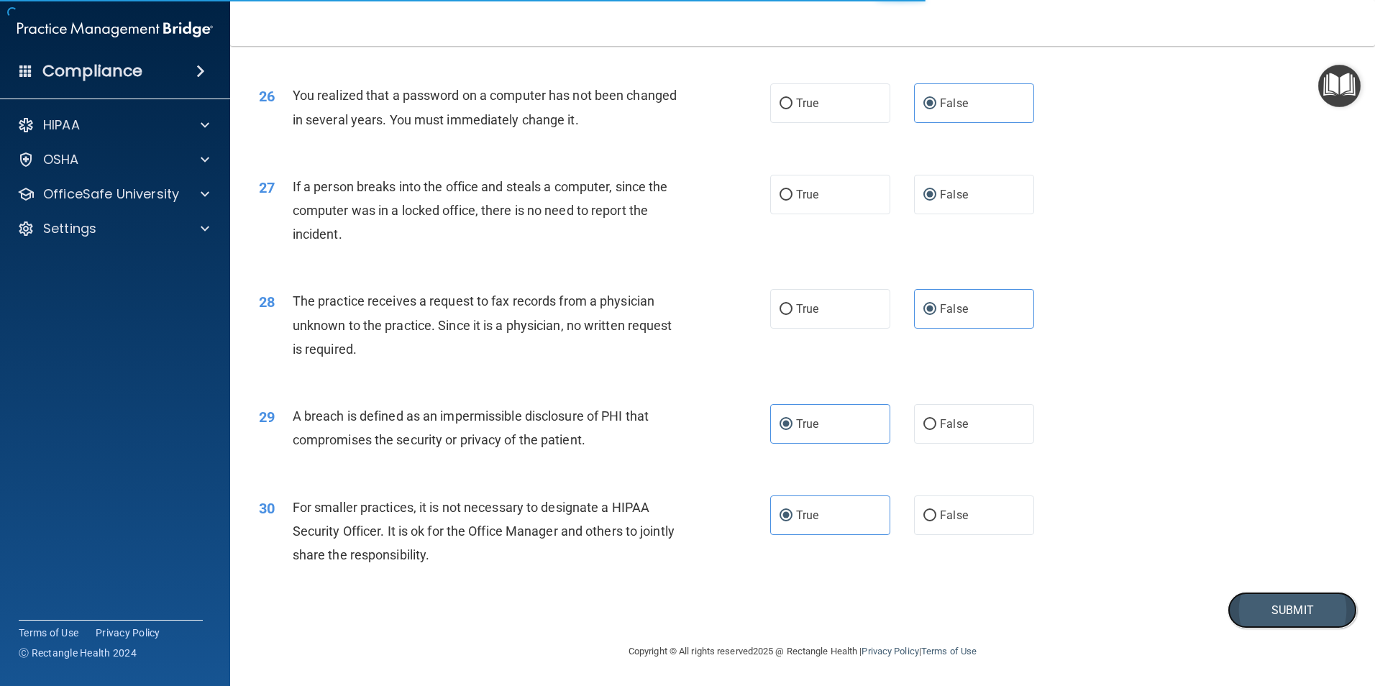
click at [1277, 608] on button "Submit" at bounding box center [1292, 610] width 129 height 37
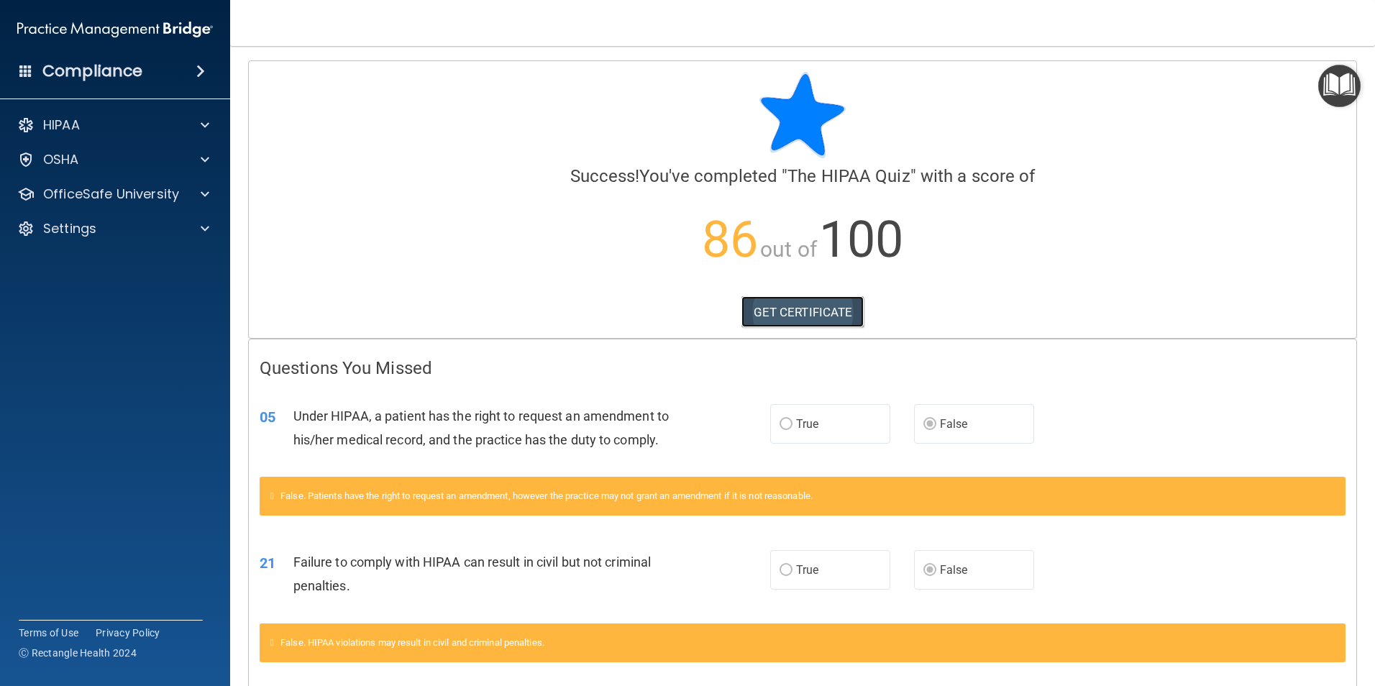
click at [799, 311] on link "GET CERTIFICATE" at bounding box center [802, 312] width 123 height 32
click at [194, 195] on div at bounding box center [203, 194] width 36 height 17
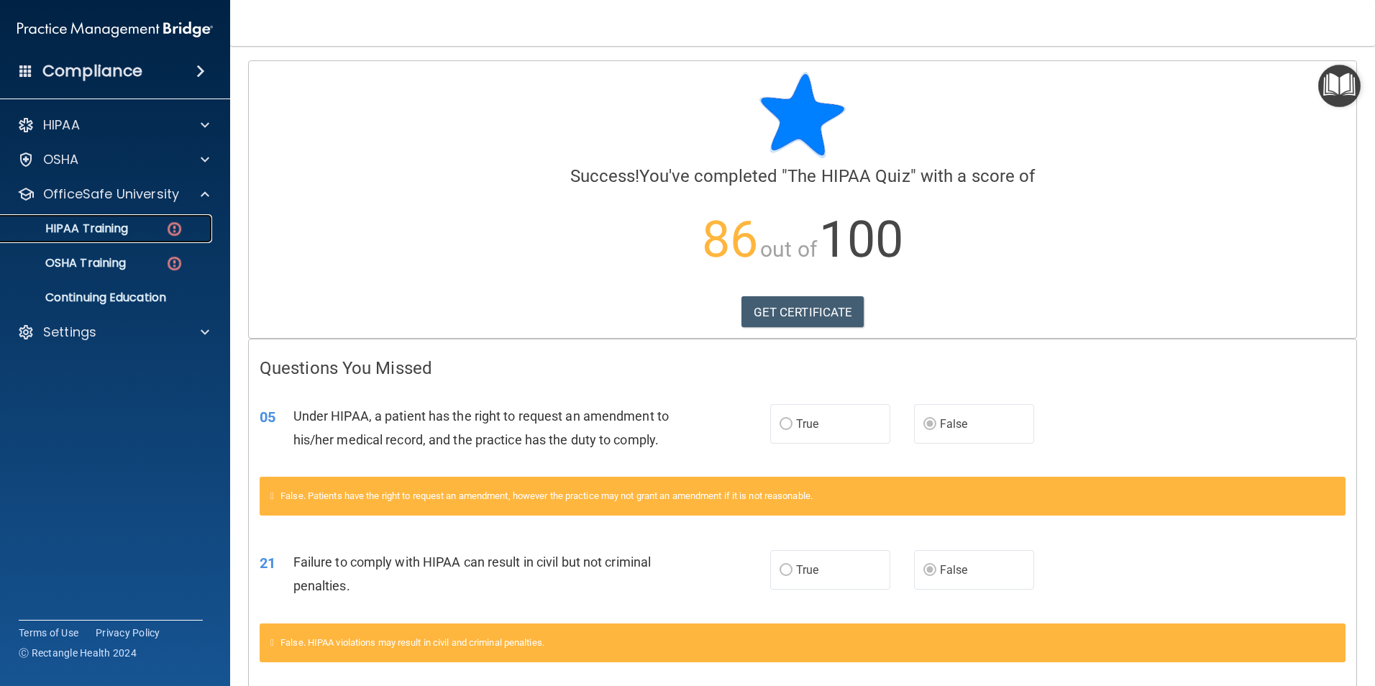
click at [114, 227] on p "HIPAA Training" at bounding box center [68, 229] width 119 height 14
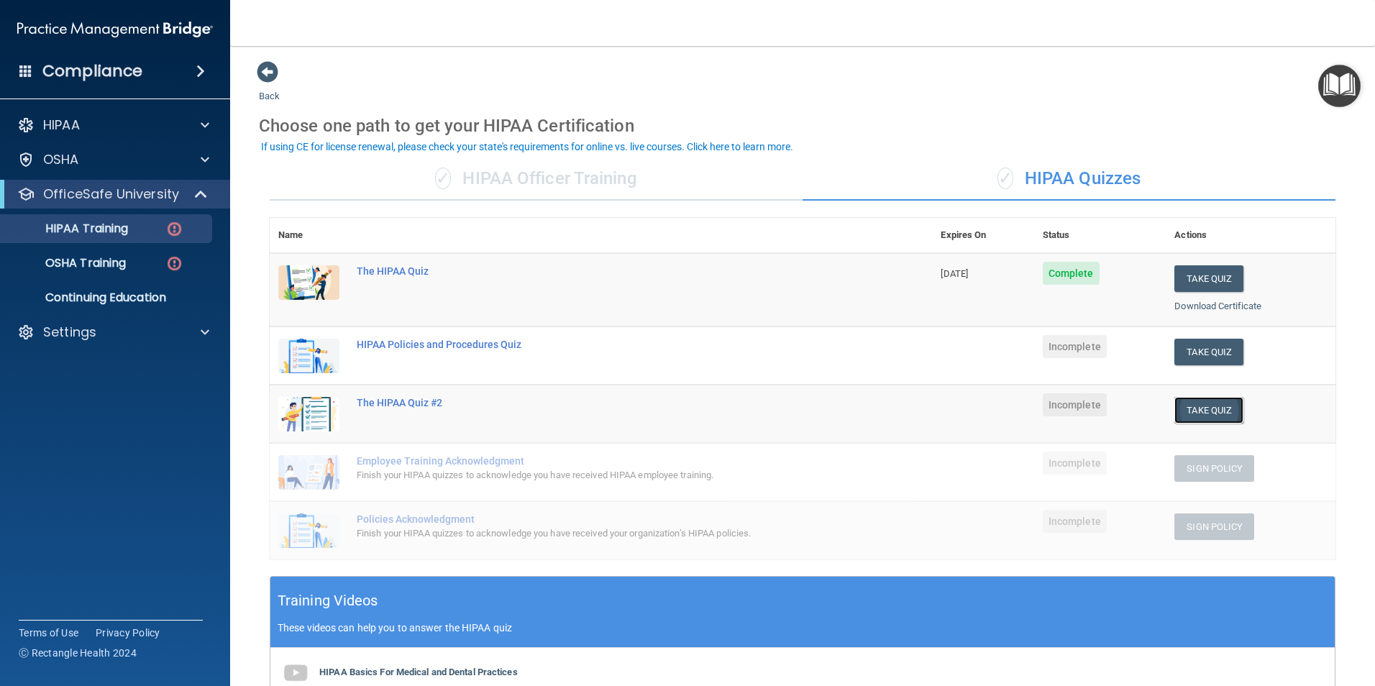
click at [1200, 419] on button "Take Quiz" at bounding box center [1208, 410] width 69 height 27
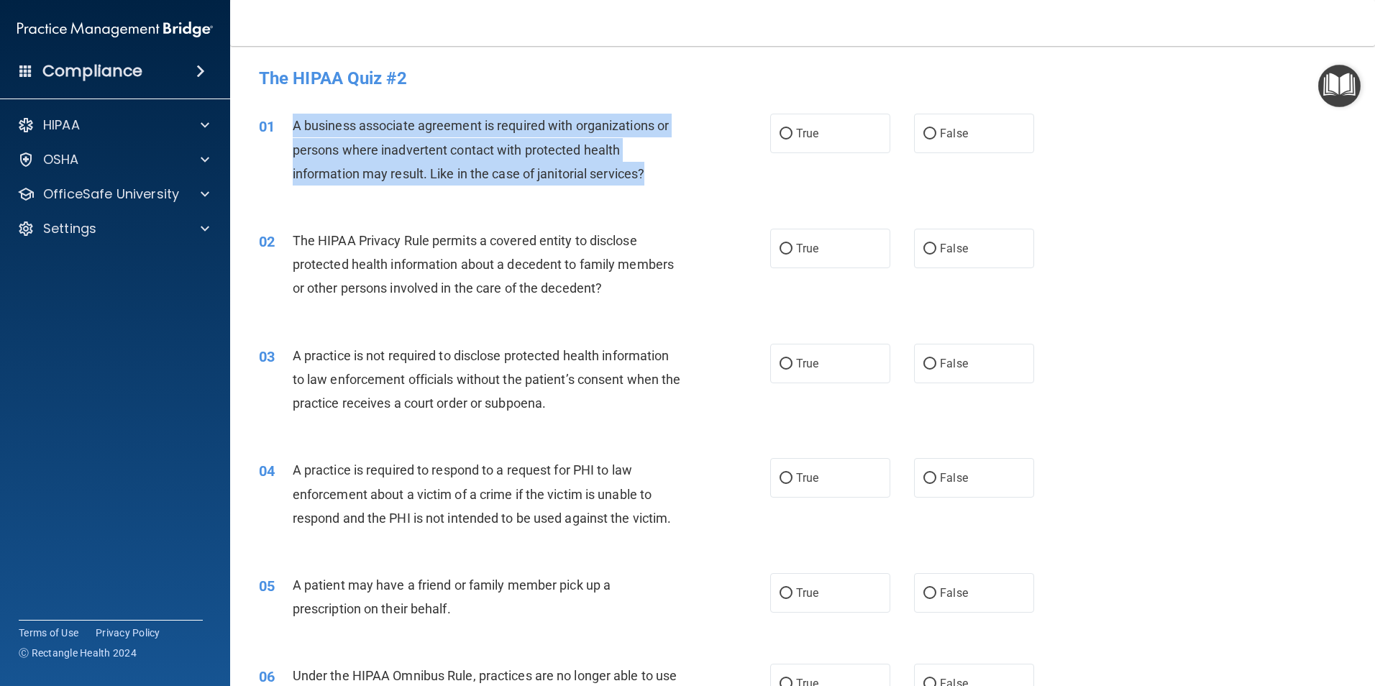
drag, startPoint x: 293, startPoint y: 123, endPoint x: 656, endPoint y: 185, distance: 367.7
click at [656, 185] on div "A business associate agreement is required with organizations or persons where …" at bounding box center [493, 150] width 400 height 72
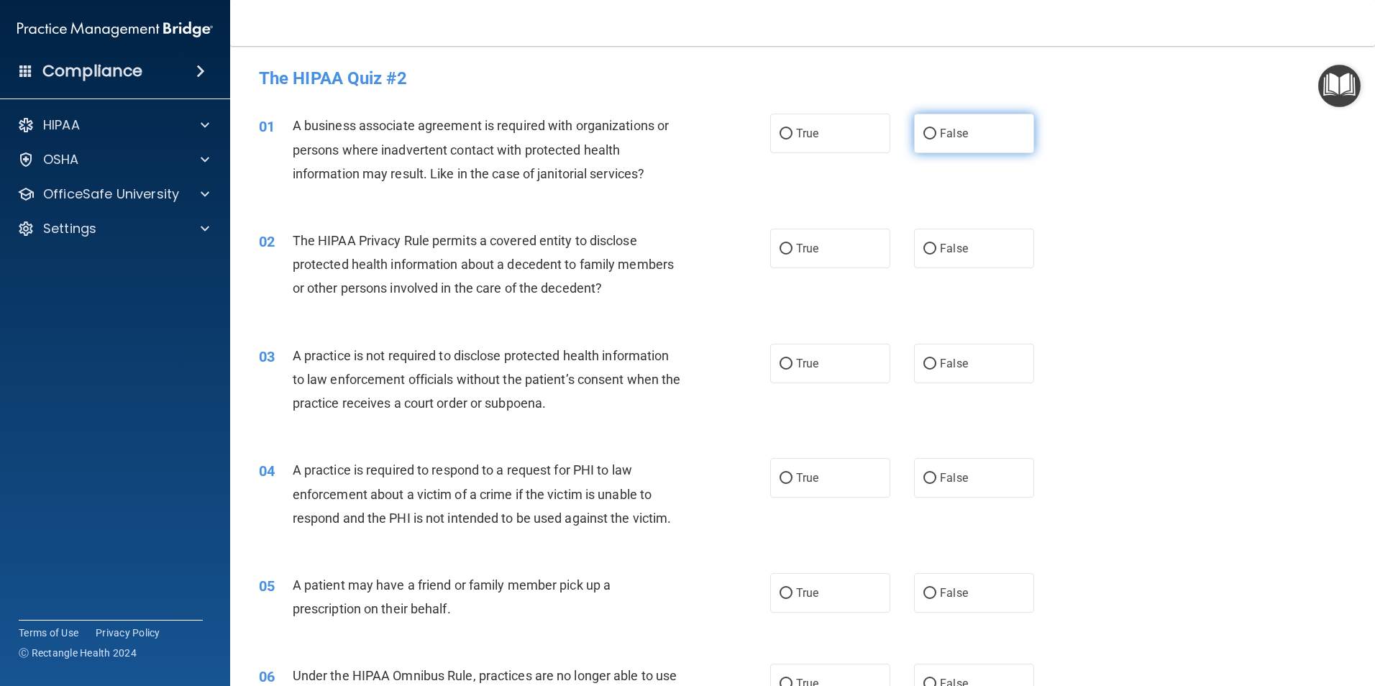
click at [967, 133] on label "False" at bounding box center [974, 134] width 120 height 40
click at [936, 133] on input "False" at bounding box center [929, 134] width 13 height 11
radio input "true"
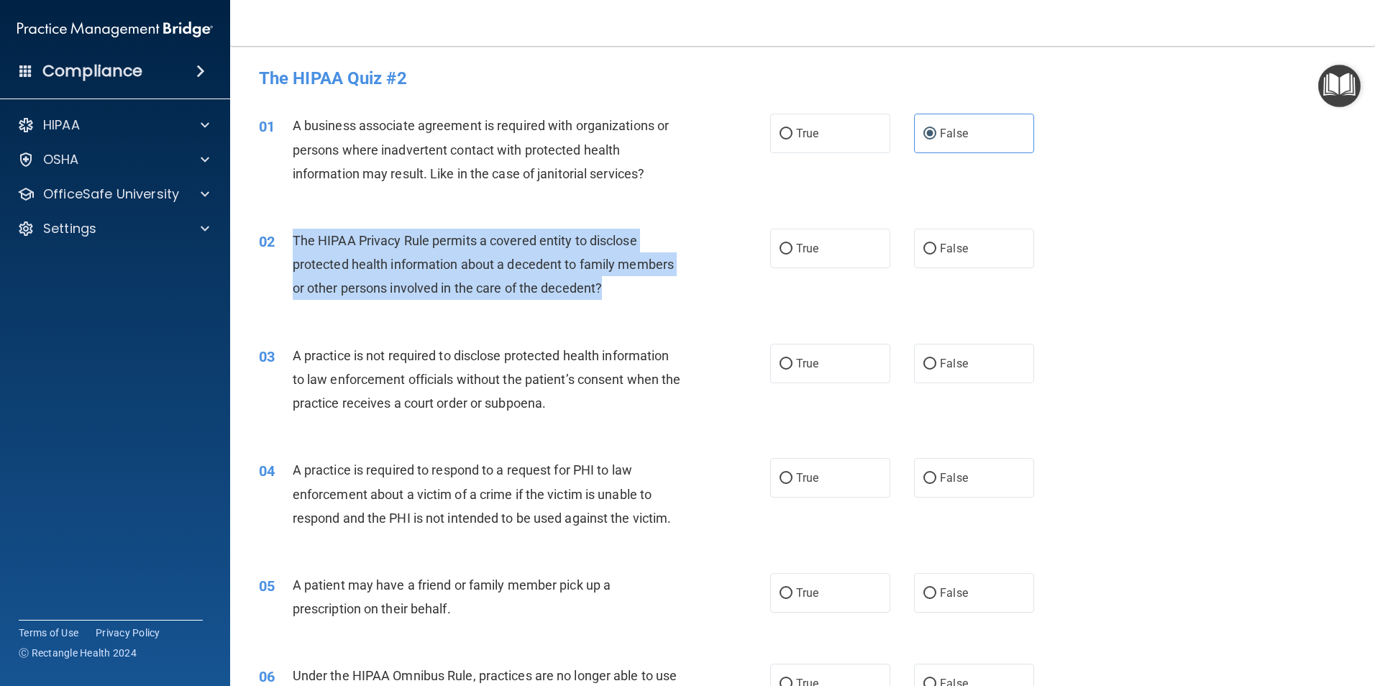
drag, startPoint x: 606, startPoint y: 292, endPoint x: 293, endPoint y: 245, distance: 316.4
click at [293, 245] on div "The HIPAA Privacy Rule permits a covered entity to disclose protected health in…" at bounding box center [493, 265] width 400 height 72
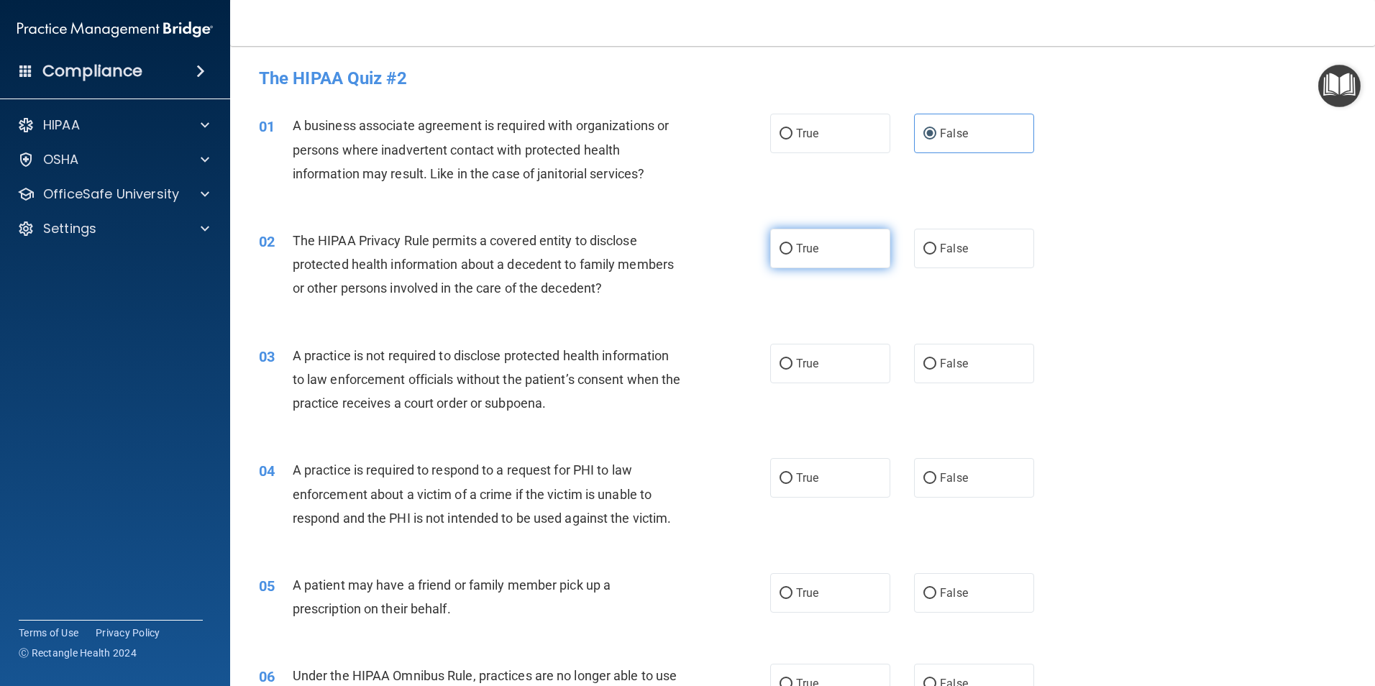
click at [799, 250] on span "True" at bounding box center [807, 249] width 22 height 14
click at [793, 250] on input "True" at bounding box center [786, 249] width 13 height 11
radio input "true"
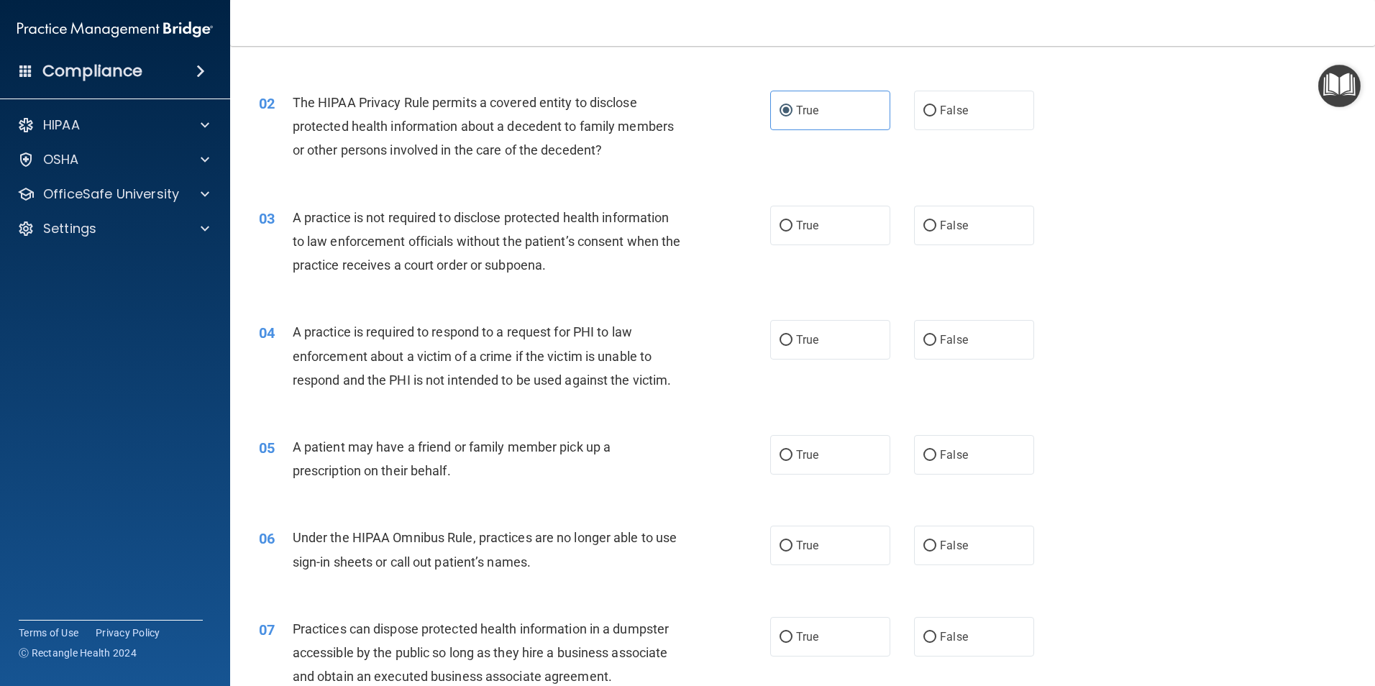
scroll to position [144, 0]
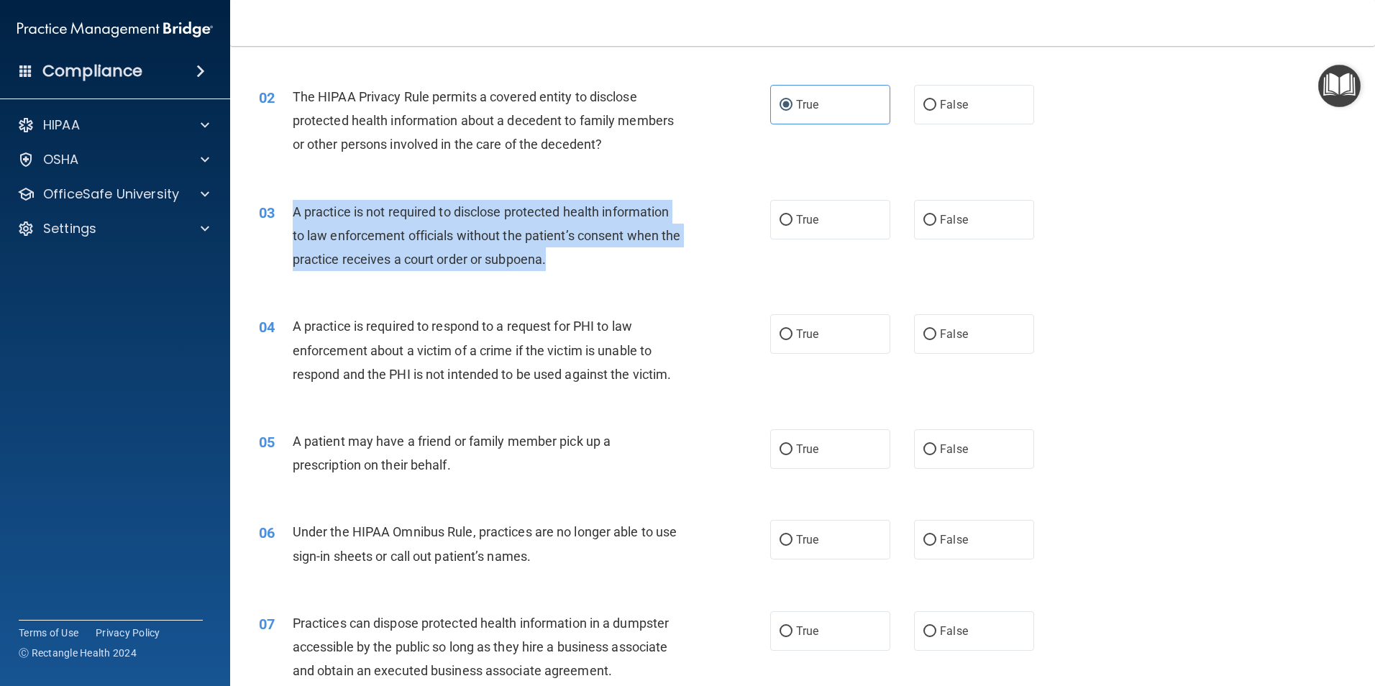
drag, startPoint x: 595, startPoint y: 261, endPoint x: 291, endPoint y: 216, distance: 307.5
click at [291, 216] on div "03 A practice is not required to disclose protected health information to law e…" at bounding box center [514, 239] width 555 height 79
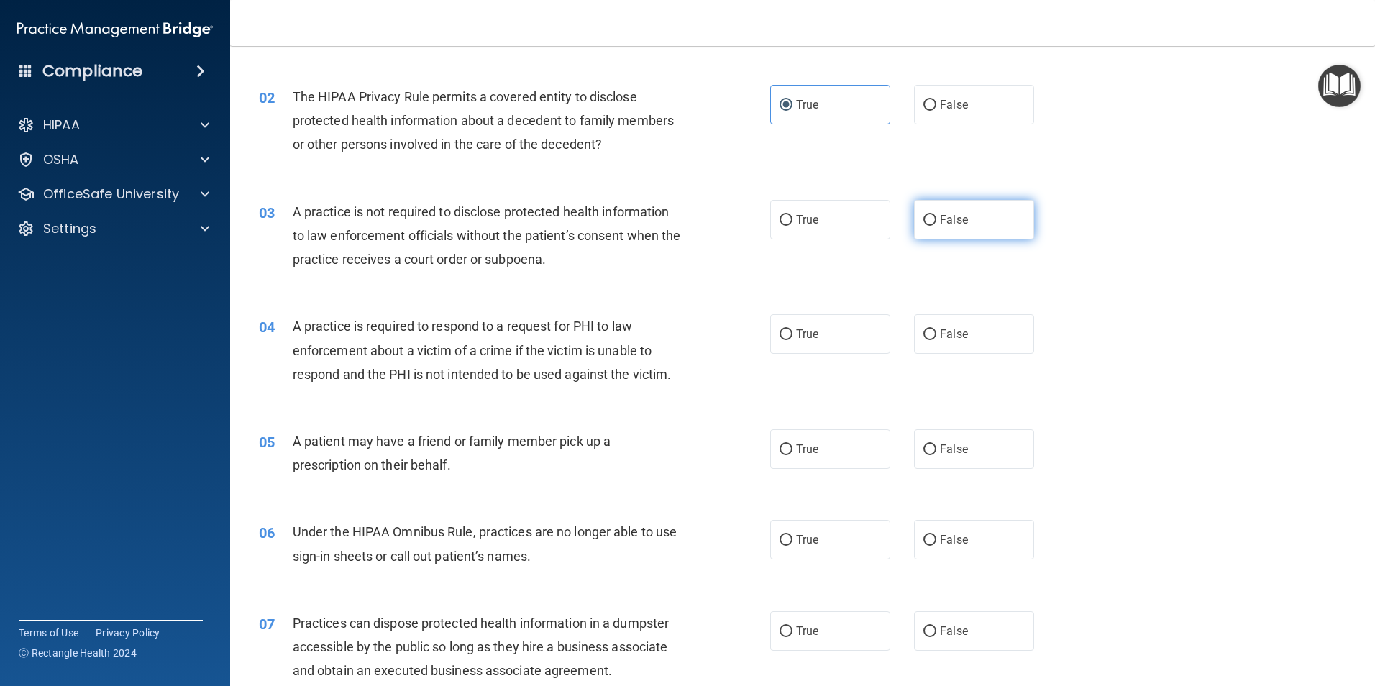
click at [944, 224] on span "False" at bounding box center [954, 220] width 28 height 14
click at [936, 224] on input "False" at bounding box center [929, 220] width 13 height 11
radio input "true"
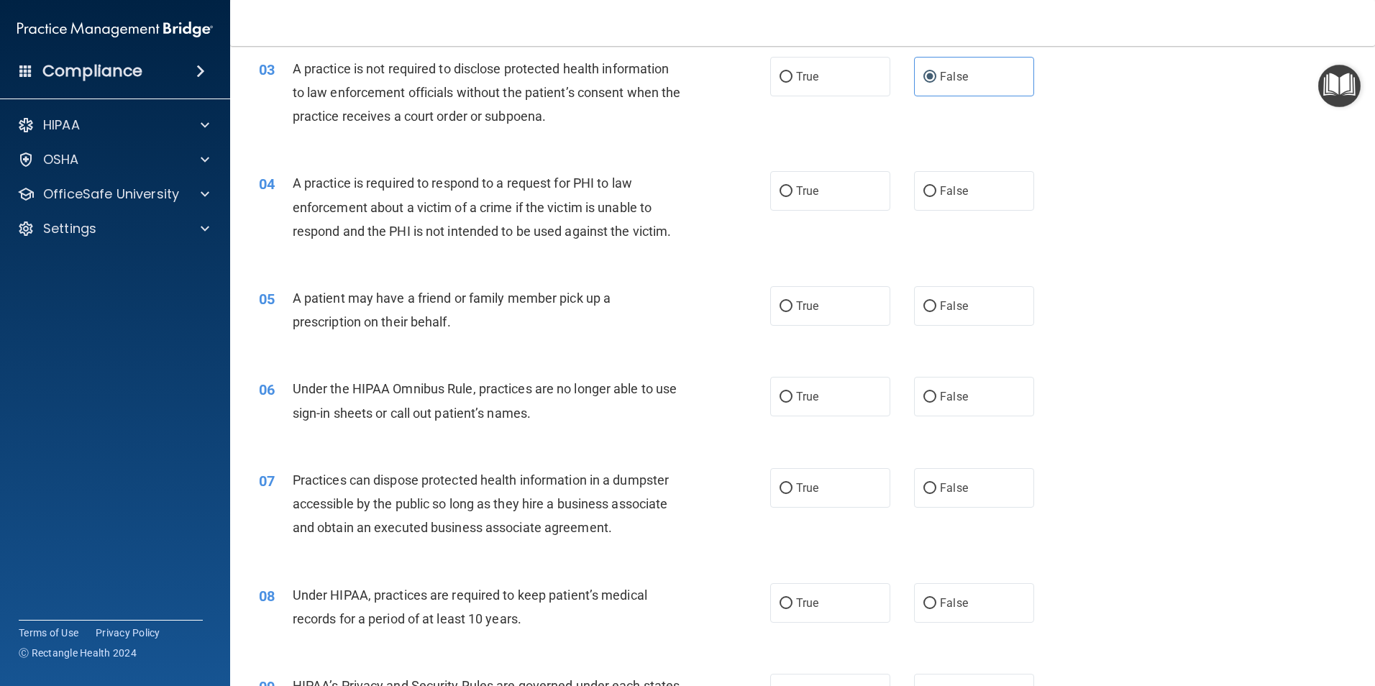
scroll to position [288, 0]
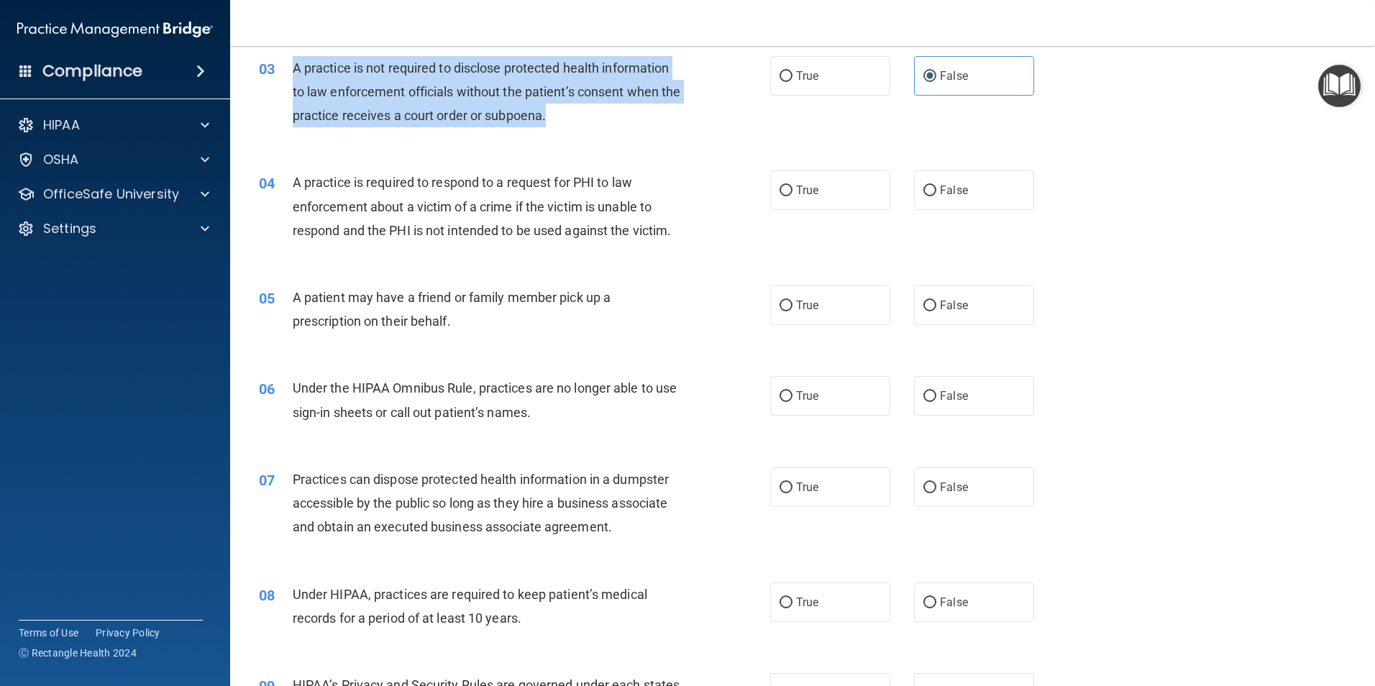
drag, startPoint x: 572, startPoint y: 117, endPoint x: 292, endPoint y: 70, distance: 284.4
click at [293, 70] on div "A practice is not required to disclose protected health information to law enfo…" at bounding box center [493, 92] width 400 height 72
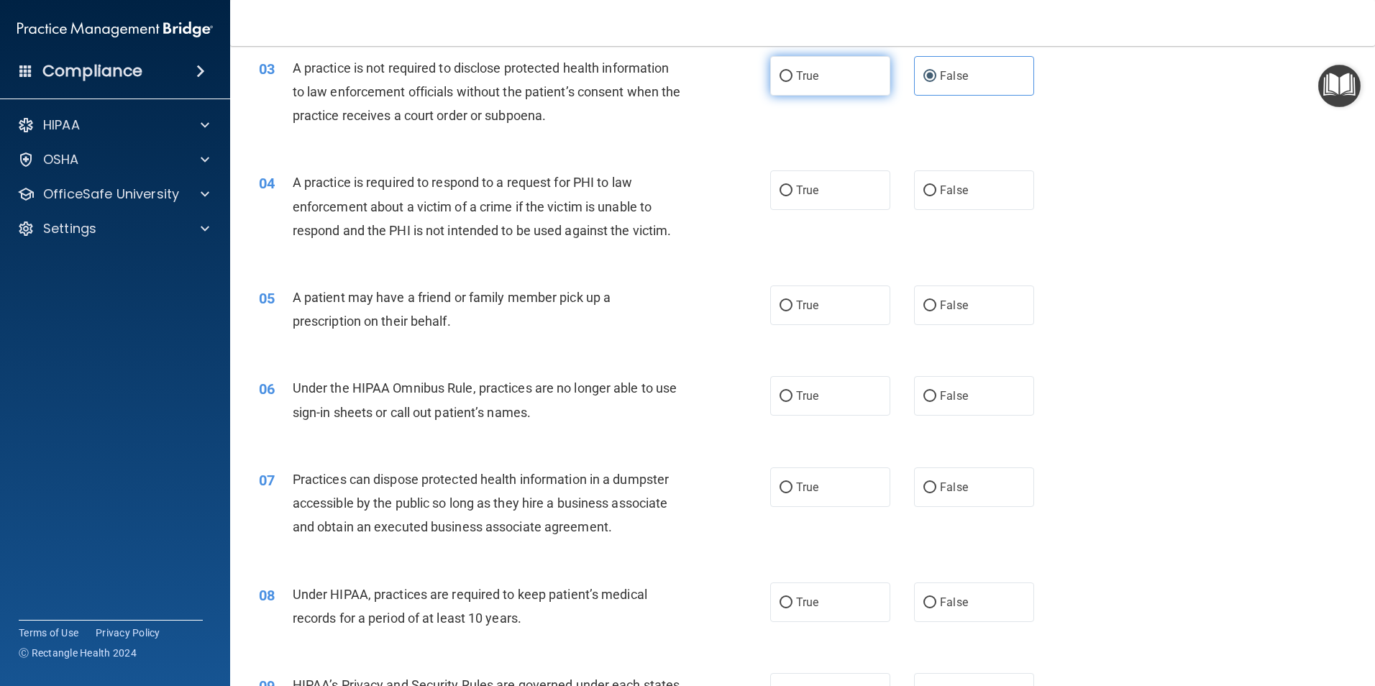
click at [841, 86] on label "True" at bounding box center [830, 76] width 120 height 40
click at [793, 82] on input "True" at bounding box center [786, 76] width 13 height 11
radio input "true"
radio input "false"
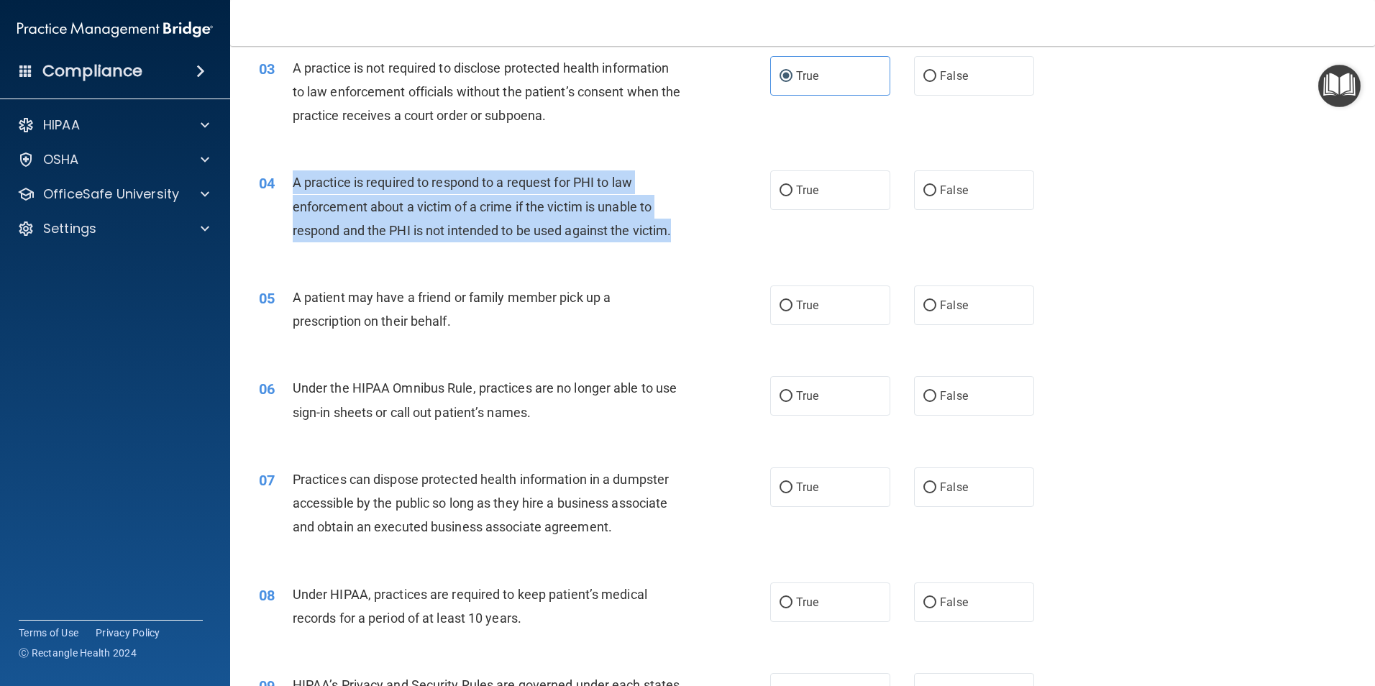
drag, startPoint x: 684, startPoint y: 239, endPoint x: 293, endPoint y: 180, distance: 395.0
click at [293, 180] on div "A practice is required to respond to a request for PHI to law enforcement about…" at bounding box center [493, 206] width 400 height 72
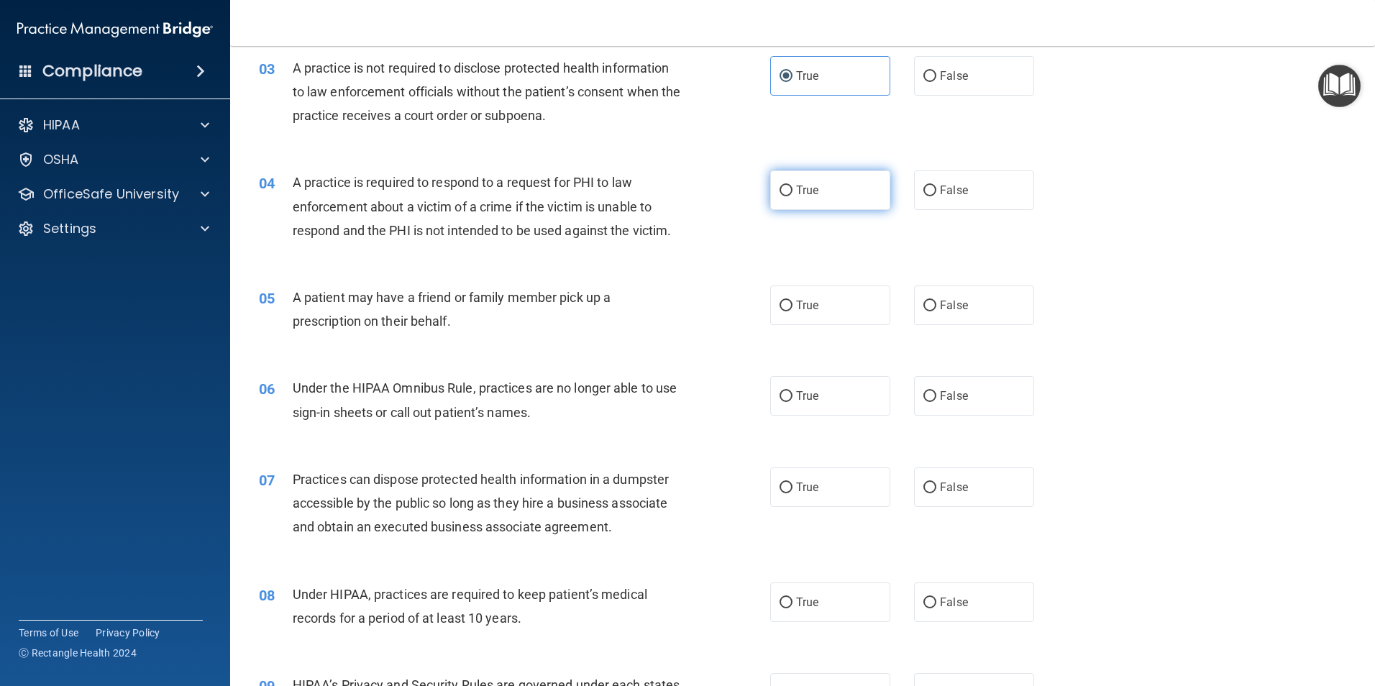
click at [857, 199] on label "True" at bounding box center [830, 190] width 120 height 40
click at [793, 196] on input "True" at bounding box center [786, 191] width 13 height 11
radio input "true"
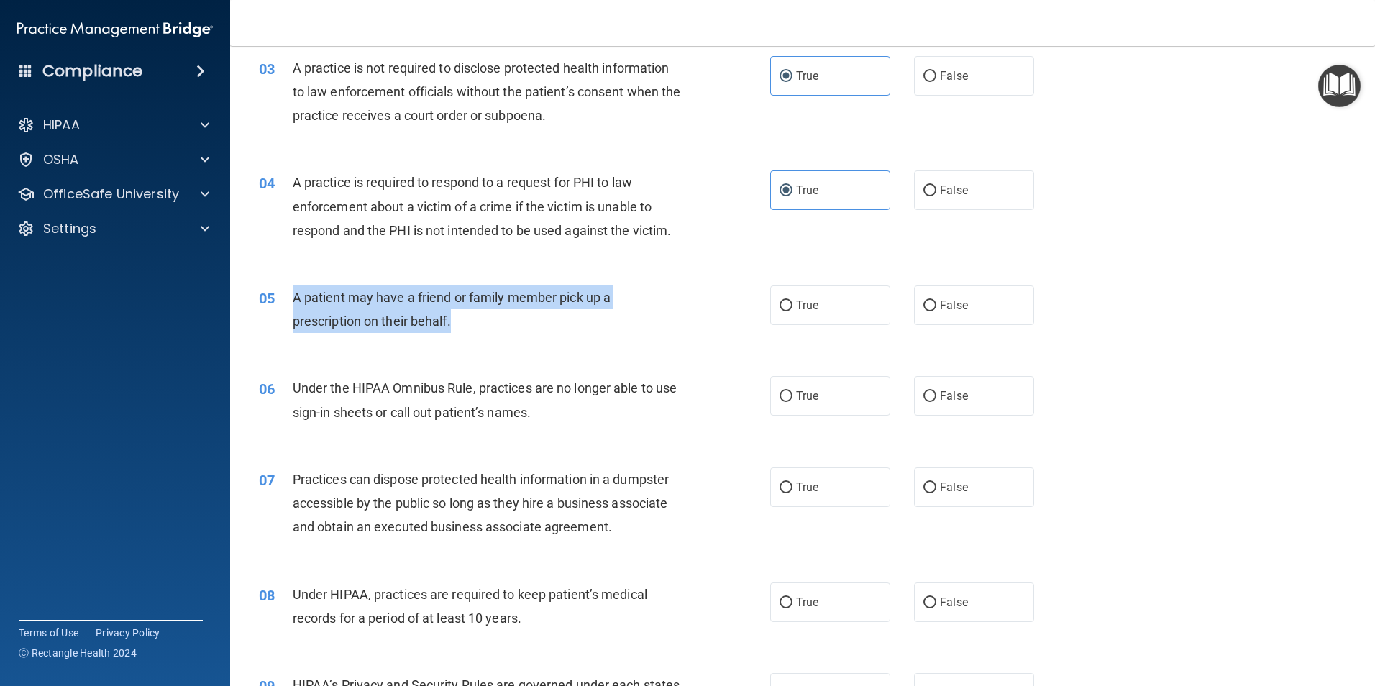
drag, startPoint x: 459, startPoint y: 325, endPoint x: 291, endPoint y: 296, distance: 170.9
click at [291, 296] on div "05 A patient may have a friend or family member pick up a prescription on their…" at bounding box center [514, 313] width 555 height 55
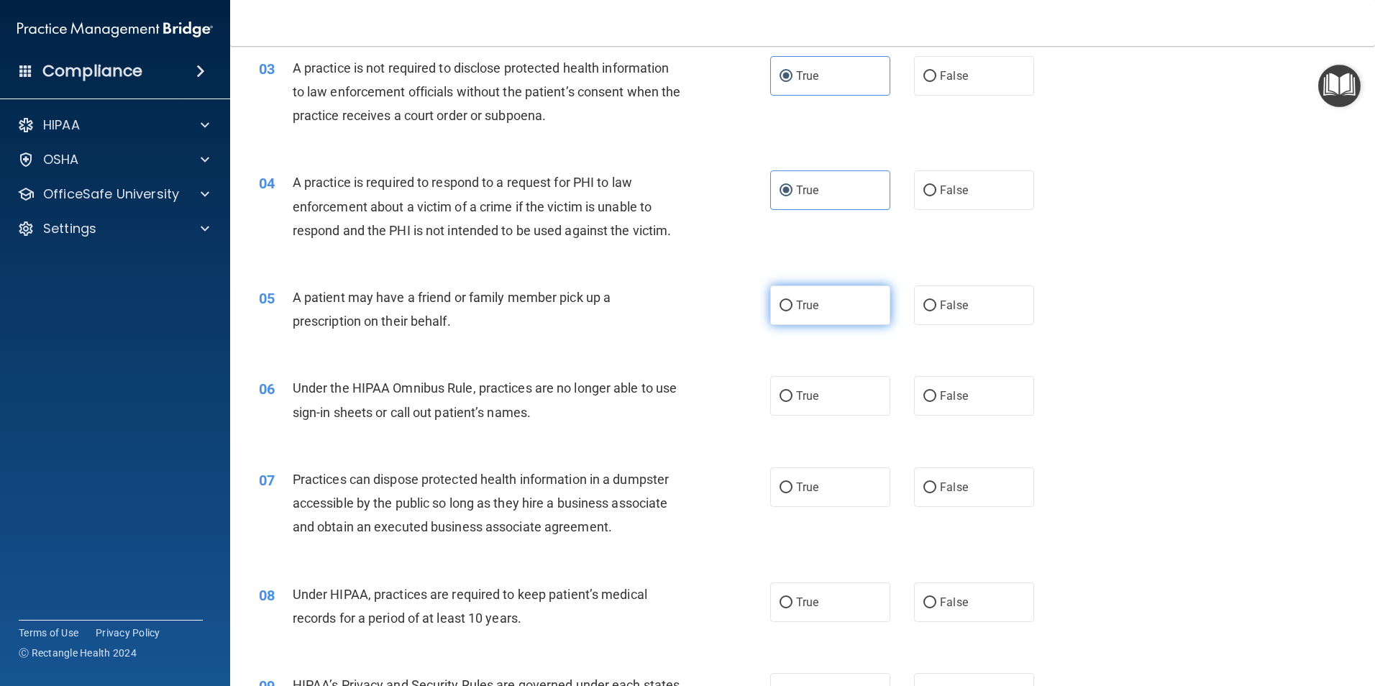
click at [796, 311] on span "True" at bounding box center [807, 305] width 22 height 14
click at [791, 311] on input "True" at bounding box center [786, 306] width 13 height 11
radio input "true"
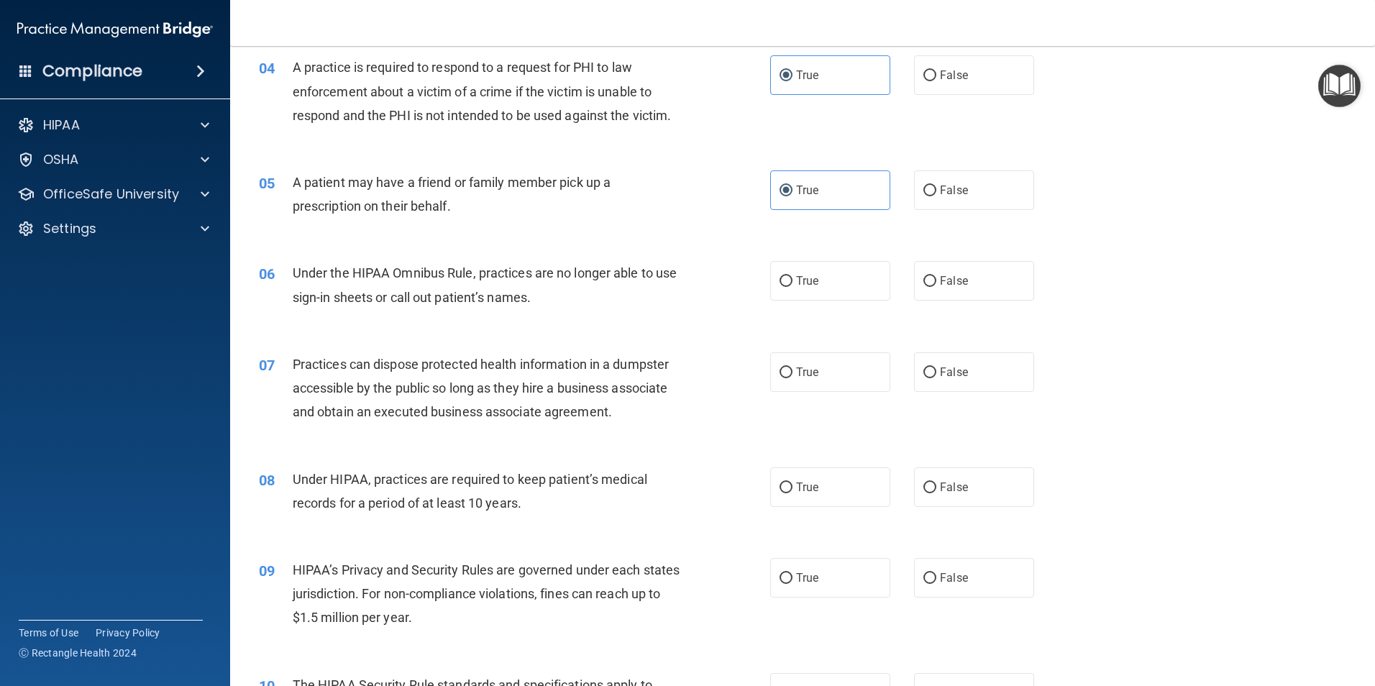
scroll to position [432, 0]
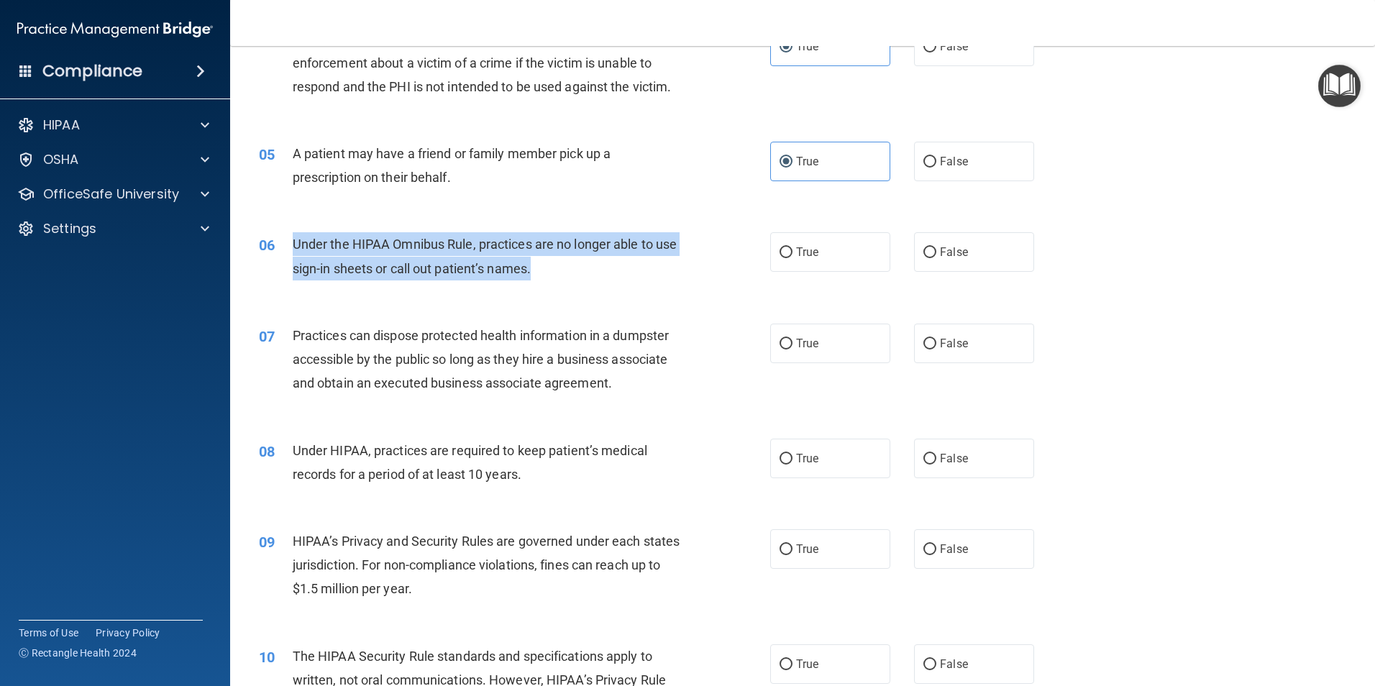
drag, startPoint x: 559, startPoint y: 269, endPoint x: 293, endPoint y: 245, distance: 266.4
click at [293, 245] on div "Under the HIPAA Omnibus Rule, practices are no longer able to use sign-in sheet…" at bounding box center [493, 255] width 400 height 47
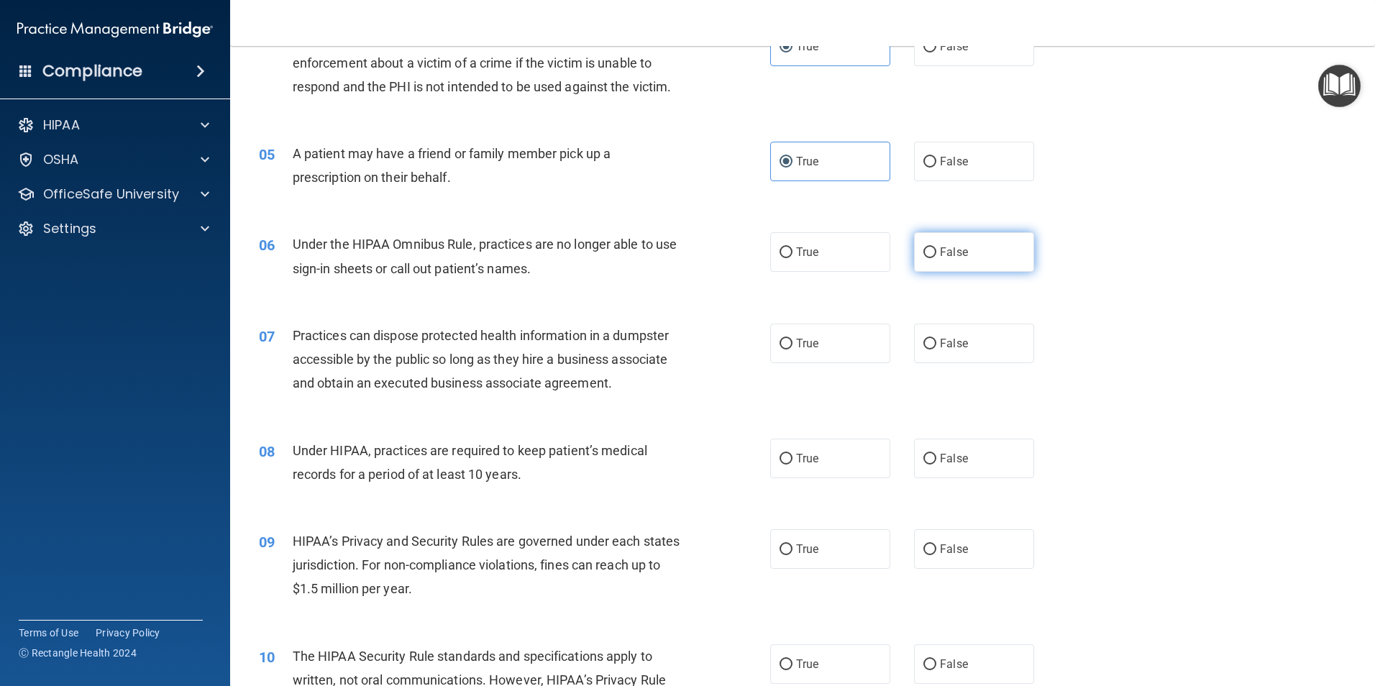
click at [914, 255] on label "False" at bounding box center [974, 252] width 120 height 40
click at [923, 255] on input "False" at bounding box center [929, 252] width 13 height 11
radio input "true"
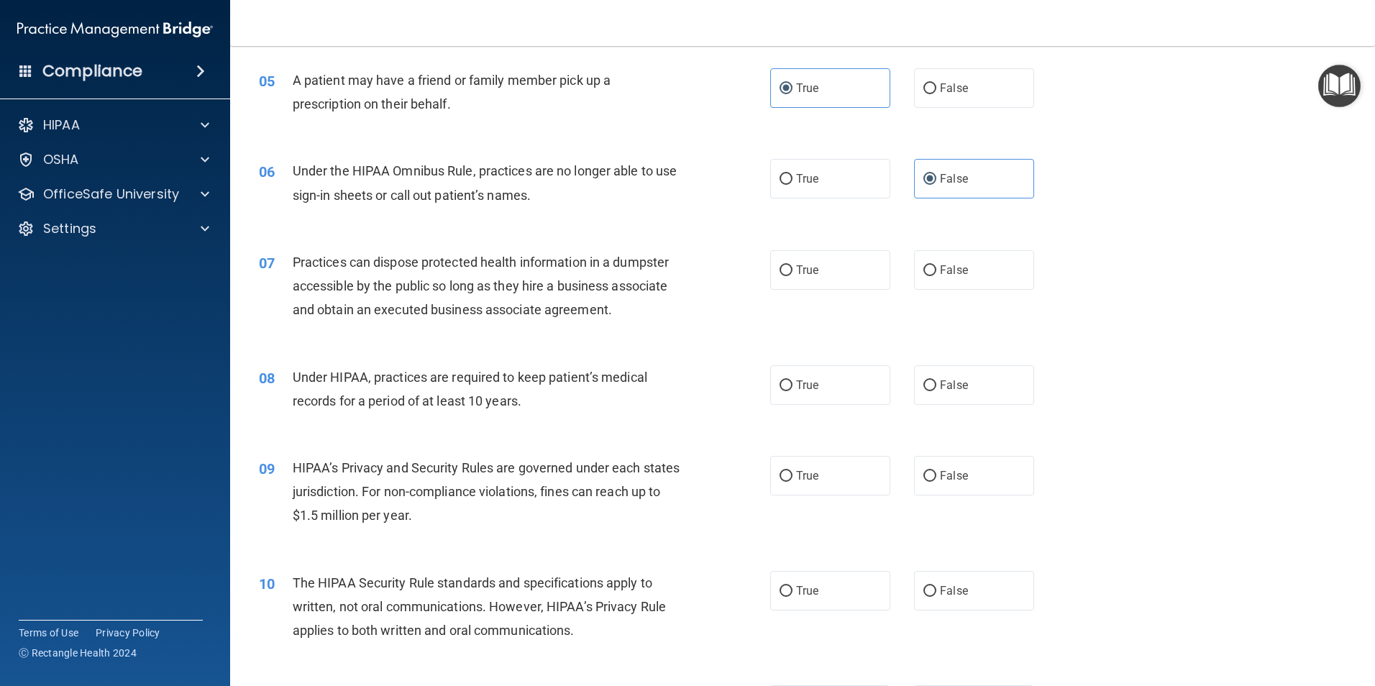
scroll to position [503, 0]
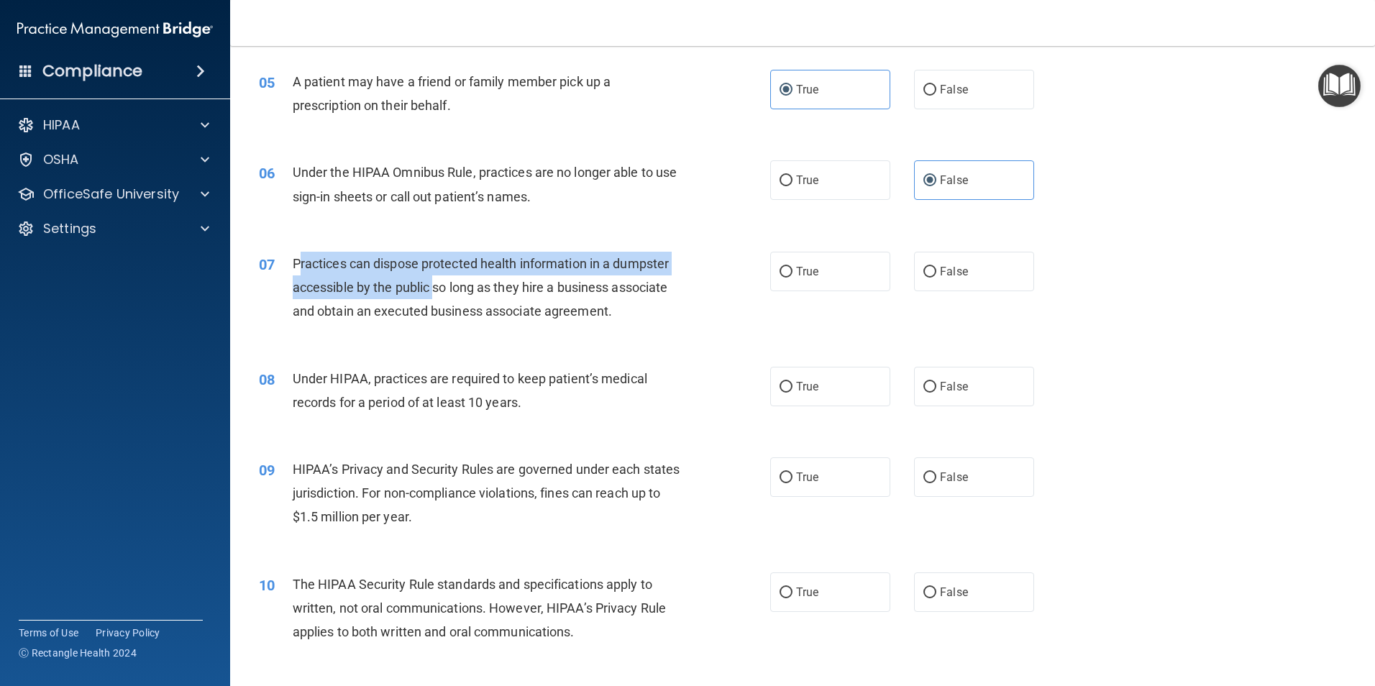
drag, startPoint x: 298, startPoint y: 265, endPoint x: 435, endPoint y: 285, distance: 138.0
click at [435, 285] on span "Practices can dispose protected health information in a dumpster accessible by …" at bounding box center [481, 287] width 376 height 63
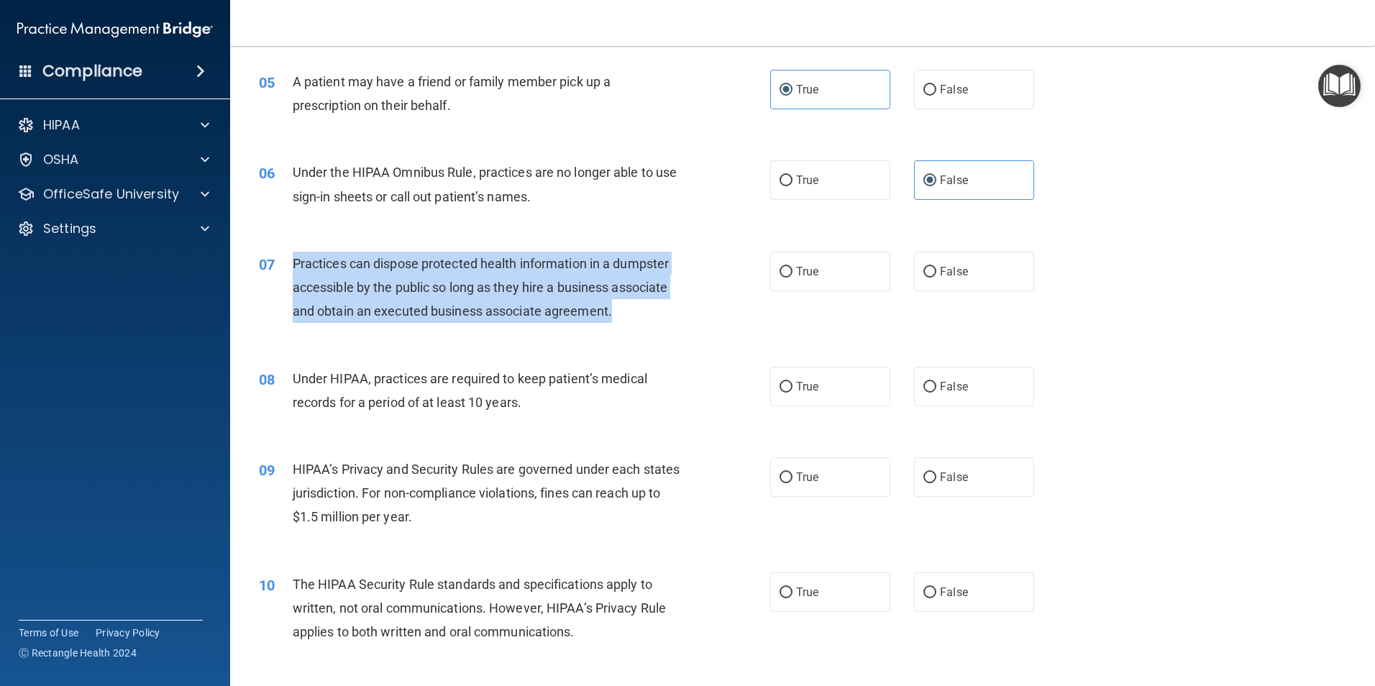
drag, startPoint x: 291, startPoint y: 263, endPoint x: 661, endPoint y: 318, distance: 373.8
click at [661, 318] on div "07 Practices can dispose protected health information in a dumpster accessible …" at bounding box center [514, 291] width 555 height 79
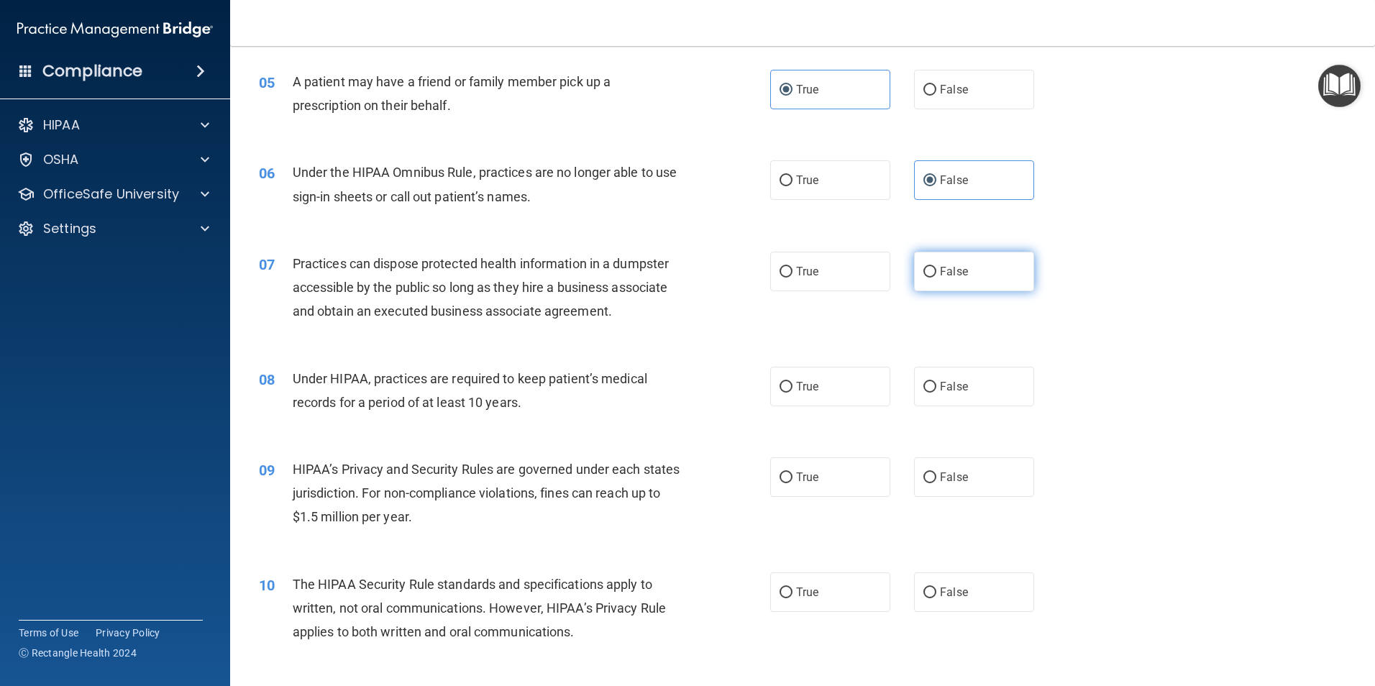
click at [959, 270] on span "False" at bounding box center [954, 272] width 28 height 14
click at [936, 270] on input "False" at bounding box center [929, 272] width 13 height 11
radio input "true"
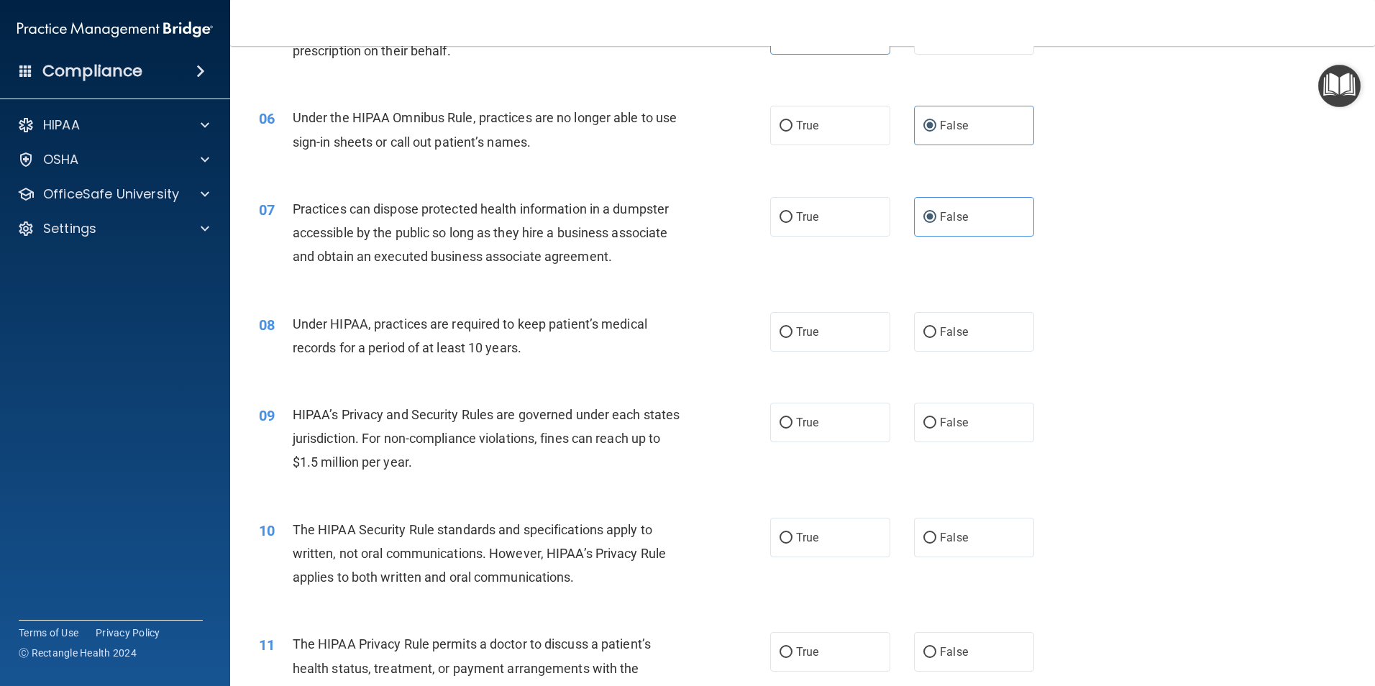
scroll to position [647, 0]
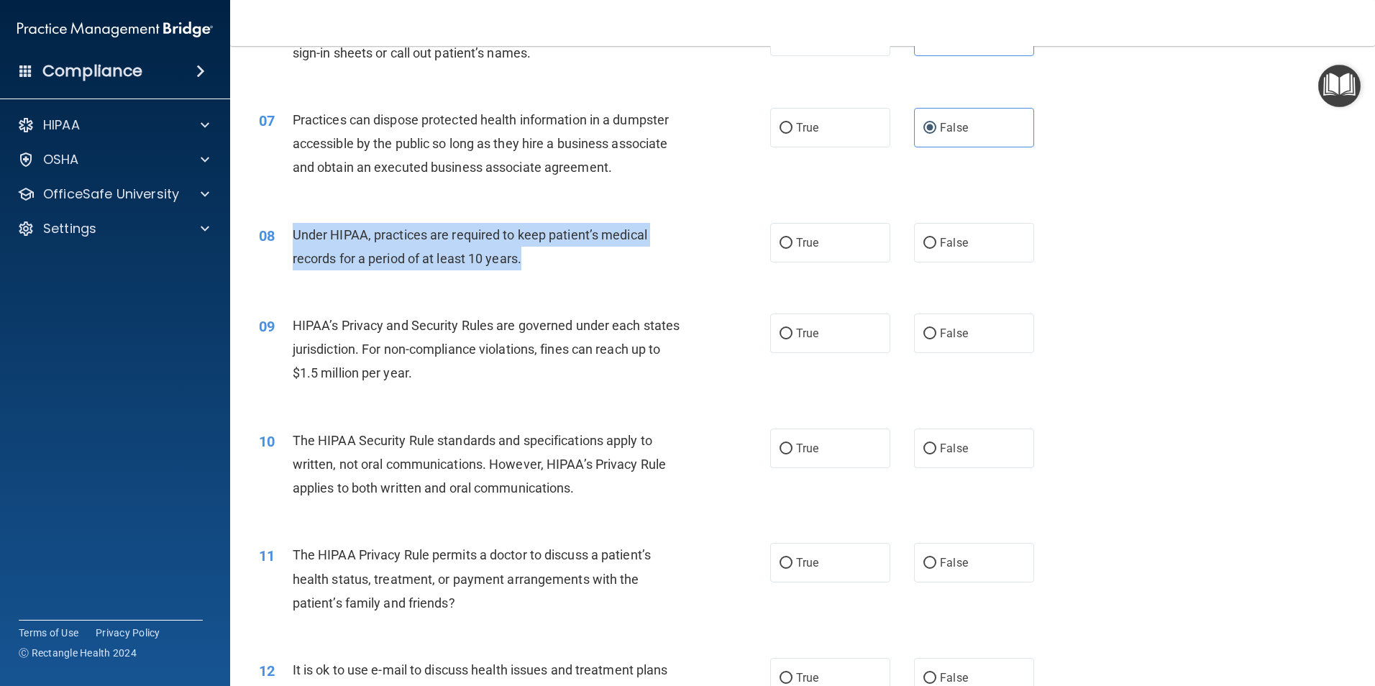
drag, startPoint x: 534, startPoint y: 264, endPoint x: 290, endPoint y: 237, distance: 245.3
click at [290, 237] on div "08 Under HIPAA, practices are required to keep patient’s medical records for a …" at bounding box center [514, 250] width 555 height 55
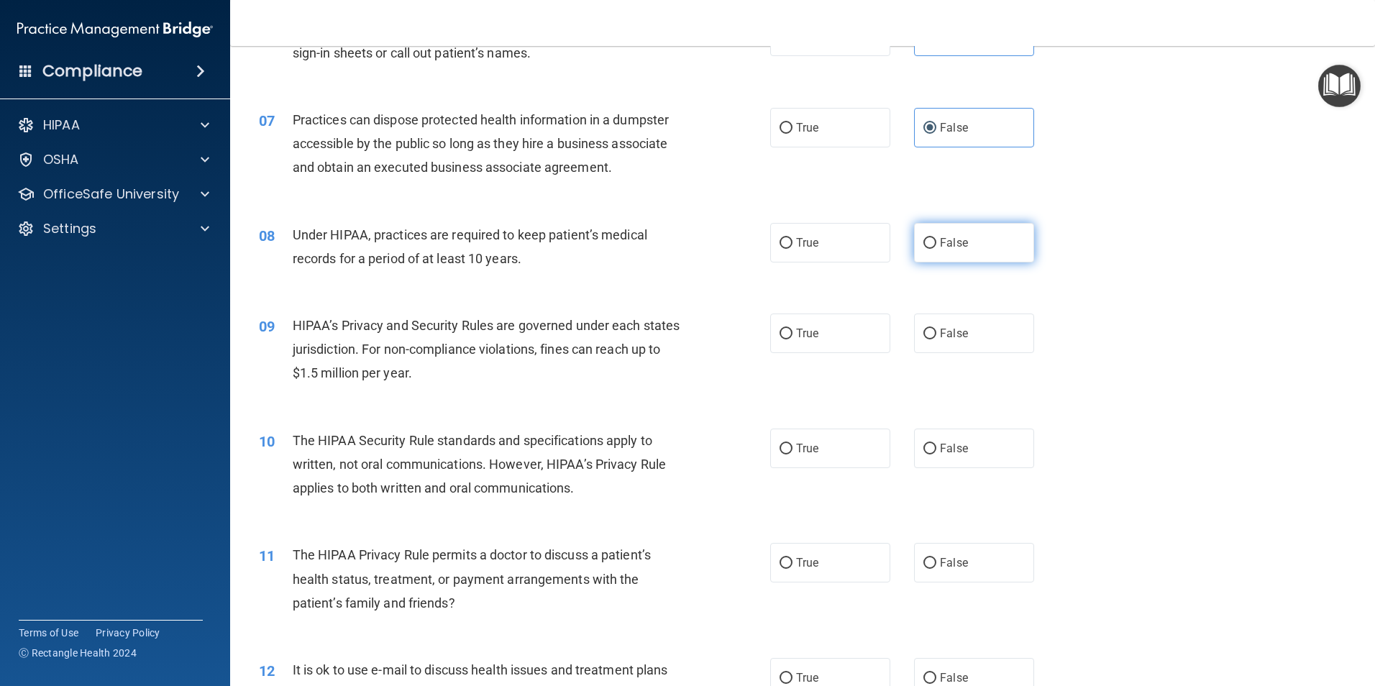
click at [945, 245] on span "False" at bounding box center [954, 243] width 28 height 14
click at [936, 245] on input "False" at bounding box center [929, 243] width 13 height 11
radio input "true"
click at [808, 342] on label "True" at bounding box center [830, 334] width 120 height 40
click at [793, 339] on input "True" at bounding box center [786, 334] width 13 height 11
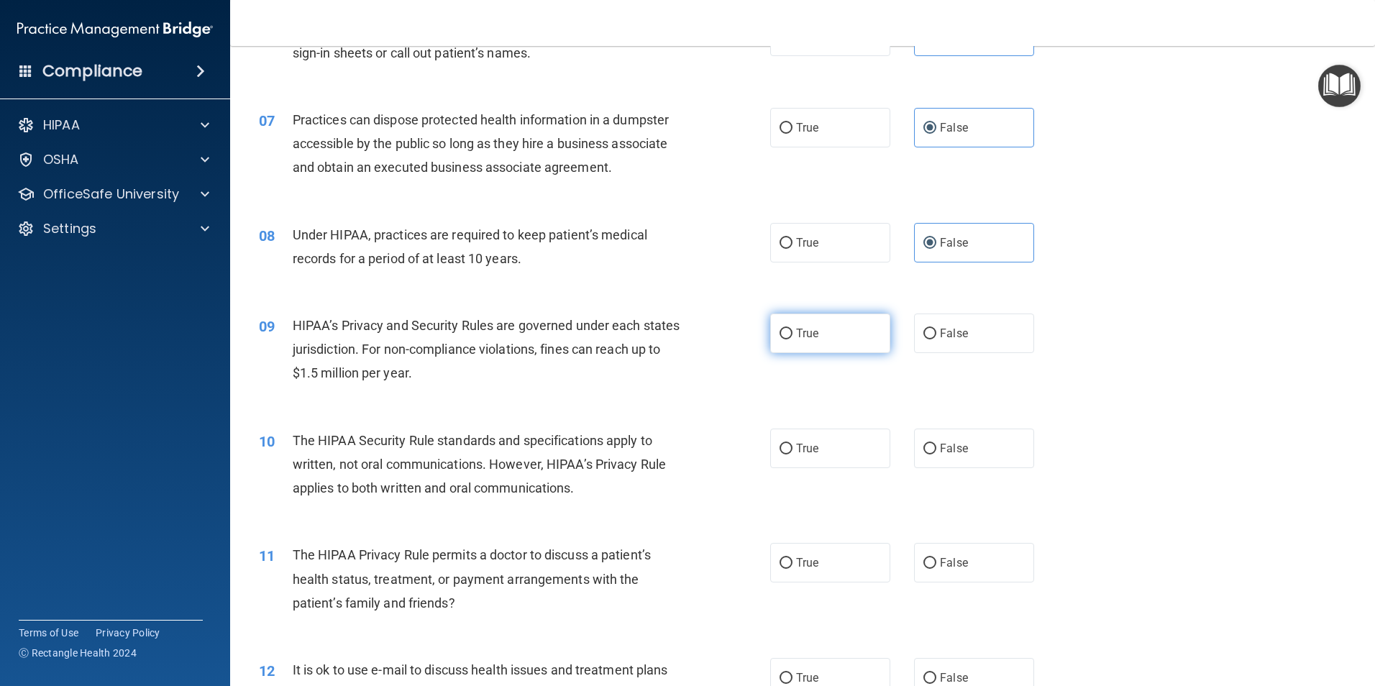
radio input "true"
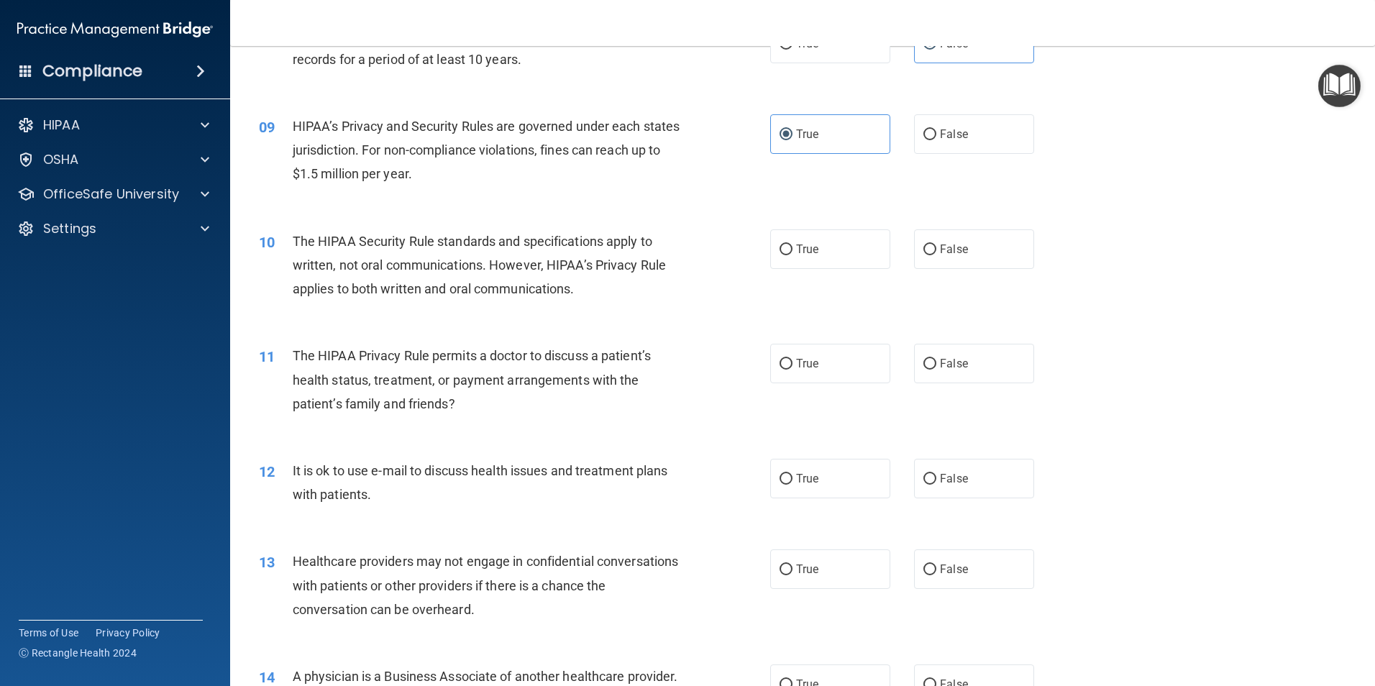
scroll to position [863, 0]
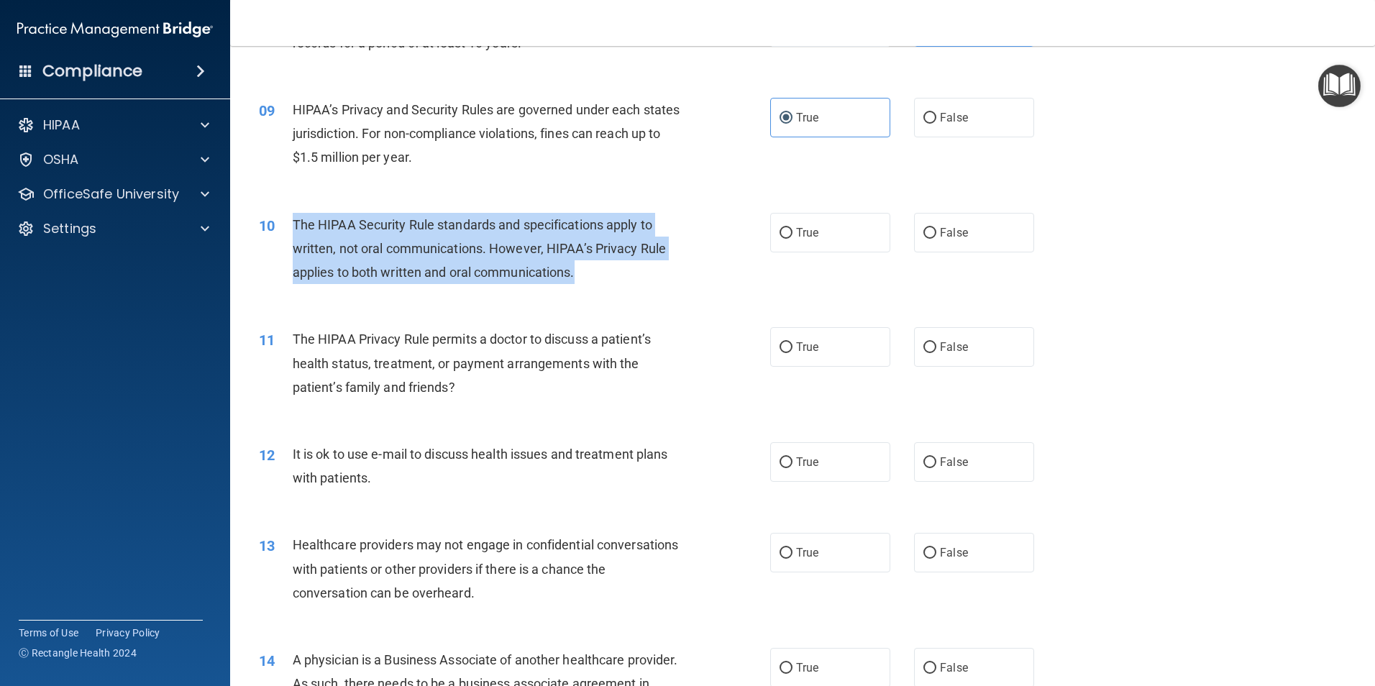
drag, startPoint x: 585, startPoint y: 278, endPoint x: 288, endPoint y: 233, distance: 301.1
click at [288, 233] on div "10 The HIPAA Security Rule standards and specifications apply to written, not o…" at bounding box center [514, 252] width 555 height 79
click at [923, 229] on input "False" at bounding box center [929, 233] width 13 height 11
radio input "true"
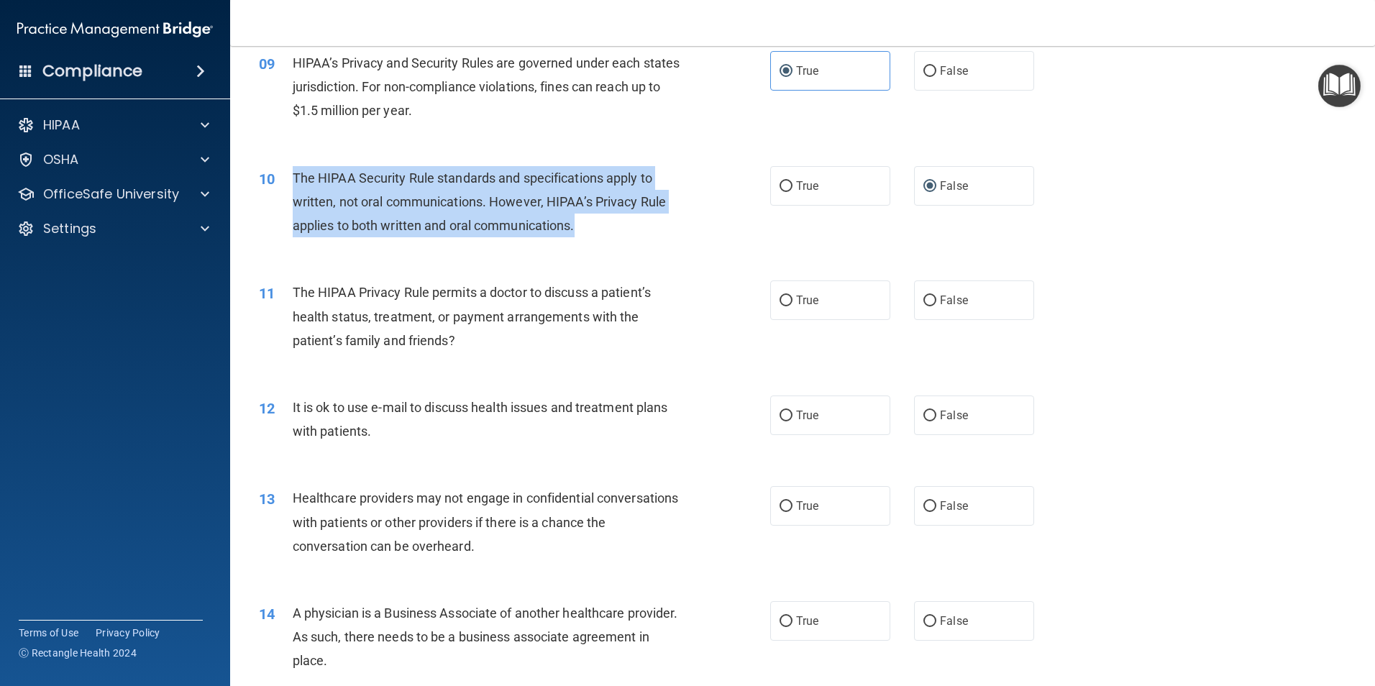
scroll to position [935, 0]
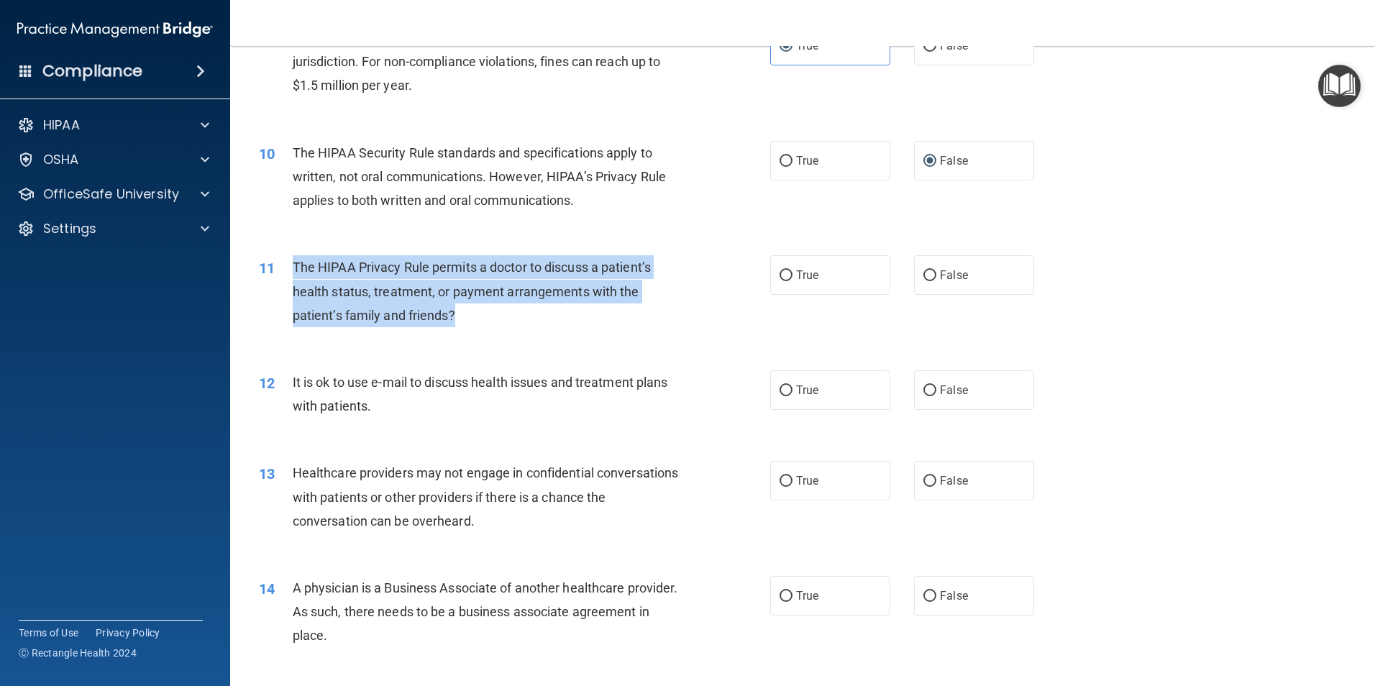
drag, startPoint x: 467, startPoint y: 316, endPoint x: 291, endPoint y: 262, distance: 185.0
click at [291, 262] on div "11 The HIPAA Privacy Rule permits a doctor to discuss a patient’s health status…" at bounding box center [514, 294] width 555 height 79
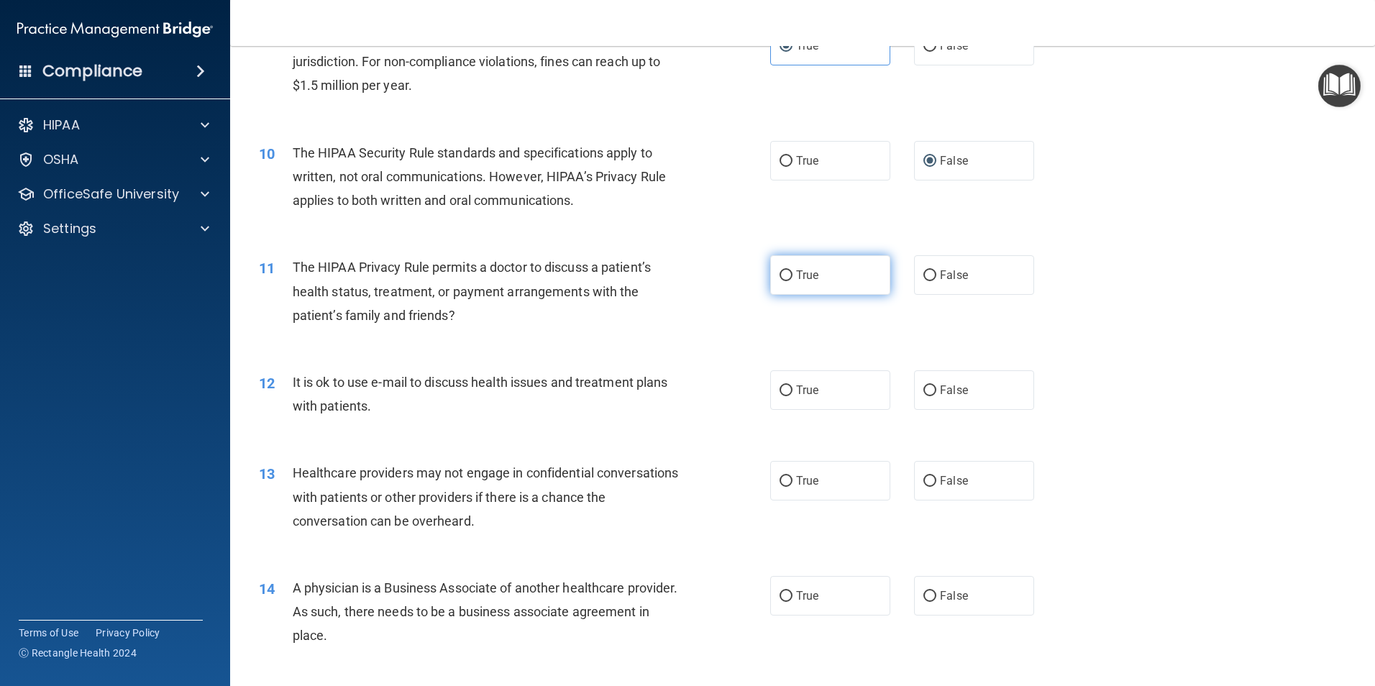
click at [822, 283] on label "True" at bounding box center [830, 275] width 120 height 40
click at [793, 281] on input "True" at bounding box center [786, 275] width 13 height 11
radio input "true"
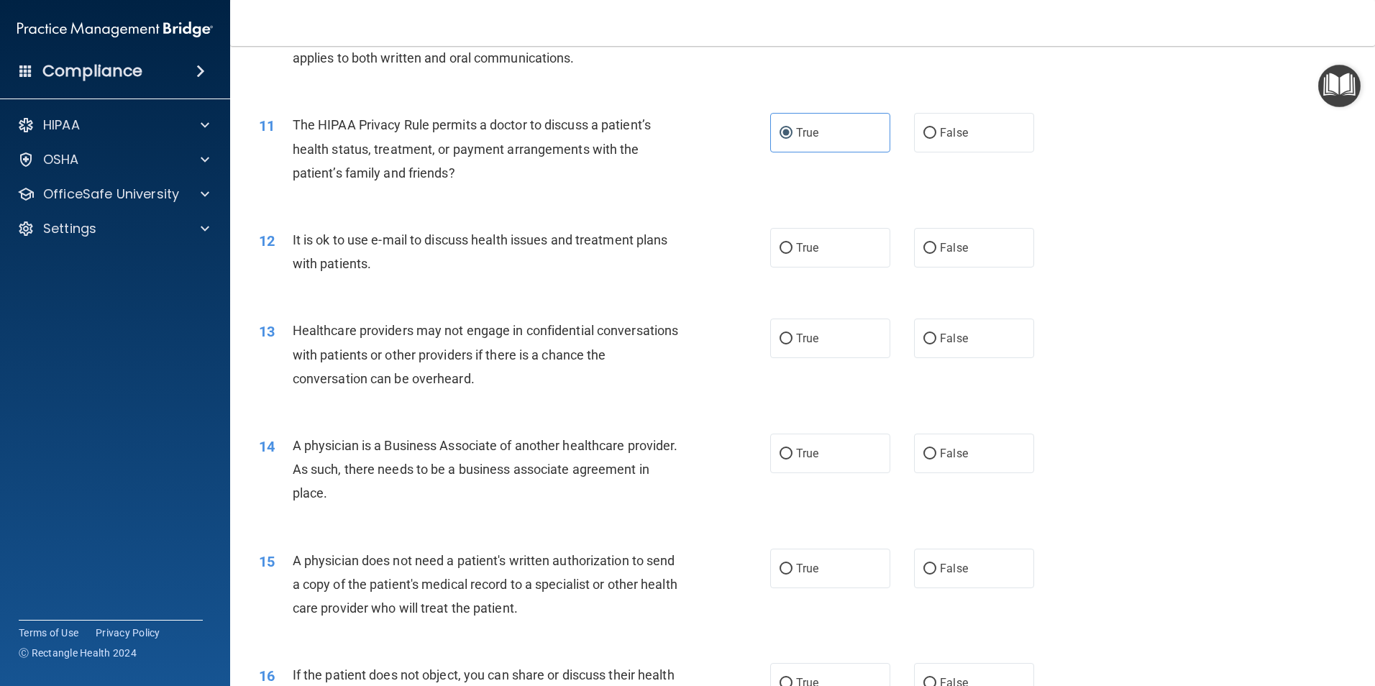
scroll to position [1079, 0]
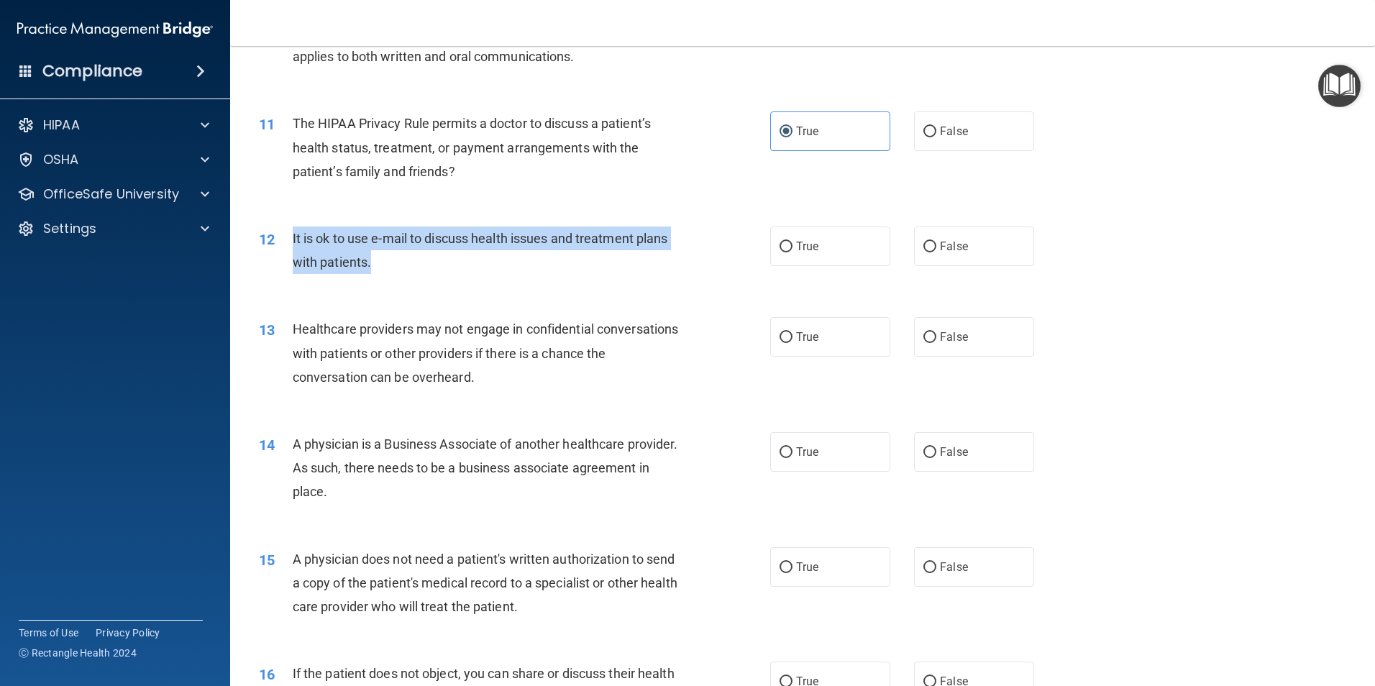
drag, startPoint x: 395, startPoint y: 257, endPoint x: 291, endPoint y: 238, distance: 105.9
click at [291, 238] on div "12 It is ok to use e-mail to discuss health issues and treatment plans with pat…" at bounding box center [514, 254] width 555 height 55
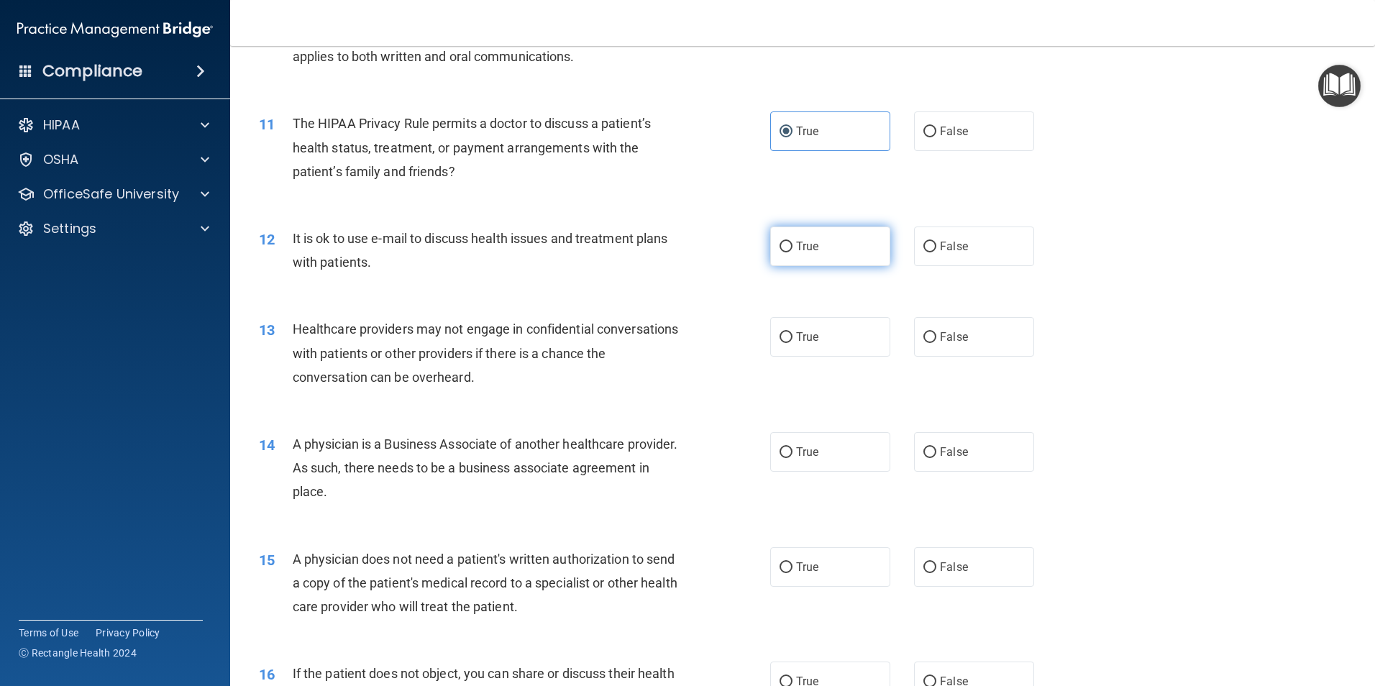
click at [829, 243] on label "True" at bounding box center [830, 247] width 120 height 40
click at [793, 243] on input "True" at bounding box center [786, 247] width 13 height 11
radio input "true"
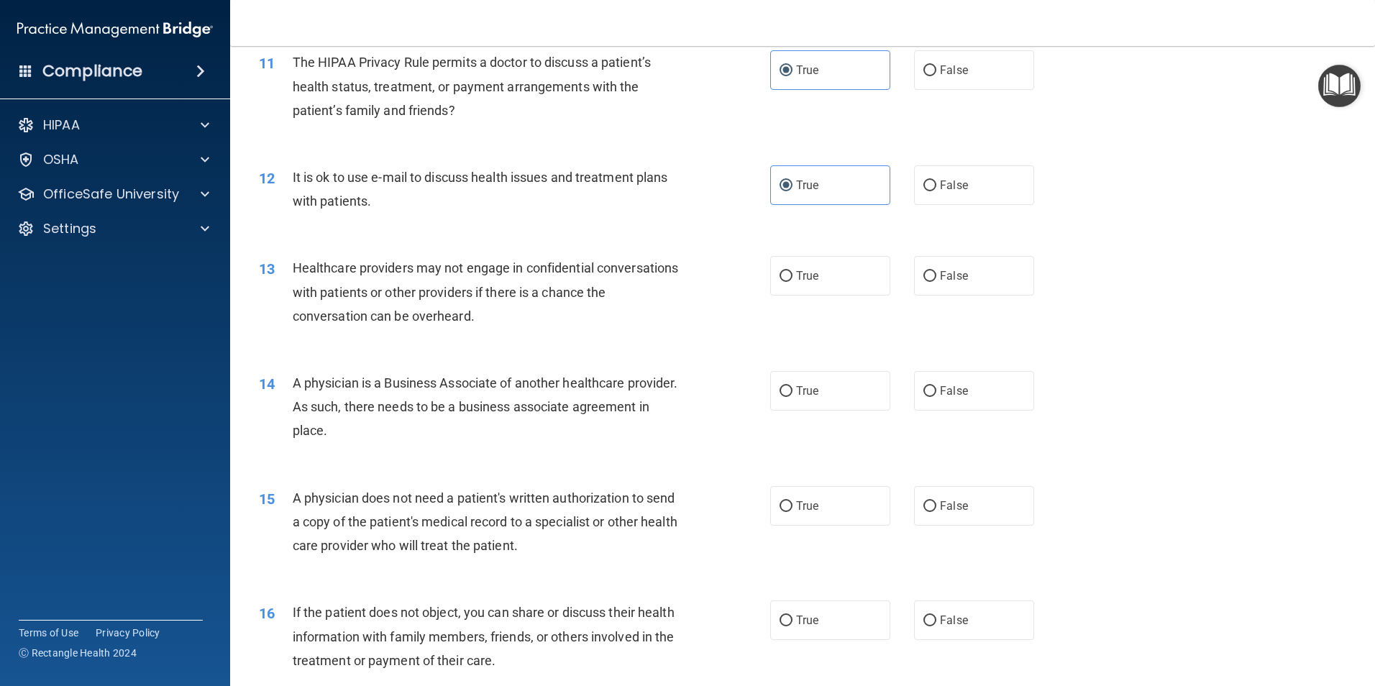
scroll to position [1295, 0]
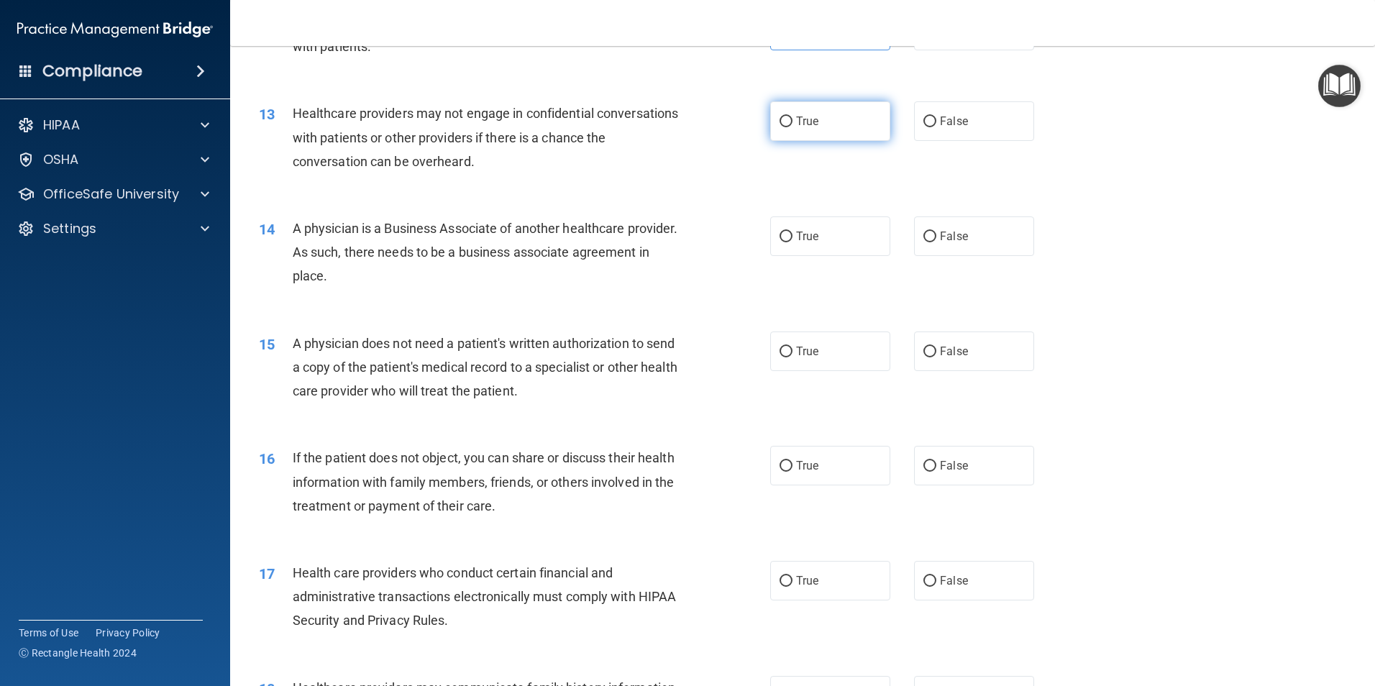
click at [789, 127] on label "True" at bounding box center [830, 121] width 120 height 40
click at [789, 127] on input "True" at bounding box center [786, 122] width 13 height 11
radio input "true"
drag, startPoint x: 452, startPoint y: 270, endPoint x: 288, endPoint y: 229, distance: 168.9
click at [288, 229] on div "14 A physician is a Business Associate of another healthcare provider. As such,…" at bounding box center [514, 255] width 555 height 79
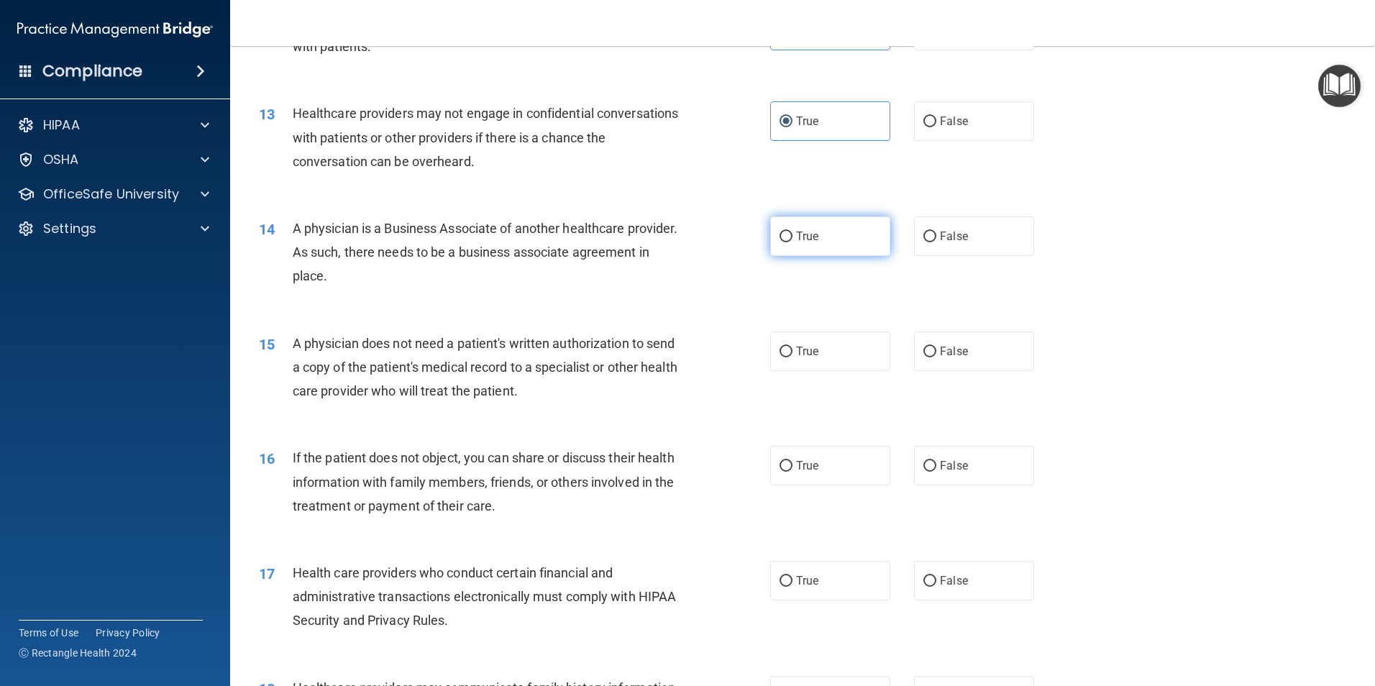
click at [851, 233] on label "True" at bounding box center [830, 236] width 120 height 40
click at [793, 233] on input "True" at bounding box center [786, 237] width 13 height 11
radio input "true"
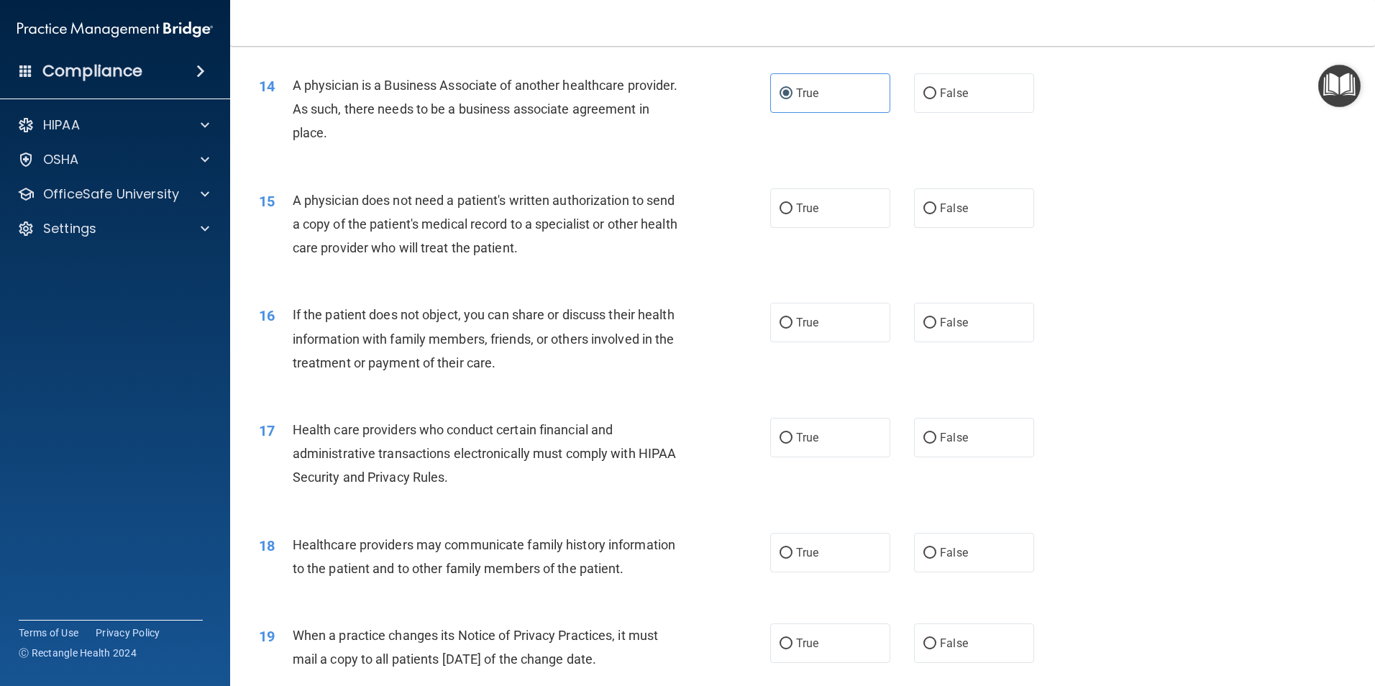
scroll to position [1438, 0]
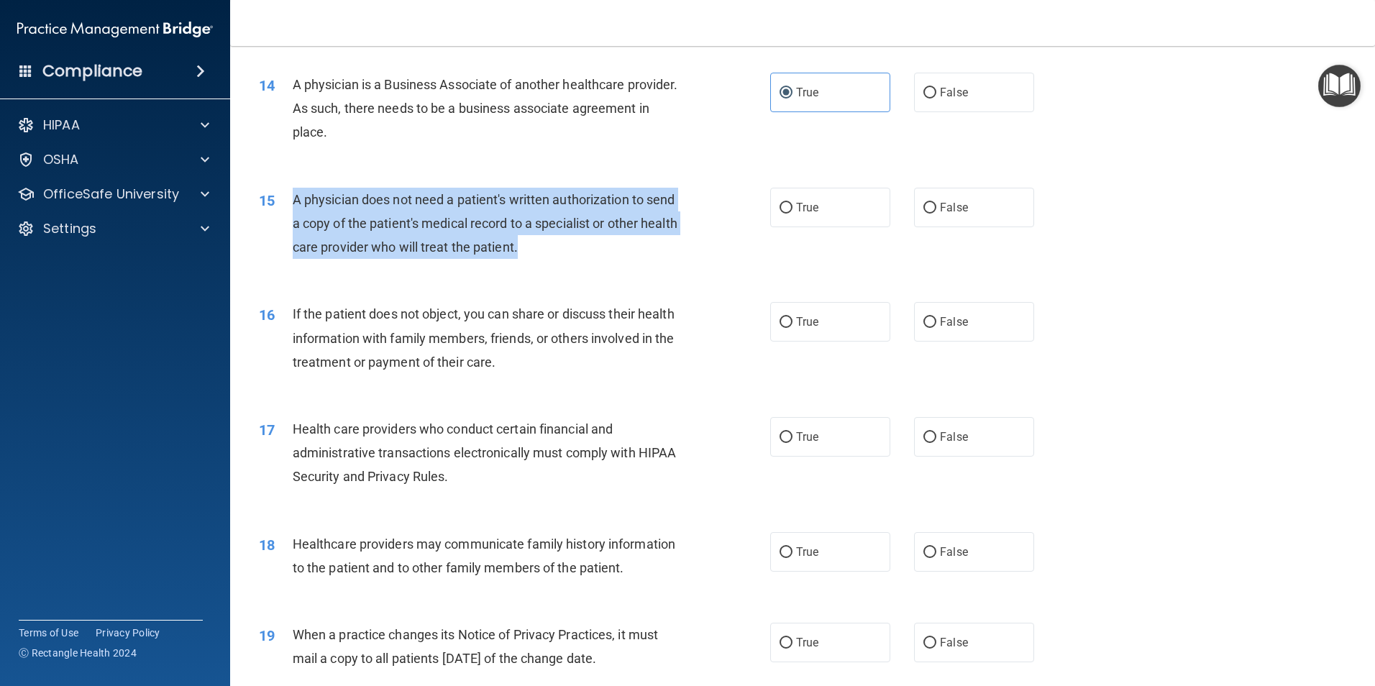
drag, startPoint x: 296, startPoint y: 201, endPoint x: 559, endPoint y: 249, distance: 267.5
click at [559, 249] on div "A physician does not need a patient's written authorization to send a copy of t…" at bounding box center [493, 224] width 400 height 72
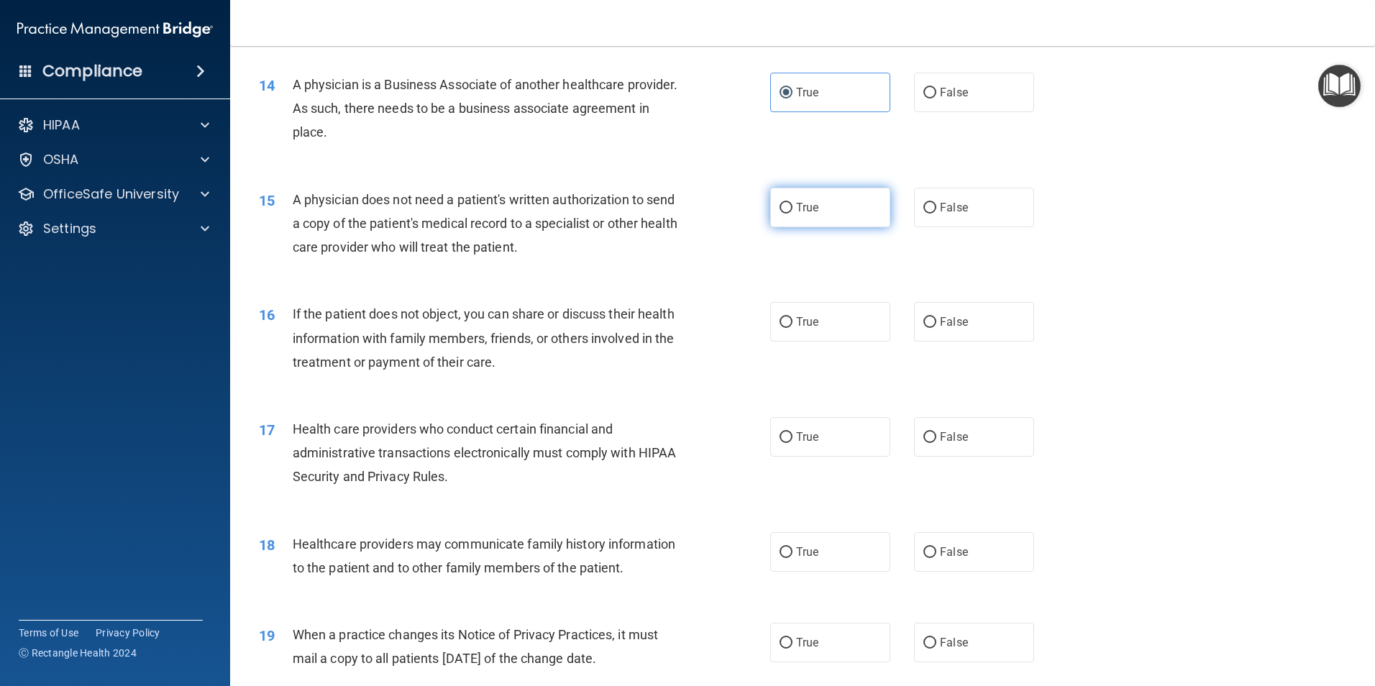
click at [818, 212] on label "True" at bounding box center [830, 208] width 120 height 40
click at [793, 212] on input "True" at bounding box center [786, 208] width 13 height 11
radio input "true"
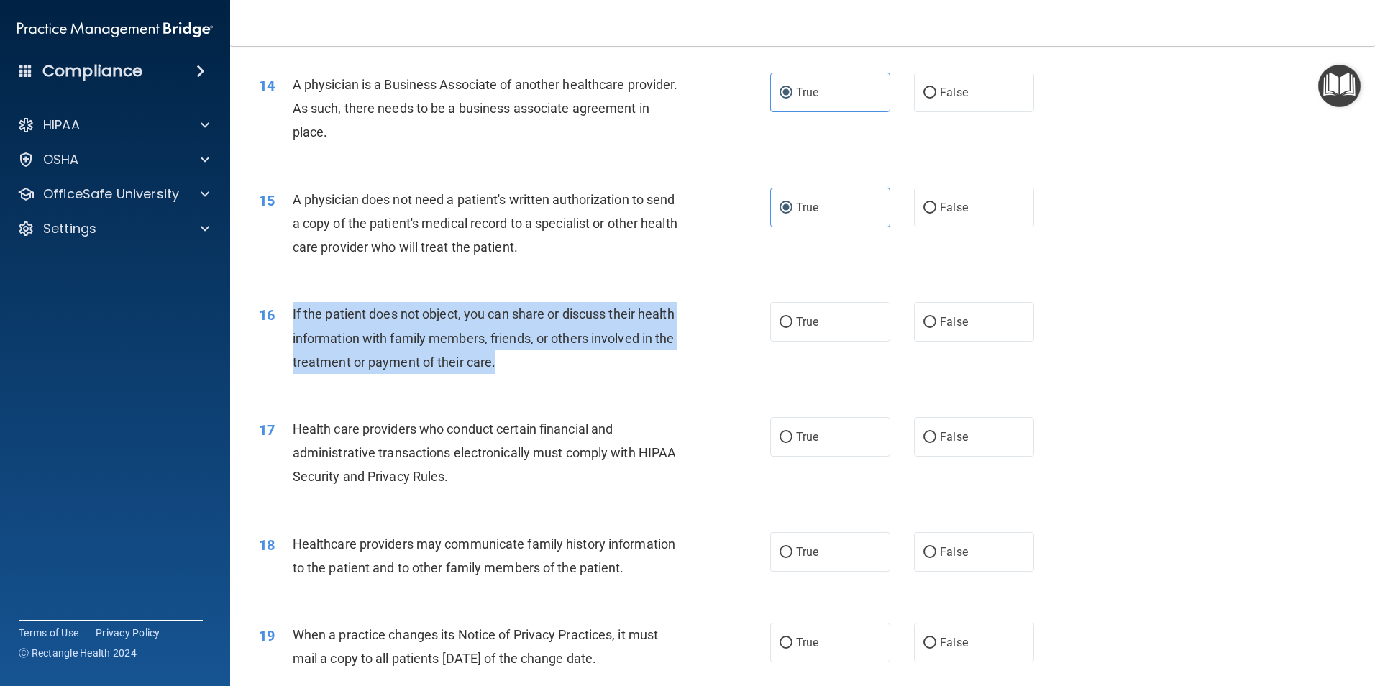
drag, startPoint x: 575, startPoint y: 369, endPoint x: 290, endPoint y: 307, distance: 291.4
click at [290, 307] on div "16 If the patient does not object, you can share or discuss their health inform…" at bounding box center [514, 341] width 555 height 79
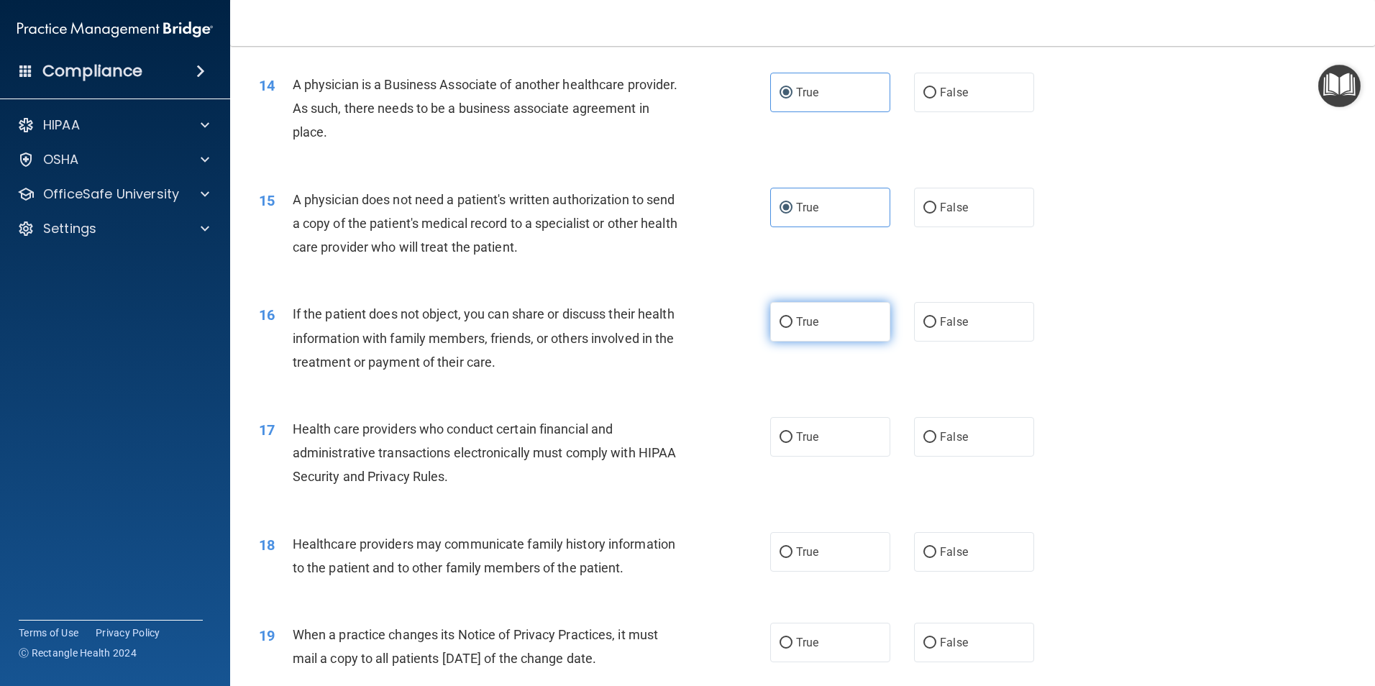
drag, startPoint x: 817, startPoint y: 332, endPoint x: 811, endPoint y: 319, distance: 14.5
click at [818, 332] on label "True" at bounding box center [830, 322] width 120 height 40
click at [793, 328] on input "True" at bounding box center [786, 322] width 13 height 11
radio input "true"
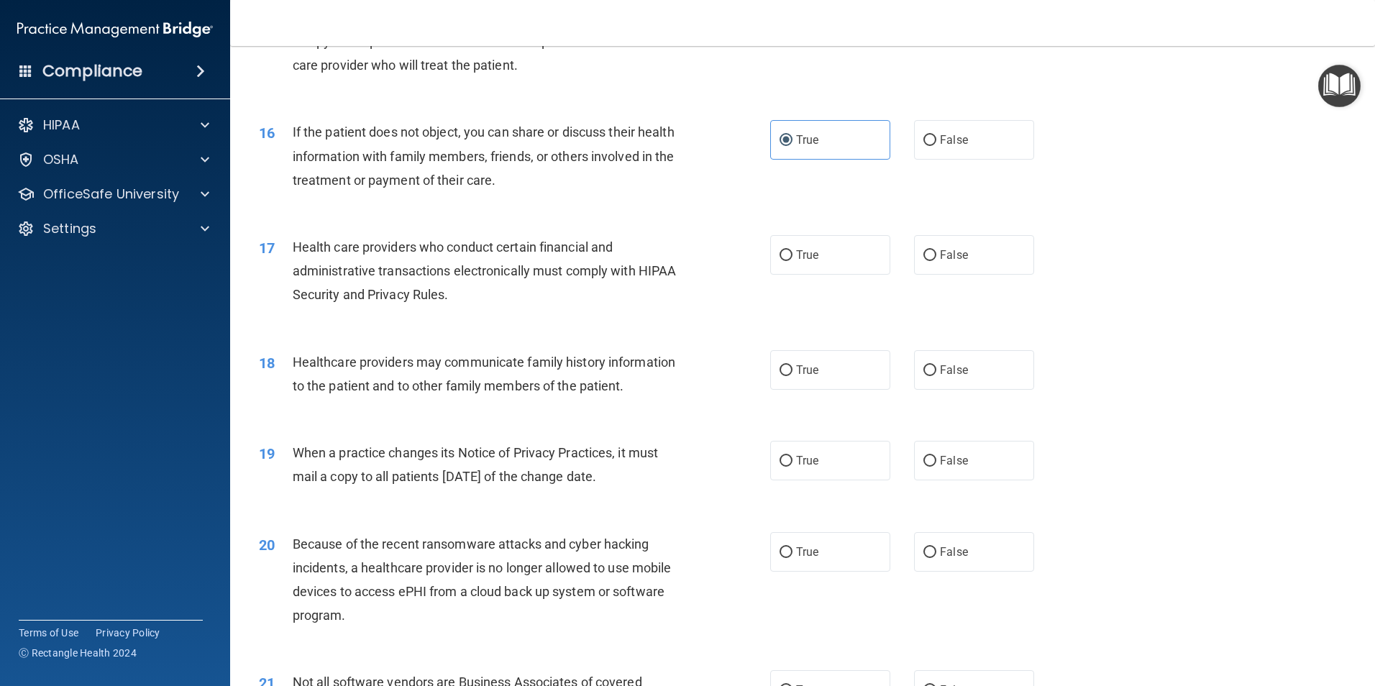
scroll to position [1726, 0]
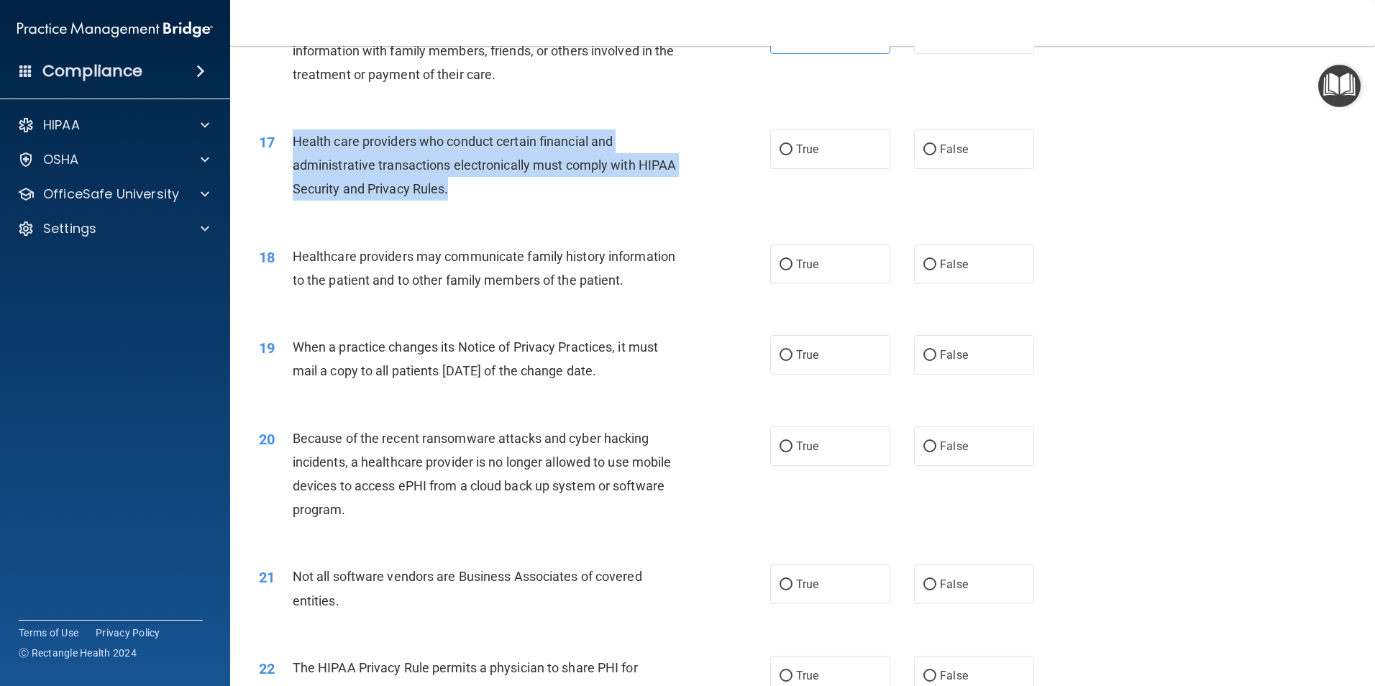
drag, startPoint x: 292, startPoint y: 138, endPoint x: 518, endPoint y: 204, distance: 235.3
click at [518, 204] on div "17 Health care providers who conduct certain financial and administrative trans…" at bounding box center [514, 168] width 555 height 79
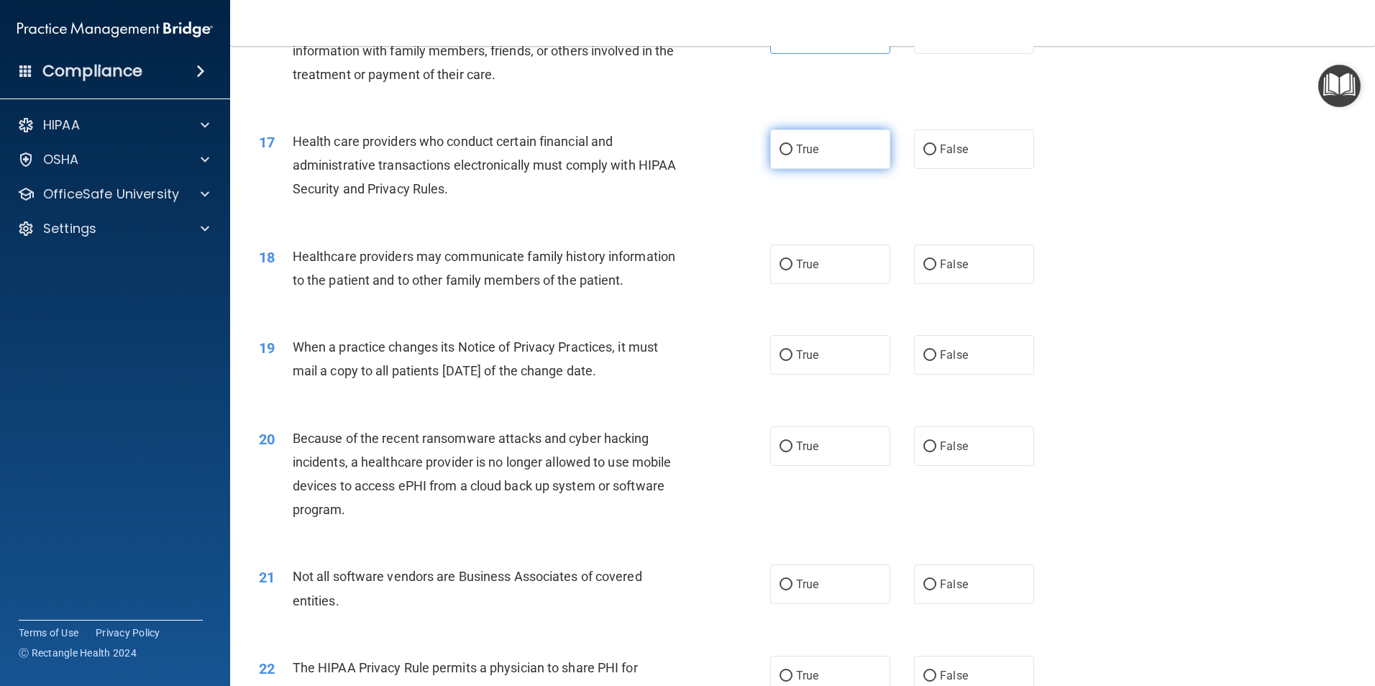
click at [819, 161] on label "True" at bounding box center [830, 149] width 120 height 40
click at [793, 155] on input "True" at bounding box center [786, 150] width 13 height 11
radio input "true"
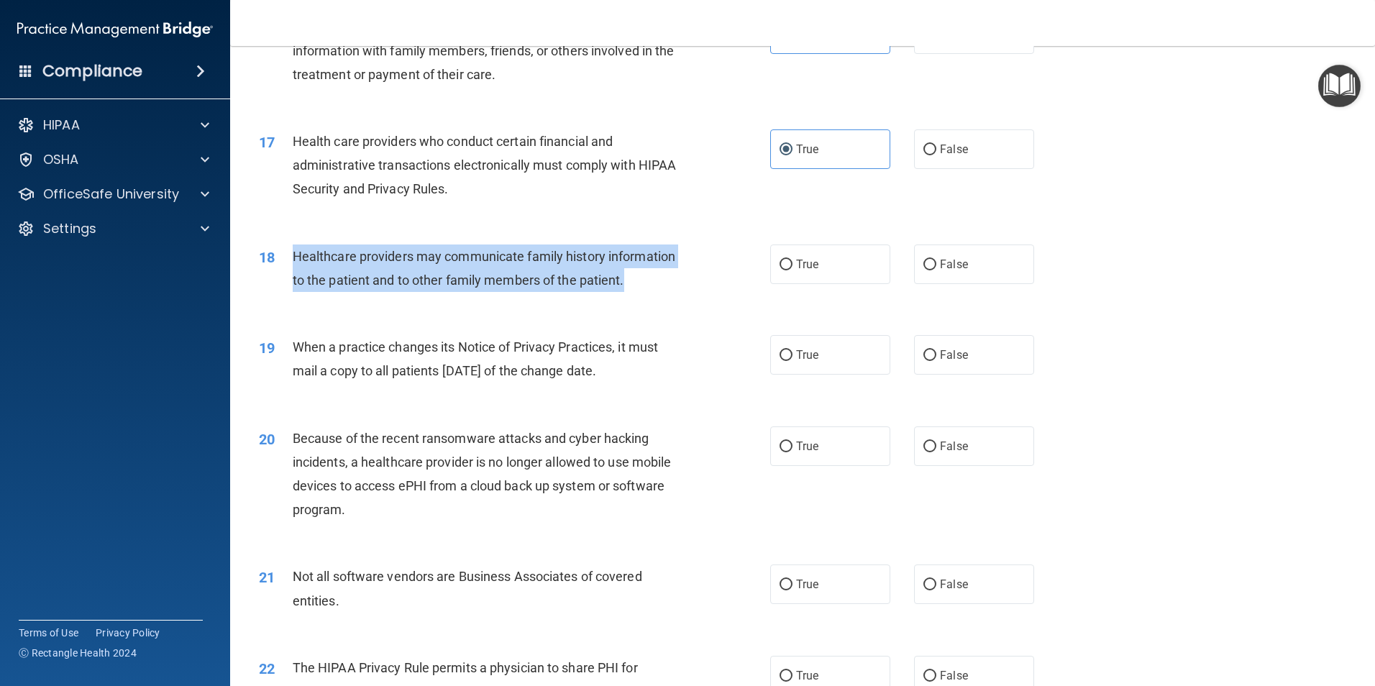
drag, startPoint x: 296, startPoint y: 251, endPoint x: 701, endPoint y: 293, distance: 407.8
click at [701, 293] on div "18 Healthcare providers may communicate family history information to the patie…" at bounding box center [514, 272] width 555 height 55
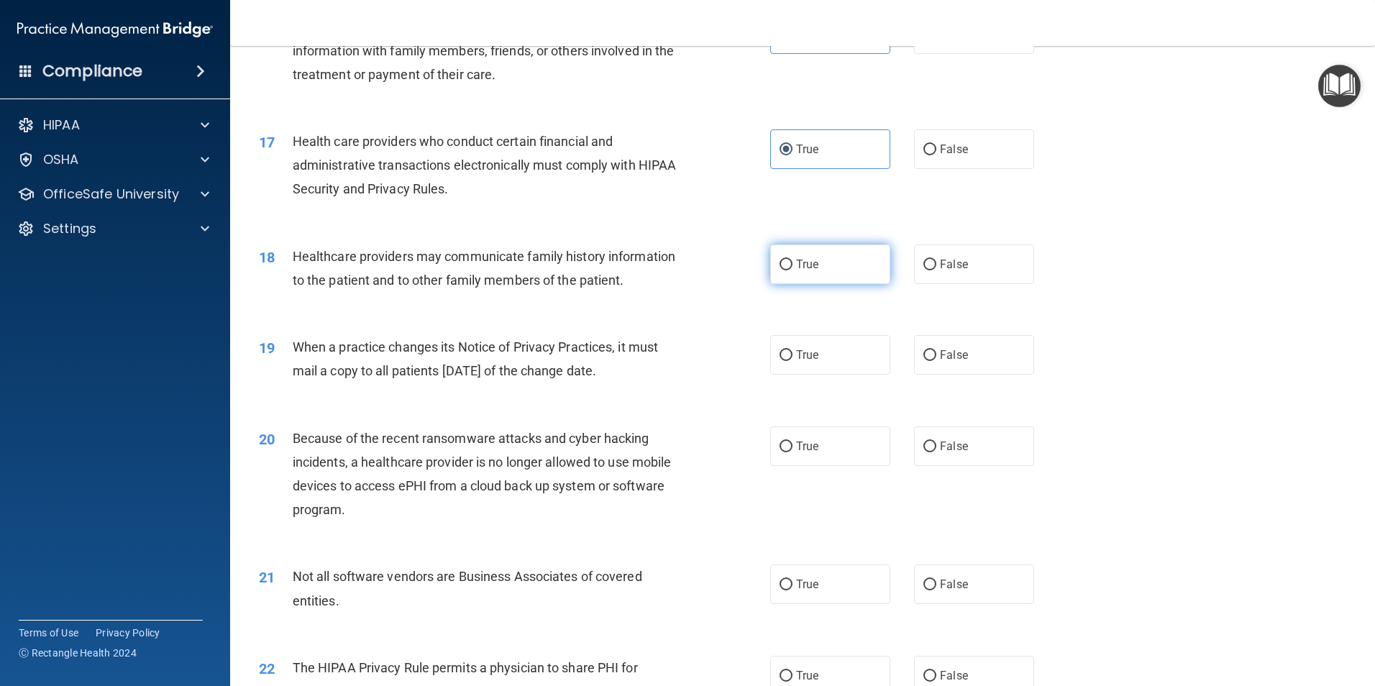
click at [813, 259] on span "True" at bounding box center [807, 264] width 22 height 14
click at [793, 260] on input "True" at bounding box center [786, 265] width 13 height 11
radio input "true"
drag, startPoint x: 291, startPoint y: 350, endPoint x: 647, endPoint y: 384, distance: 357.7
click at [647, 384] on div "19 When a practice changes its Notice of Privacy Practices, it must mail a copy…" at bounding box center [514, 362] width 555 height 55
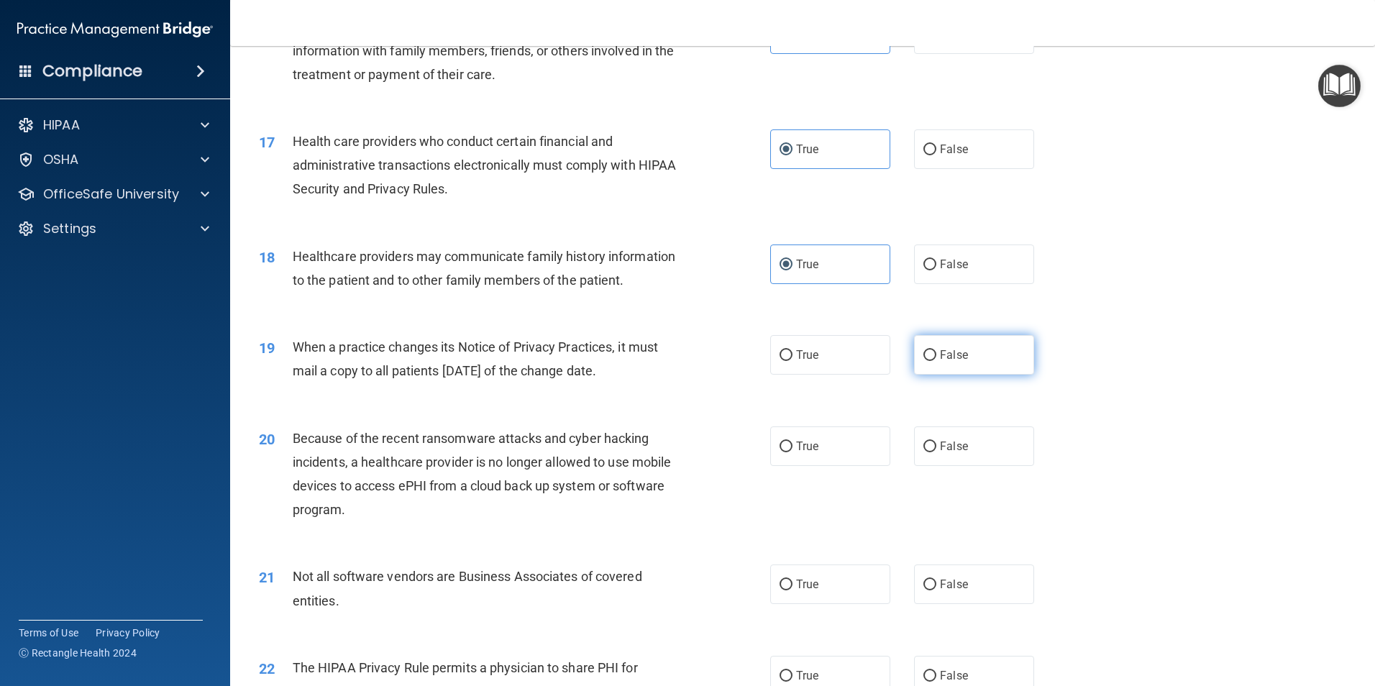
click at [957, 355] on span "False" at bounding box center [954, 355] width 28 height 14
click at [936, 355] on input "False" at bounding box center [929, 355] width 13 height 11
radio input "true"
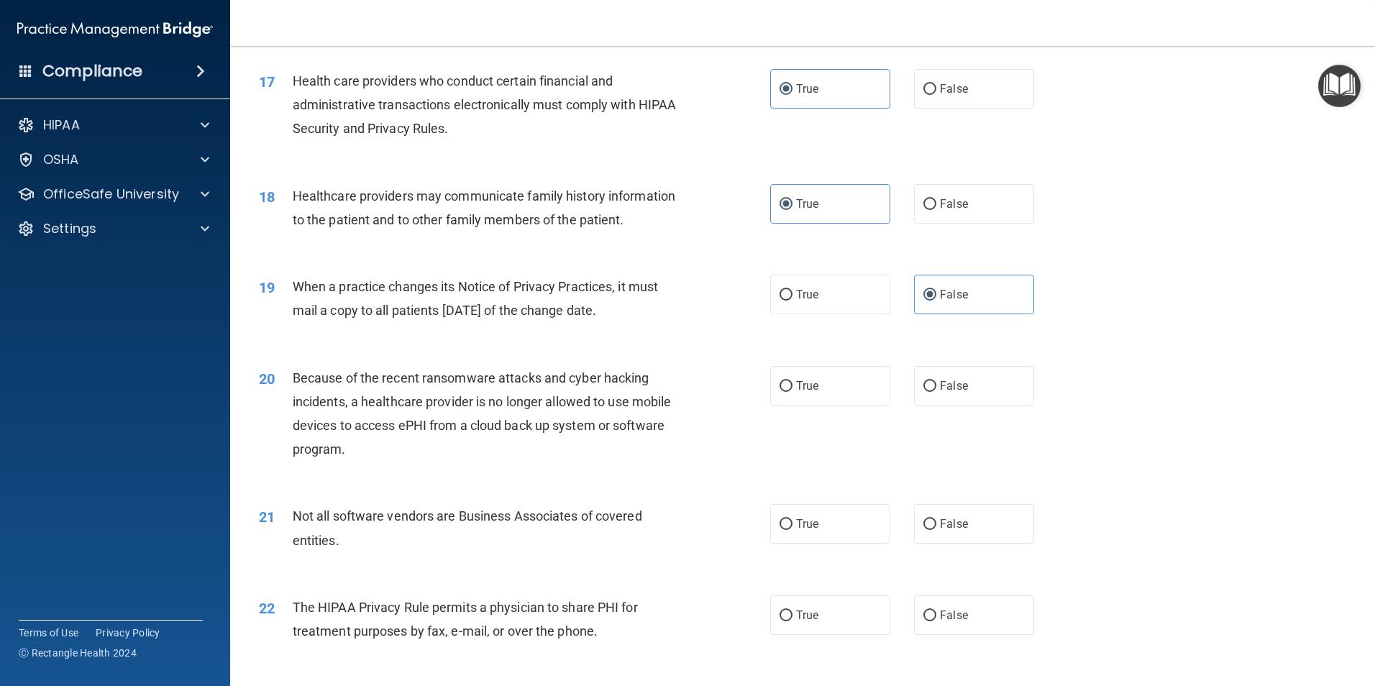
scroll to position [1870, 0]
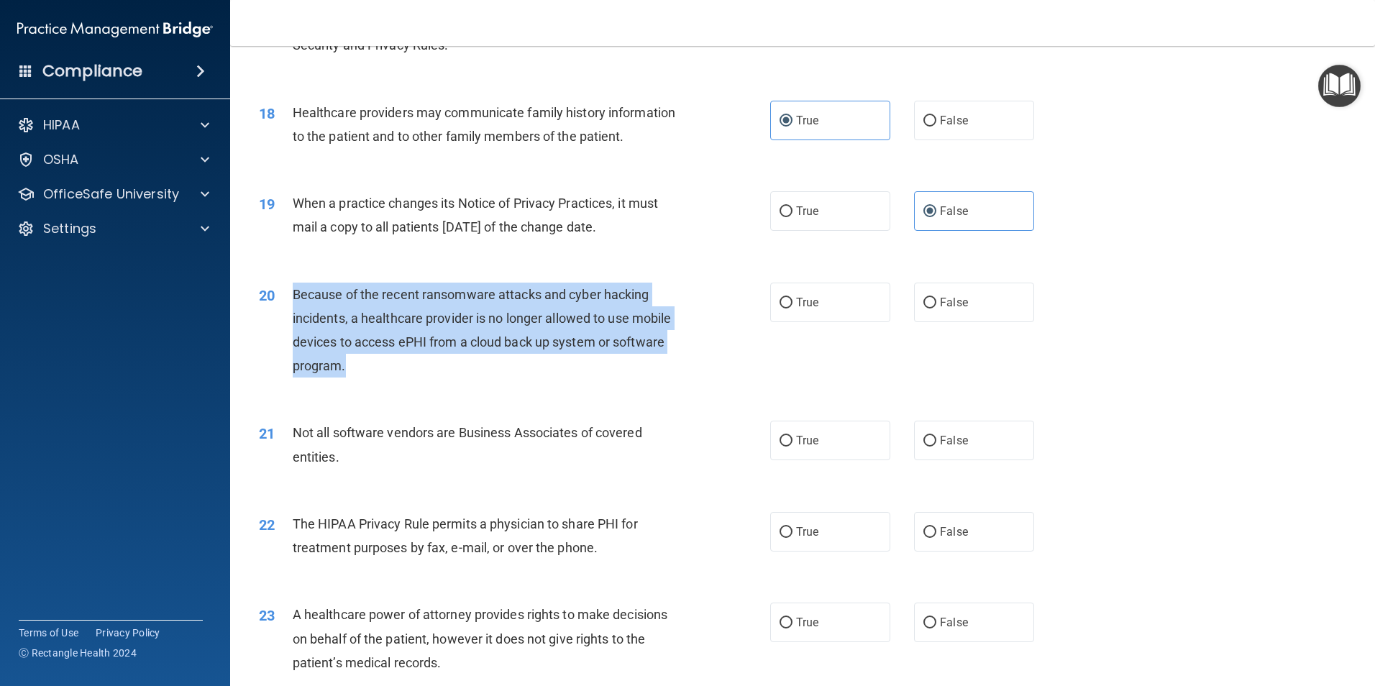
drag, startPoint x: 350, startPoint y: 372, endPoint x: 283, endPoint y: 302, distance: 96.6
click at [283, 302] on div "20 Because of the recent ransomware attacks and cyber hacking incidents, a heal…" at bounding box center [514, 334] width 555 height 103
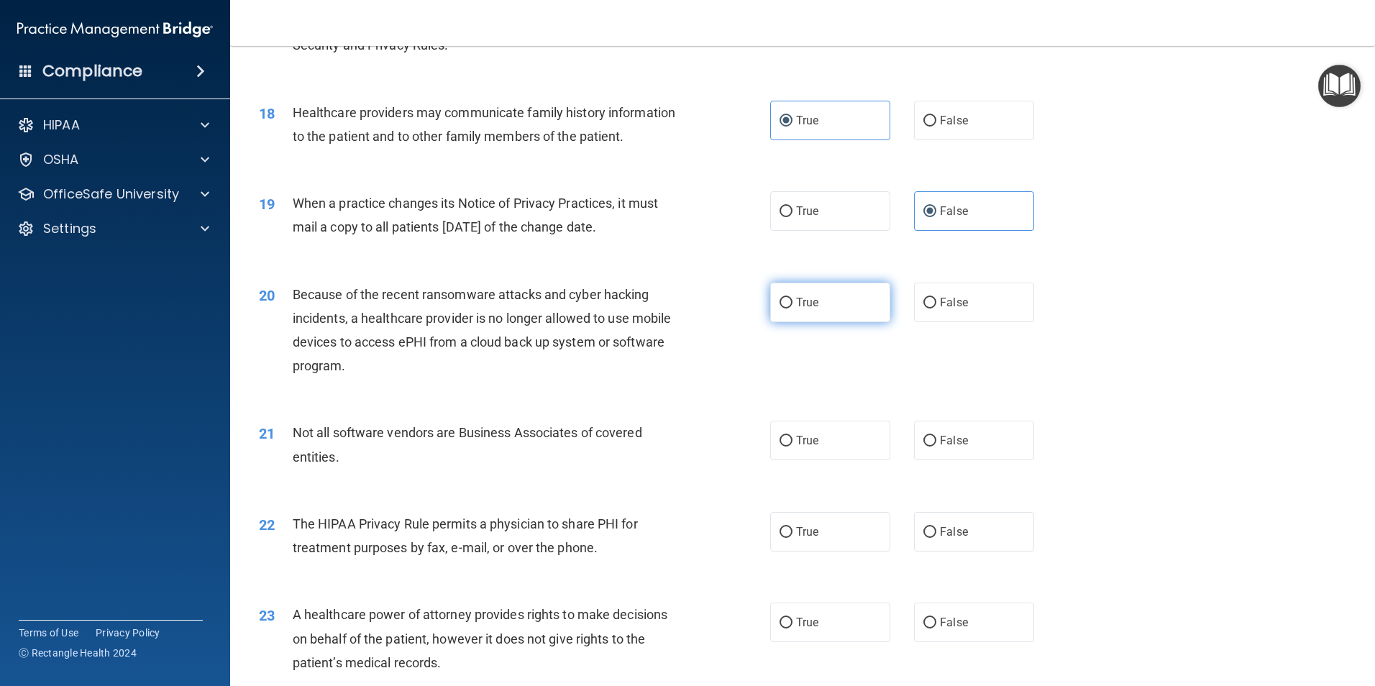
click at [833, 318] on label "True" at bounding box center [830, 303] width 120 height 40
click at [793, 309] on input "True" at bounding box center [786, 303] width 13 height 11
radio input "true"
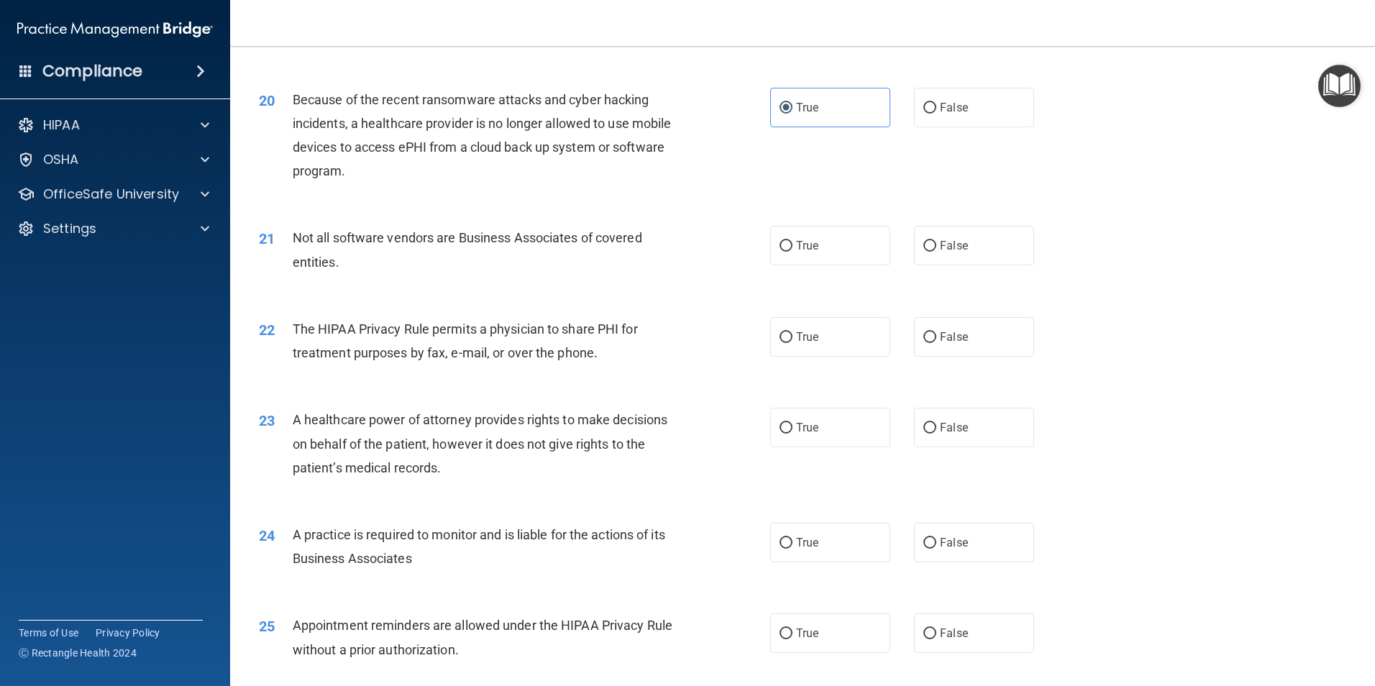
scroll to position [2086, 0]
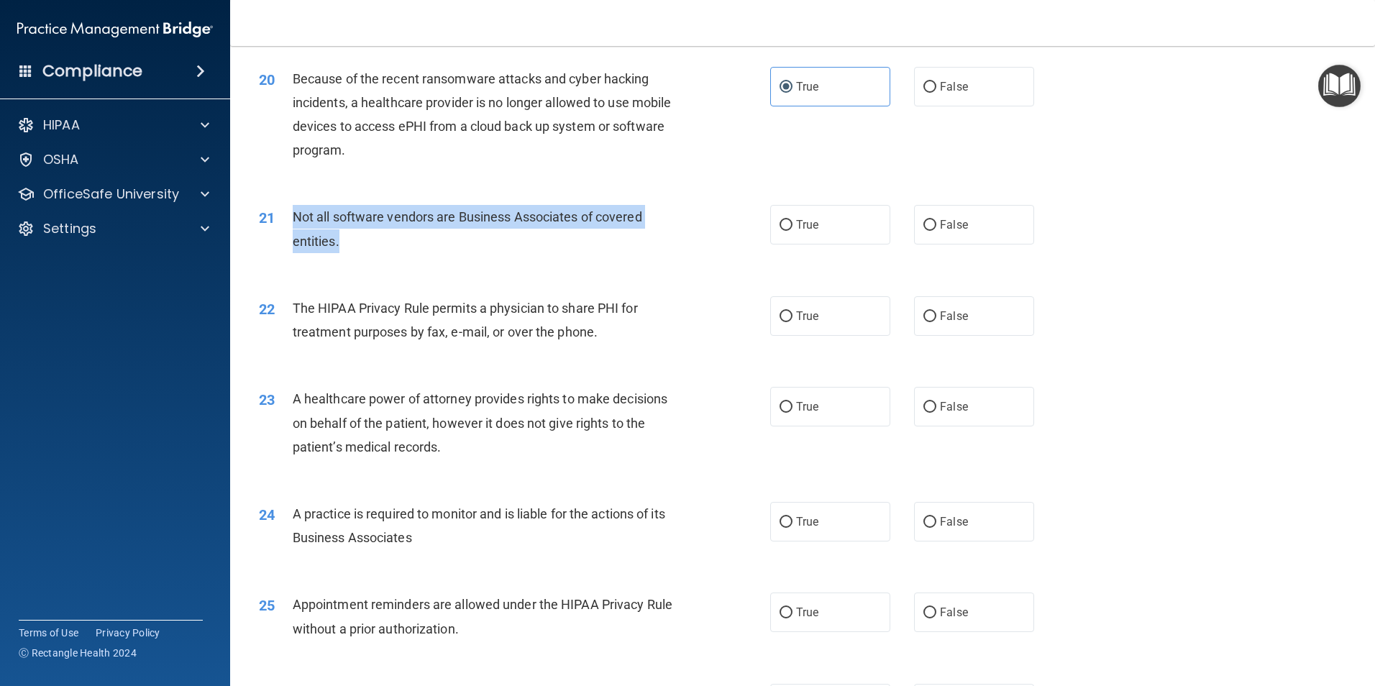
drag, startPoint x: 390, startPoint y: 234, endPoint x: 293, endPoint y: 219, distance: 97.5
click at [293, 219] on div "Not all software vendors are Business Associates of covered entities." at bounding box center [493, 228] width 400 height 47
click at [345, 249] on div "Not all software vendors are Business Associates of covered entities." at bounding box center [493, 228] width 400 height 47
drag, startPoint x: 338, startPoint y: 235, endPoint x: 280, endPoint y: 224, distance: 59.2
click at [280, 224] on div "21 Not all software vendors are Business Associates of covered entities." at bounding box center [514, 232] width 555 height 55
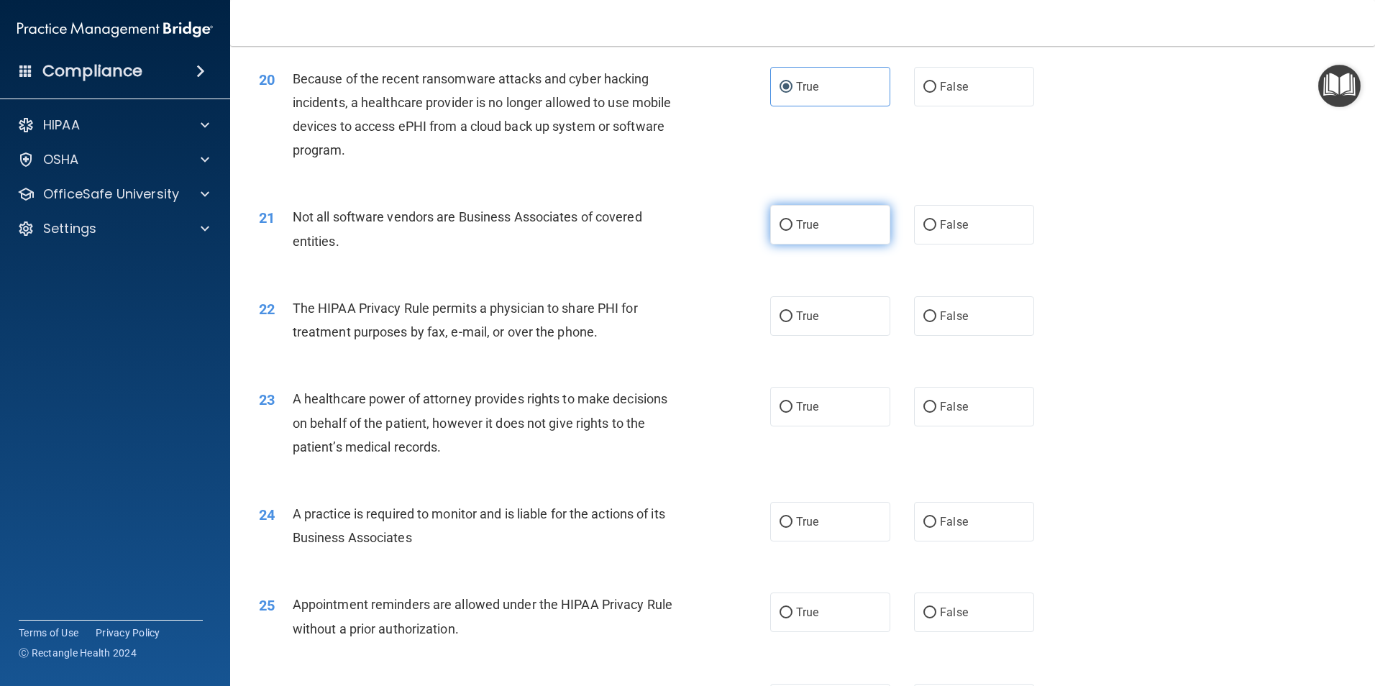
click at [823, 244] on label "True" at bounding box center [830, 225] width 120 height 40
click at [793, 231] on input "True" at bounding box center [786, 225] width 13 height 11
radio input "true"
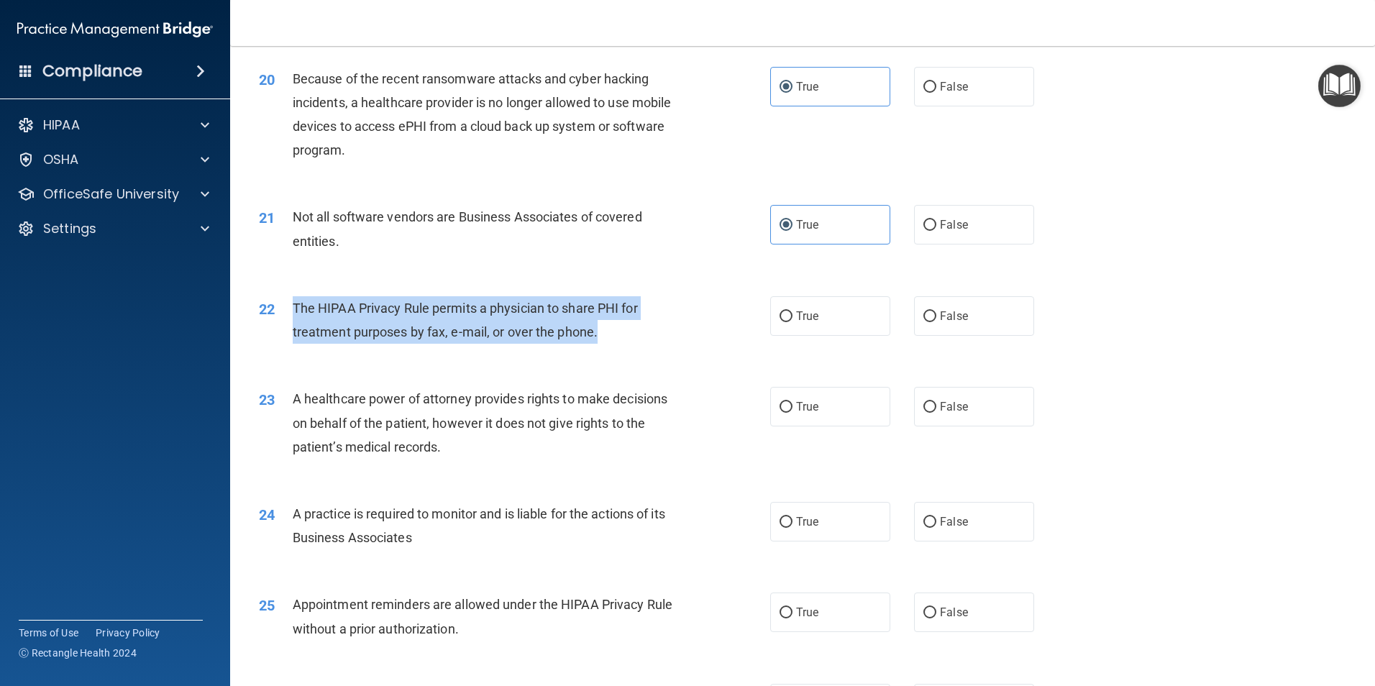
drag, startPoint x: 552, startPoint y: 332, endPoint x: 292, endPoint y: 306, distance: 261.6
click at [293, 306] on div "The HIPAA Privacy Rule permits a physician to share PHI for treatment purposes …" at bounding box center [493, 319] width 400 height 47
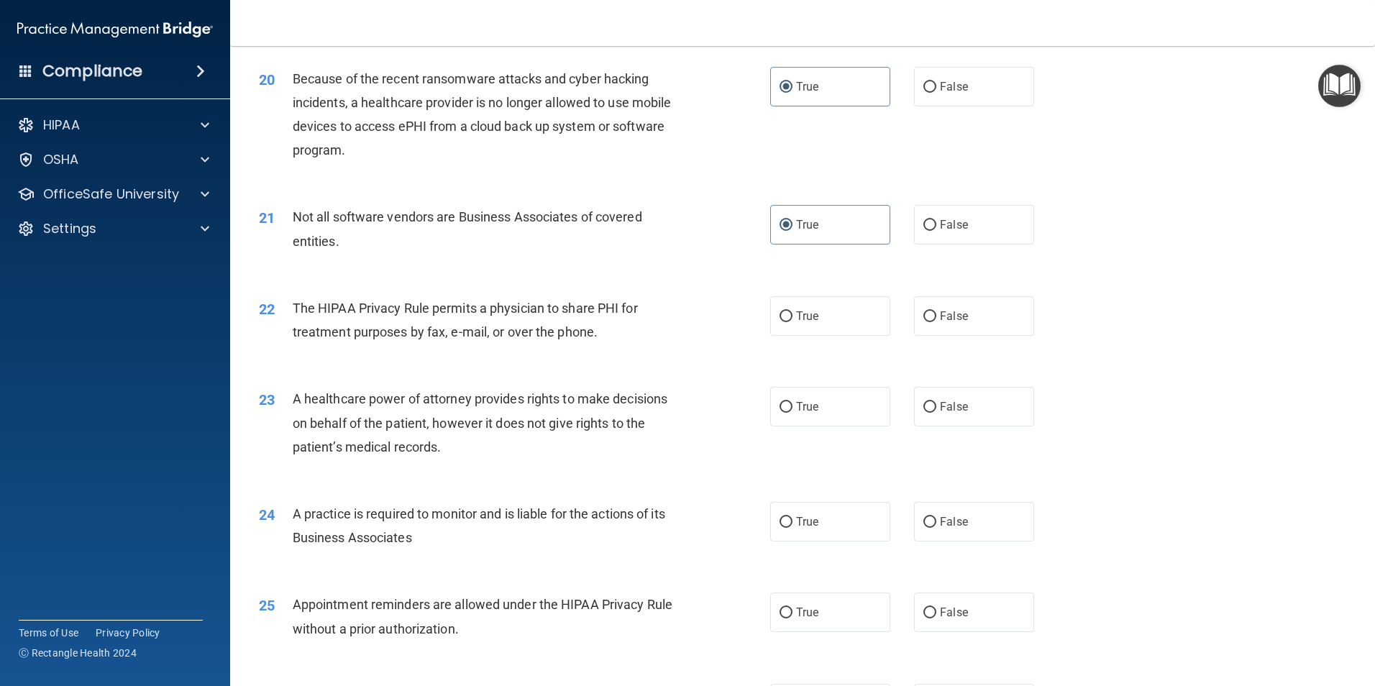
drag, startPoint x: 292, startPoint y: 305, endPoint x: 309, endPoint y: 285, distance: 26.5
click at [309, 285] on div "22 The HIPAA Privacy Rule permits a physician to share PHI for treatment purpos…" at bounding box center [802, 323] width 1109 height 91
click at [290, 308] on div "22" at bounding box center [270, 309] width 45 height 27
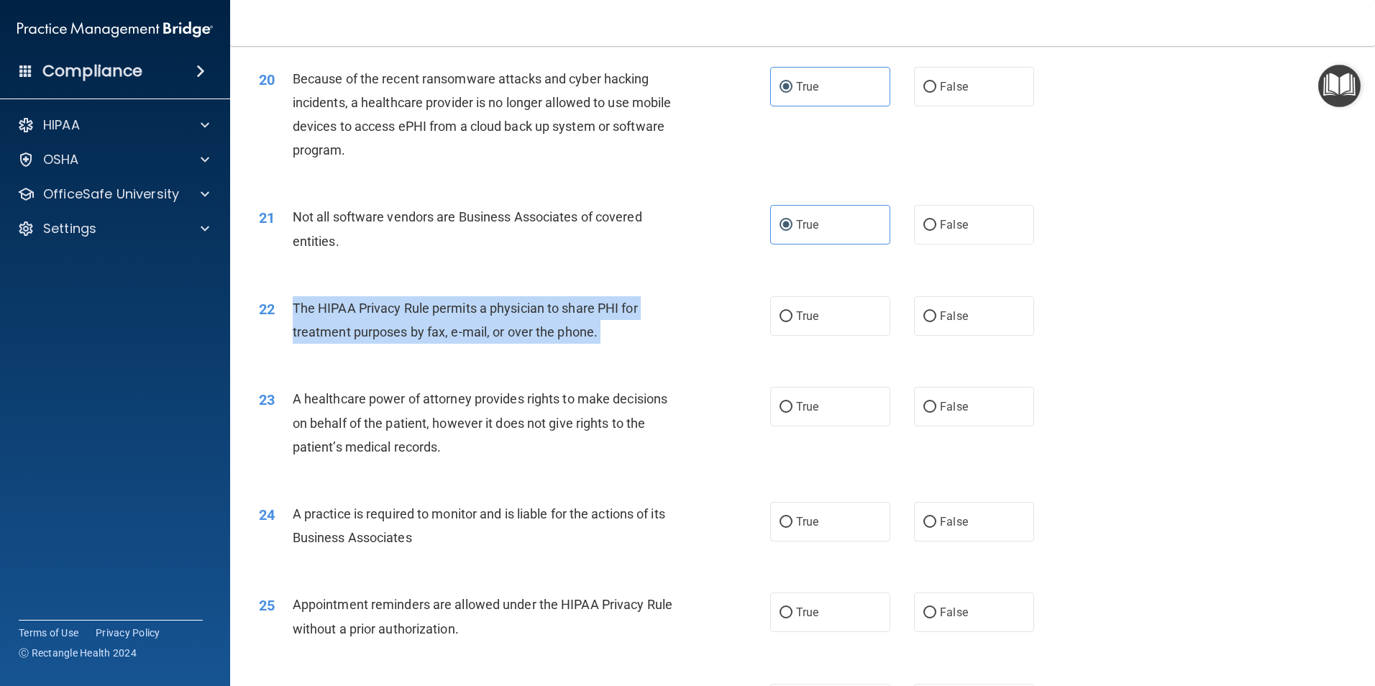
drag, startPoint x: 290, startPoint y: 308, endPoint x: 654, endPoint y: 344, distance: 365.7
click at [654, 344] on div "22 The HIPAA Privacy Rule permits a physician to share PHI for treatment purpos…" at bounding box center [514, 323] width 555 height 55
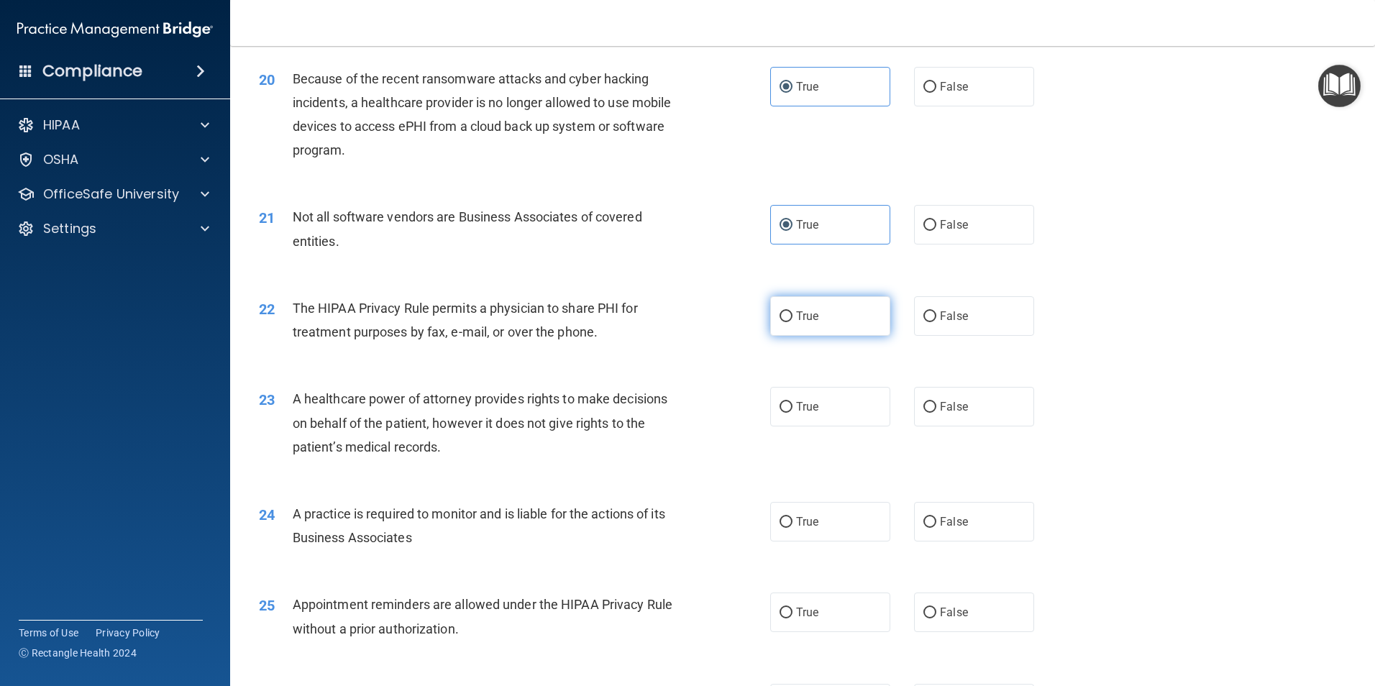
click at [853, 322] on label "True" at bounding box center [830, 316] width 120 height 40
click at [793, 322] on input "True" at bounding box center [786, 316] width 13 height 11
radio input "true"
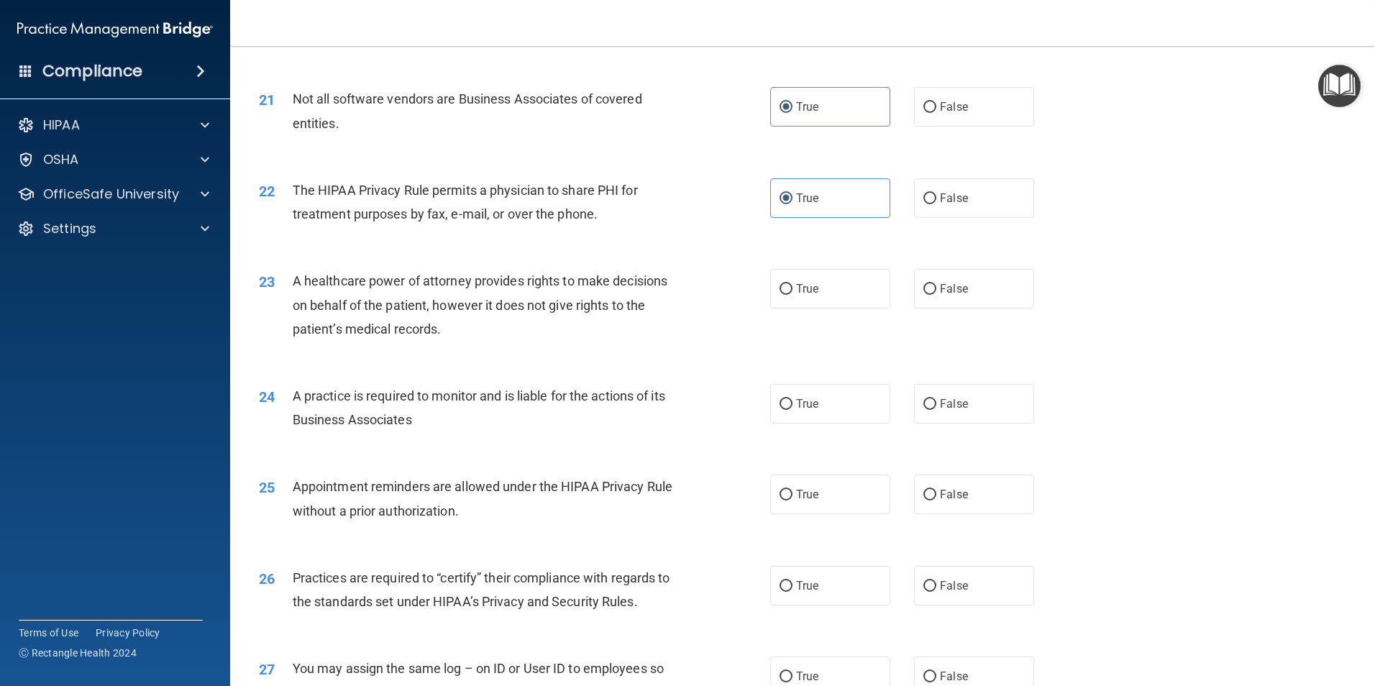
scroll to position [2230, 0]
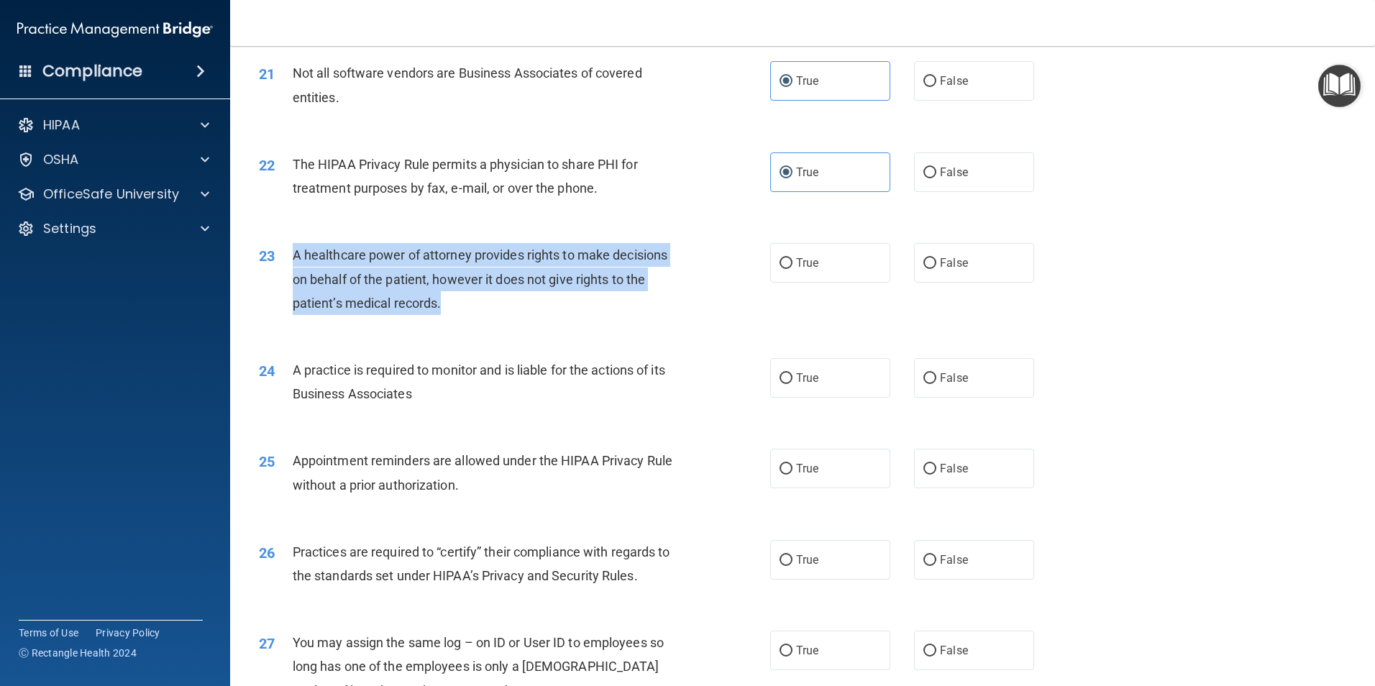
drag, startPoint x: 457, startPoint y: 303, endPoint x: 291, endPoint y: 253, distance: 174.1
click at [291, 253] on div "23 A healthcare power of attorney provides rights to make decisions on behalf o…" at bounding box center [514, 282] width 555 height 79
